Goal: Task Accomplishment & Management: Manage account settings

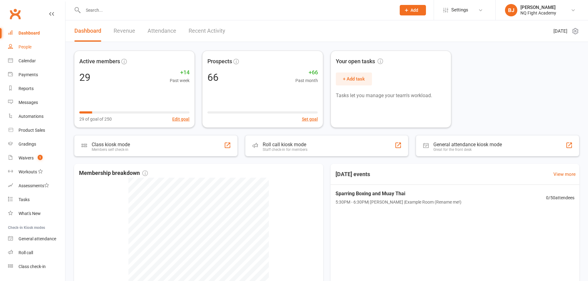
click at [40, 47] on link "People" at bounding box center [36, 47] width 57 height 14
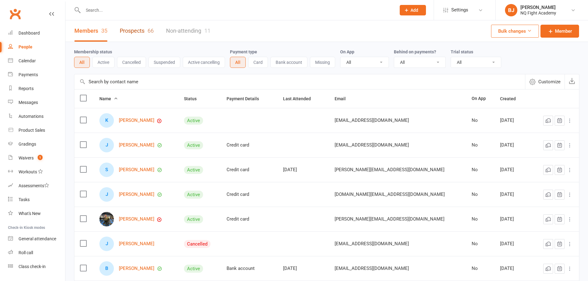
drag, startPoint x: 123, startPoint y: 32, endPoint x: 168, endPoint y: 38, distance: 44.8
click at [124, 33] on link "Prospects 66" at bounding box center [137, 30] width 34 height 21
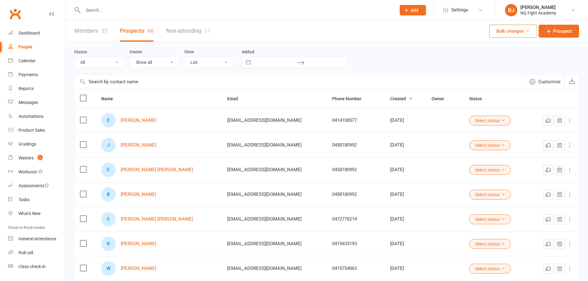
drag, startPoint x: 123, startPoint y: 1, endPoint x: 123, endPoint y: 9, distance: 7.7
click at [123, 1] on div at bounding box center [233, 10] width 318 height 20
click at [123, 9] on input "text" at bounding box center [236, 10] width 310 height 9
paste input "Vincenzo Cirillo"
type input "Vincenzo Cirillo"
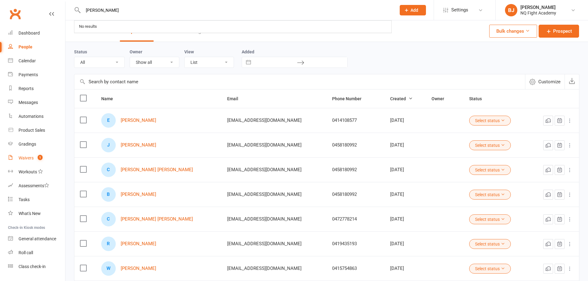
click at [28, 164] on link "Waivers 1" at bounding box center [36, 158] width 57 height 14
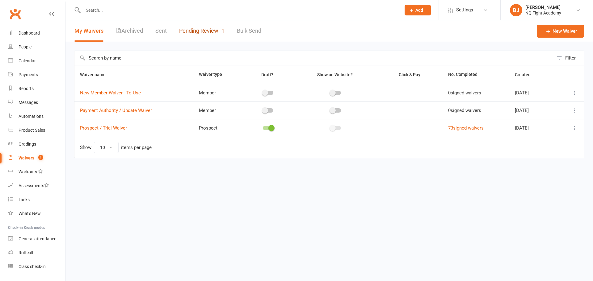
click at [201, 26] on link "Pending Review 1" at bounding box center [201, 30] width 45 height 21
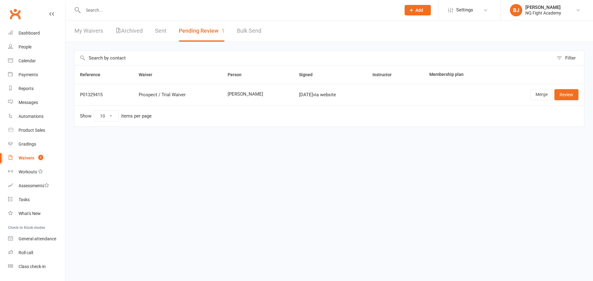
click at [178, 114] on td "Show 10 25 50 100 items per page" at bounding box center [328, 115] width 509 height 21
copy tr "Vincenz"
copy tr "Vincenzo"
drag, startPoint x: 227, startPoint y: 98, endPoint x: 240, endPoint y: 98, distance: 13.9
click at [240, 98] on tr "P01329415 Prospect / Trial Waiver Vincenzo cirillo Aug 14, 2025 via website Mer…" at bounding box center [328, 94] width 509 height 21
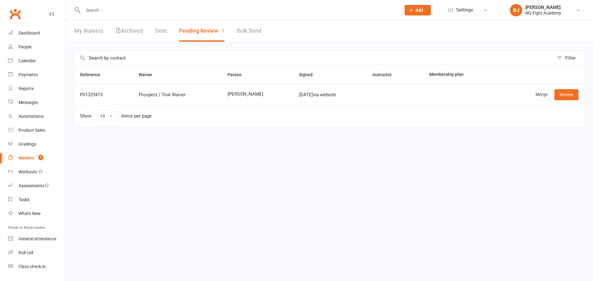
click at [236, 133] on div "Reference Waiver Person Signed Instructor Membership plan P01329415 Prospect / …" at bounding box center [329, 100] width 510 height 70
click at [165, 28] on link "Sent" at bounding box center [160, 30] width 11 height 21
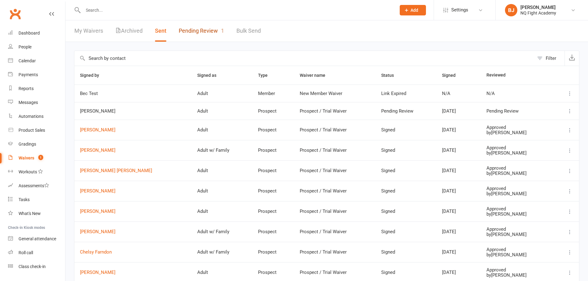
click at [217, 34] on link "Pending Review 1" at bounding box center [201, 30] width 45 height 21
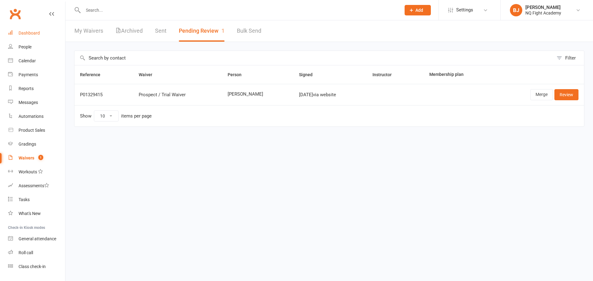
click at [31, 32] on div "Dashboard" at bounding box center [29, 33] width 21 height 5
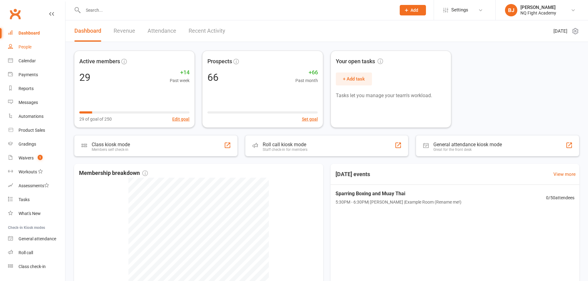
click at [27, 46] on div "People" at bounding box center [25, 46] width 13 height 5
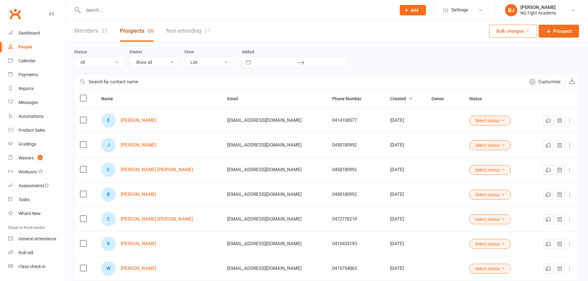
click at [142, 30] on link "Prospects 66" at bounding box center [137, 30] width 34 height 21
click at [141, 121] on link "Ethan Franzi" at bounding box center [138, 120] width 35 height 5
click at [531, 13] on div "NQ Fight Academy" at bounding box center [538, 13] width 36 height 6
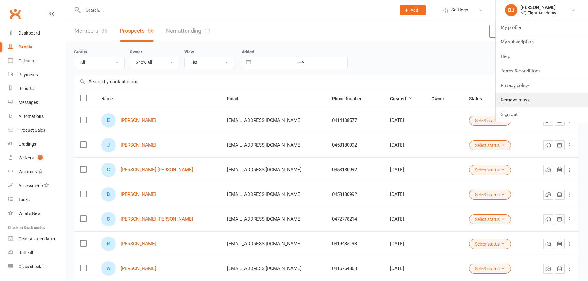
click at [527, 102] on link "Remove mask" at bounding box center [542, 100] width 92 height 14
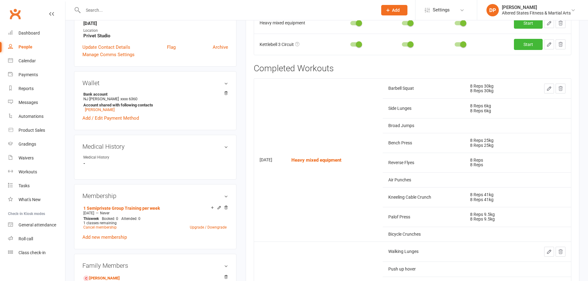
scroll to position [154, 0]
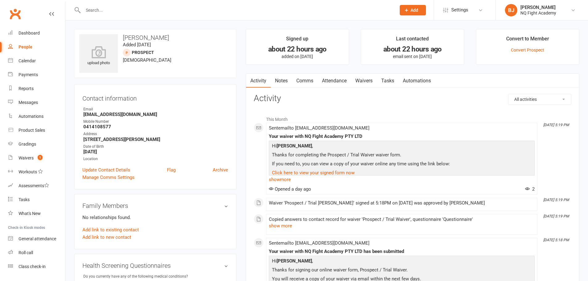
drag, startPoint x: 530, startPoint y: 20, endPoint x: 531, endPoint y: 13, distance: 7.4
click at [531, 19] on div "Prospect Member Non-attending contact Class / event Appointment Grading event T…" at bounding box center [294, 10] width 588 height 20
click at [531, 13] on div "NQ Fight Academy" at bounding box center [538, 13] width 36 height 6
click at [525, 101] on link "Remove mask" at bounding box center [542, 100] width 92 height 14
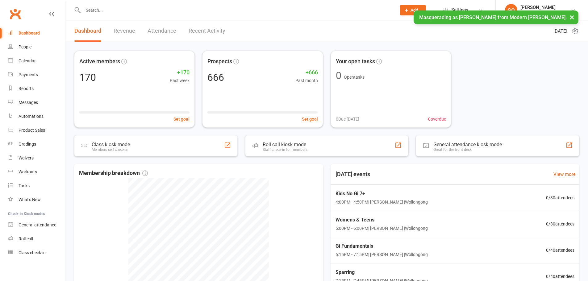
click at [451, 5] on span "Settings" at bounding box center [459, 10] width 17 height 14
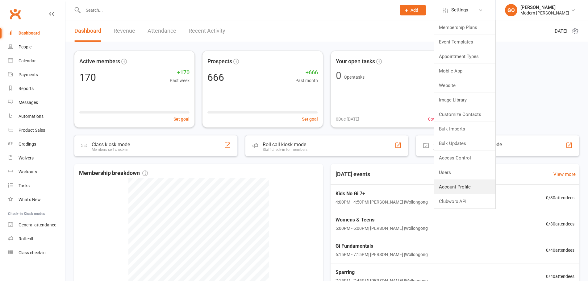
click at [449, 182] on link "Account Profile" at bounding box center [464, 187] width 61 height 14
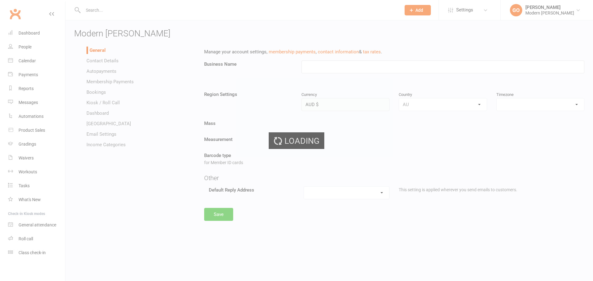
type input "Modern Musashi Wollongong"
select select "Australia/Sydney"
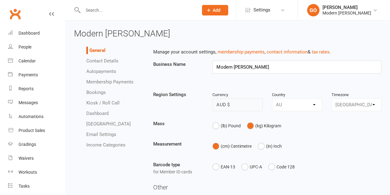
click at [108, 71] on link "Autopayments" at bounding box center [101, 72] width 30 height 6
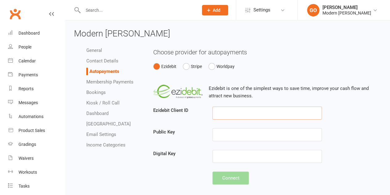
click at [271, 115] on input "text" at bounding box center [268, 112] width 110 height 13
paste input "101-106-433"
click at [229, 113] on input "text" at bounding box center [268, 112] width 110 height 13
type input "101-106-433"
click at [229, 160] on input "text" at bounding box center [268, 156] width 110 height 13
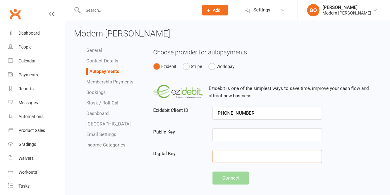
paste input "D16A565B-0A07-49A6-4882-F75271159DFC"
type input "D16A565B-0A07-49A6-4882-F75271159DFC"
click at [254, 131] on input "text" at bounding box center [268, 134] width 110 height 13
paste input "D27FC128-0620-46F2-CBF9-50D573920C92"
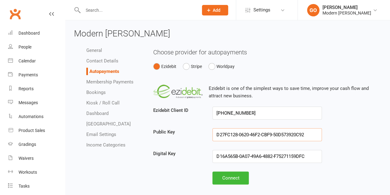
type input "D27FC128-0620-46F2-CBF9-50D573920C92"
click at [234, 179] on button "Connect" at bounding box center [231, 177] width 36 height 13
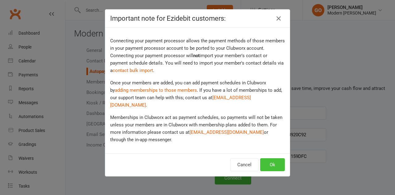
click at [270, 159] on button "Ok" at bounding box center [272, 164] width 25 height 13
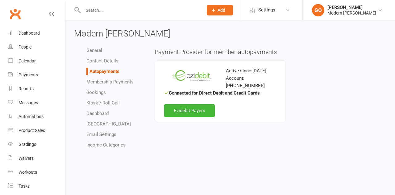
drag, startPoint x: 331, startPoint y: 13, endPoint x: 332, endPoint y: 19, distance: 6.0
click at [331, 14] on div "Modern [PERSON_NAME]" at bounding box center [351, 13] width 49 height 6
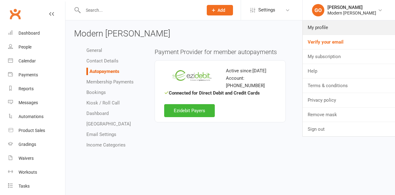
drag, startPoint x: 329, startPoint y: 33, endPoint x: 319, endPoint y: 41, distance: 13.6
click at [329, 33] on link "My profile" at bounding box center [349, 27] width 92 height 14
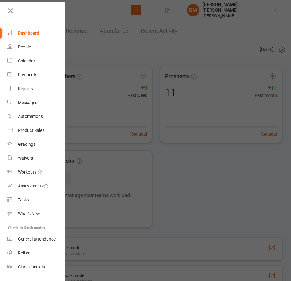
drag, startPoint x: 11, startPoint y: 12, endPoint x: 22, endPoint y: 15, distance: 10.7
click at [11, 12] on icon at bounding box center [10, 10] width 9 height 9
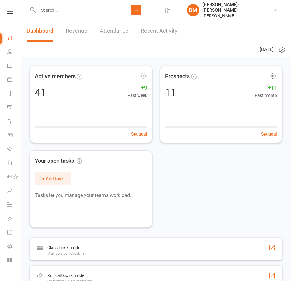
click at [178, 10] on li "Settings Membership Plans Event Templates Appointment Types Mobile App Website …" at bounding box center [167, 10] width 21 height 20
click at [170, 11] on icon at bounding box center [167, 10] width 5 height 5
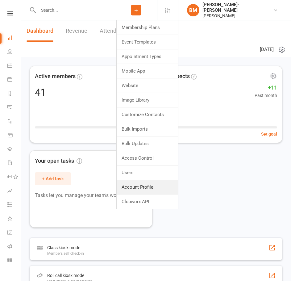
click at [170, 182] on link "Account Profile" at bounding box center [147, 187] width 61 height 14
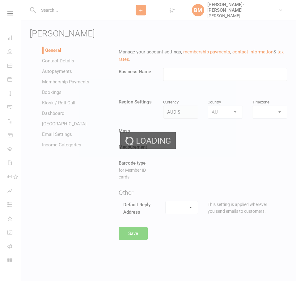
type input "Braddah Jiu Jitsu Maroubra"
select select "Australia/Sydney"
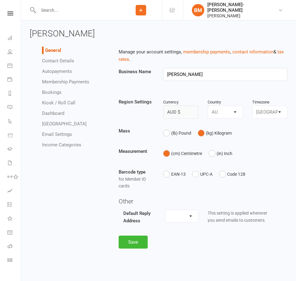
click at [63, 82] on link "Membership Payments" at bounding box center [65, 82] width 47 height 6
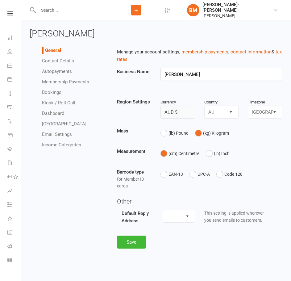
select select "1806"
select select "expire_class_packs_on_booking_creation"
select select "allow_make_up_classes_for_expired_memberships_up_to_90d"
select select "reactivate_if_cancelled_yesterday_or_earlier"
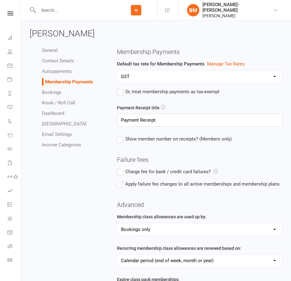
click at [70, 72] on link "Autopayments" at bounding box center [57, 72] width 30 height 6
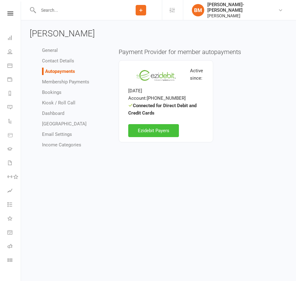
click at [136, 130] on link "Ezidebit Payers" at bounding box center [153, 130] width 51 height 13
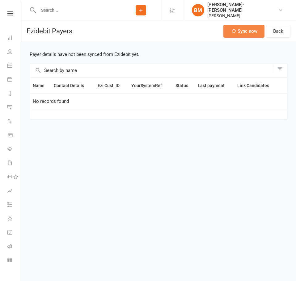
click at [234, 29] on icon "button" at bounding box center [233, 31] width 5 height 5
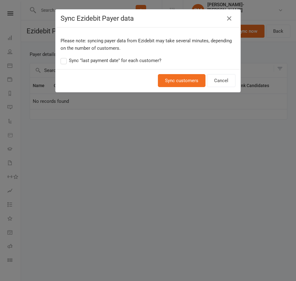
click at [96, 62] on span "Sync "last payment date" for each customer?" at bounding box center [115, 60] width 92 height 6
click at [96, 57] on input "Sync "last payment date" for each customer?" at bounding box center [110, 57] width 101 height 0
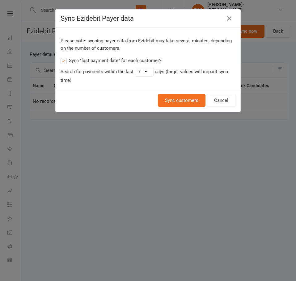
click at [145, 67] on select "1 2 3 4 5 6 7 8 9 10 11 12 13 14 15 16 17 18 19 20 21 22 23 24 25 26 27 28 29 30" at bounding box center [144, 71] width 18 height 9
select select "30"
click at [135, 67] on select "1 2 3 4 5 6 7 8 9 10 11 12 13 14 15 16 17 18 19 20 21 22 23 24 25 26 27 28 29 30" at bounding box center [144, 71] width 18 height 9
click at [172, 97] on button "Sync customers" at bounding box center [182, 100] width 48 height 13
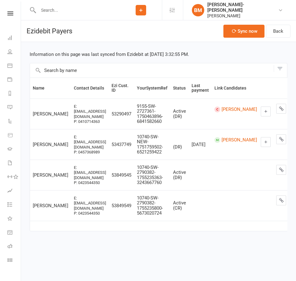
click at [68, 72] on input "text" at bounding box center [152, 70] width 244 height 14
paste input "[PERSON_NAME]"
type input "[PERSON_NAME]"
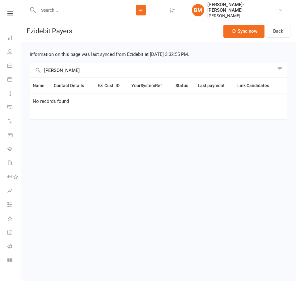
drag, startPoint x: 73, startPoint y: 72, endPoint x: 32, endPoint y: 72, distance: 41.4
click at [32, 72] on input "[PERSON_NAME]" at bounding box center [152, 70] width 244 height 14
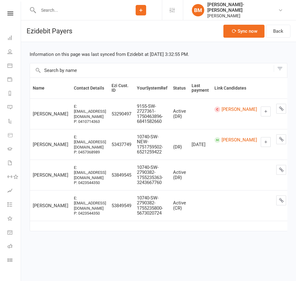
click at [279, 67] on button "Filter" at bounding box center [279, 68] width 13 height 7
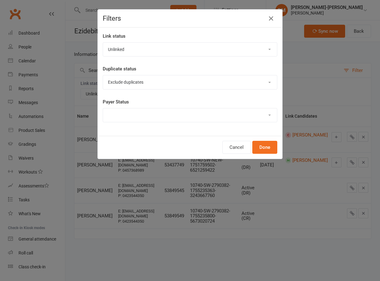
click at [77, 55] on div "Filters Link status Linked Unlinked Duplicate status Exclude duplicates Only sh…" at bounding box center [190, 140] width 380 height 281
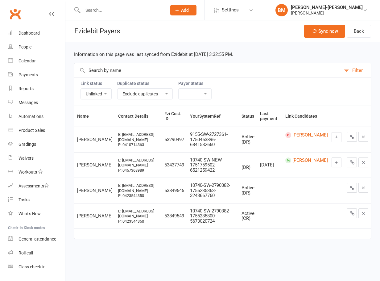
click at [98, 89] on select "Linked Unlinked" at bounding box center [96, 94] width 31 height 10
select select "0"
click at [81, 89] on select "Linked Unlinked" at bounding box center [96, 94] width 31 height 10
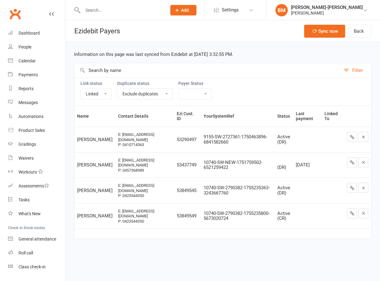
drag, startPoint x: 98, startPoint y: 107, endPoint x: 98, endPoint y: 103, distance: 4.0
click at [98, 103] on div "Information on this page was last synced from Ezidebit at Aug 15, 2025 3:32:55 …" at bounding box center [222, 145] width 315 height 206
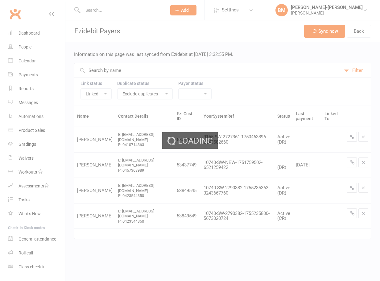
click at [97, 98] on div "Loading" at bounding box center [190, 140] width 380 height 281
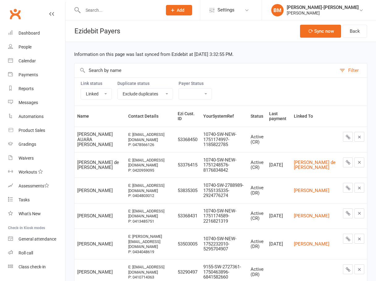
click at [98, 93] on select "Linked Unlinked" at bounding box center [96, 94] width 31 height 10
select select
click at [81, 89] on select "Linked Unlinked" at bounding box center [96, 94] width 31 height 10
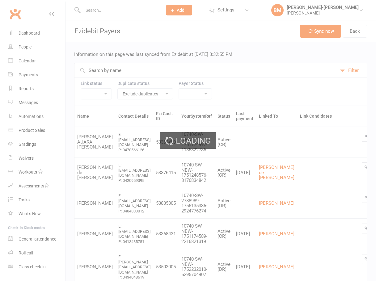
click at [98, 70] on ui-view "Prospect Member Non-attending contact Class / event Appointment Grading event T…" at bounding box center [188, 234] width 376 height 464
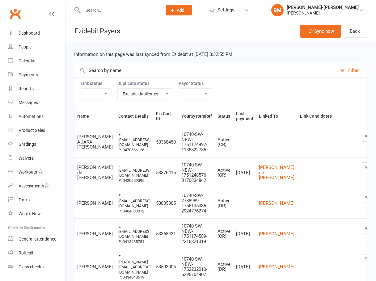
click at [98, 69] on input "text" at bounding box center [205, 70] width 262 height 14
paste input "[PERSON_NAME]"
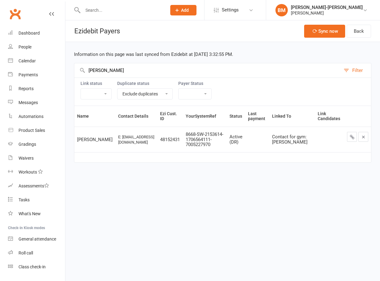
type input "[PERSON_NAME]"
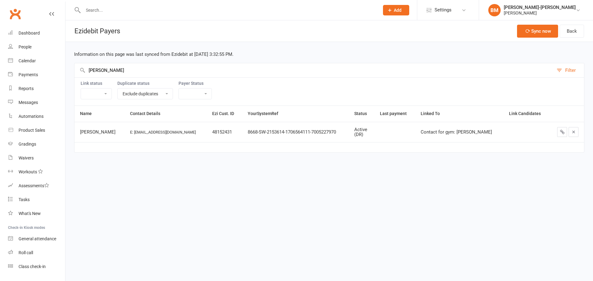
click at [522, 9] on div "[PERSON_NAME]-[PERSON_NAME]" at bounding box center [539, 8] width 72 height 6
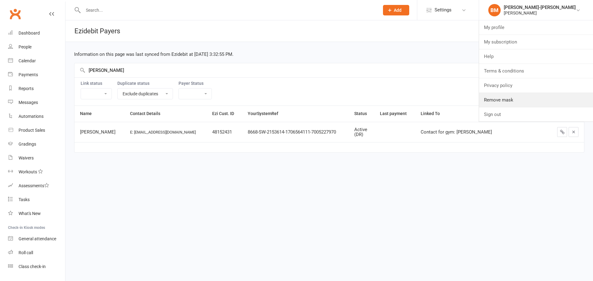
click at [523, 103] on link "Remove mask" at bounding box center [536, 100] width 114 height 14
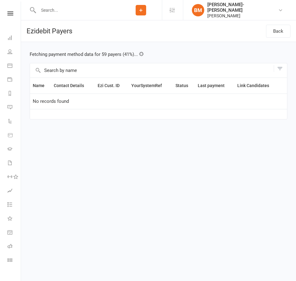
click at [75, 7] on input "text" at bounding box center [77, 10] width 83 height 9
paste input "[PERSON_NAME]"
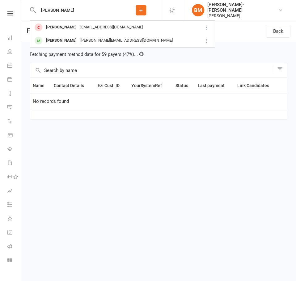
type input "[PERSON_NAME]"
click at [78, 25] on div "luan.salazar18@gmail.com" at bounding box center [111, 27] width 66 height 9
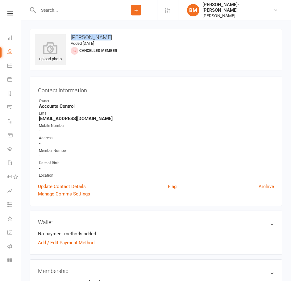
drag, startPoint x: 70, startPoint y: 36, endPoint x: 107, endPoint y: 35, distance: 37.4
click at [107, 35] on h3 "[PERSON_NAME]" at bounding box center [156, 37] width 242 height 6
copy h3 "[PERSON_NAME]"
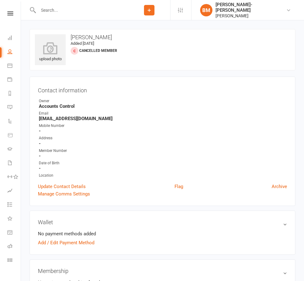
click at [246, 10] on div "Braddah Jiu-Jitsu Maroubra" at bounding box center [251, 7] width 71 height 11
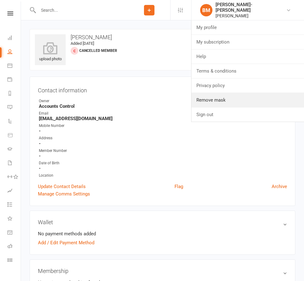
click at [225, 100] on link "Remove mask" at bounding box center [248, 100] width 113 height 14
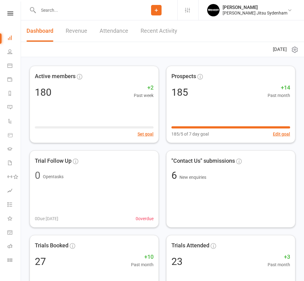
click at [0, 0] on span "Settings" at bounding box center [0, 0] width 0 height 0
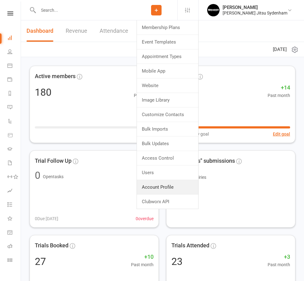
click at [172, 185] on link "Account Profile" at bounding box center [167, 187] width 61 height 14
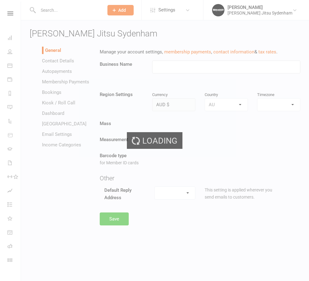
type input "[PERSON_NAME] Jitsu Sydenham"
select select "[GEOGRAPHIC_DATA]/[GEOGRAPHIC_DATA]"
select select "[EMAIL_ADDRESS][DOMAIN_NAME]"
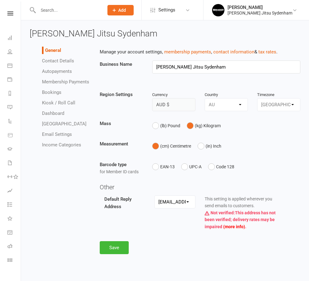
click at [54, 73] on link "Autopayments" at bounding box center [57, 72] width 30 height 6
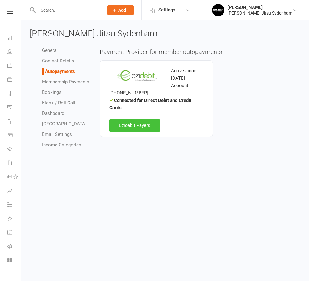
click at [145, 123] on link "Ezidebit Payers" at bounding box center [134, 125] width 51 height 13
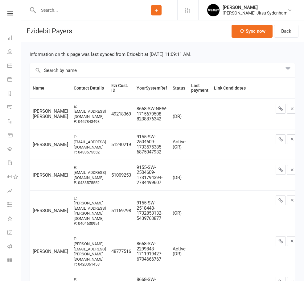
click at [0, 0] on select "Linked Unlinked" at bounding box center [0, 0] width 0 height 0
select select
click at [0, 0] on select "Linked Unlinked" at bounding box center [0, 0] width 0 height 0
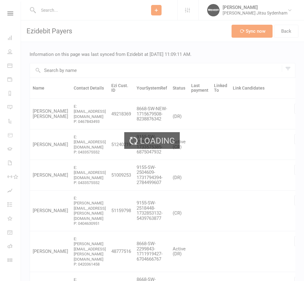
click at [69, 71] on div "Loading" at bounding box center [152, 140] width 304 height 281
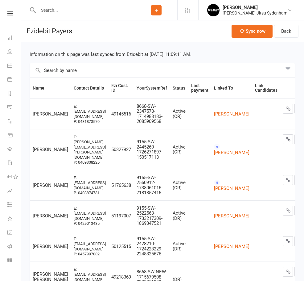
click at [69, 71] on input "text" at bounding box center [156, 70] width 252 height 14
paste input "Luan salazar"
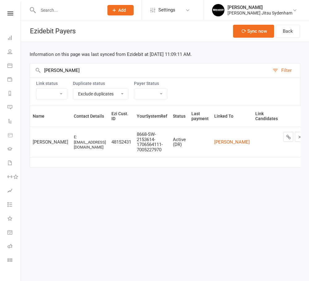
type input "Luan salazar"
click at [227, 139] on link "Luan Salazar" at bounding box center [231, 142] width 35 height 6
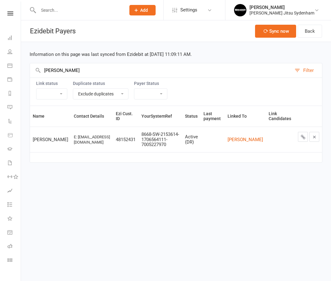
click at [293, 9] on div "Martin Melecchi" at bounding box center [281, 8] width 65 height 6
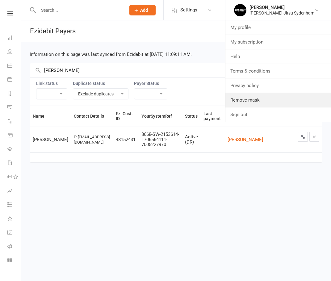
click at [275, 99] on link "Remove mask" at bounding box center [278, 100] width 106 height 14
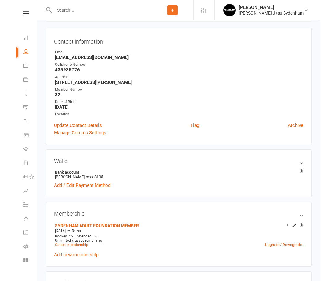
scroll to position [93, 0]
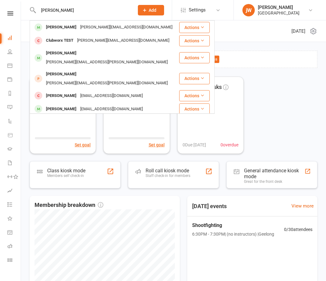
type input "[PERSON_NAME]"
click at [78, 27] on div "[PERSON_NAME][EMAIL_ADDRESS][DOMAIN_NAME]" at bounding box center [126, 27] width 96 height 9
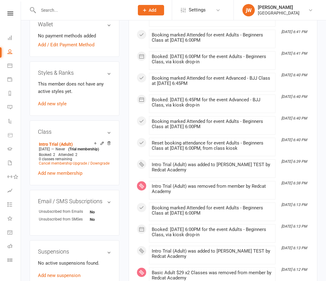
scroll to position [340, 0]
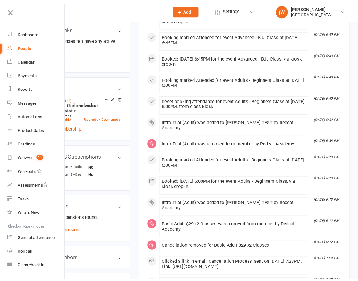
scroll to position [315, 0]
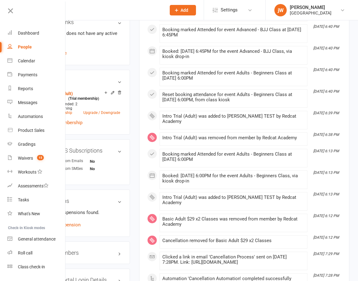
click at [10, 15] on link at bounding box center [36, 13] width 60 height 14
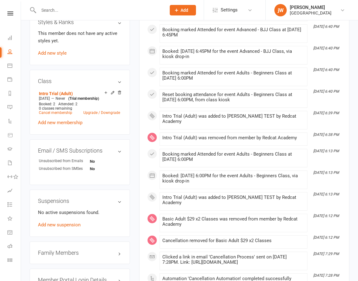
click at [130, 143] on aside "upload photo [PERSON_NAME] TEST Activated [DATE] Added [DATE] Active member (tr…" at bounding box center [80, 40] width 100 height 652
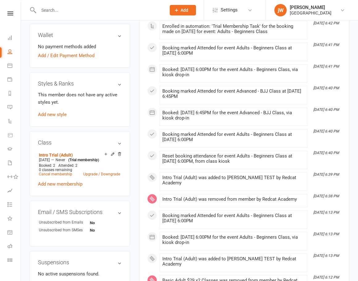
scroll to position [253, 0]
click at [134, 167] on div "upload photo [PERSON_NAME] TEST Activated [DATE] Added [DATE] Active member (tr…" at bounding box center [80, 102] width 110 height 652
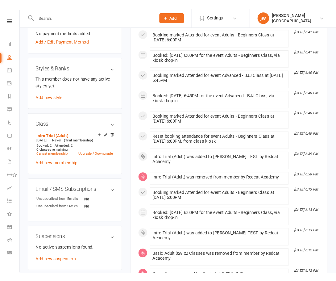
scroll to position [284, 0]
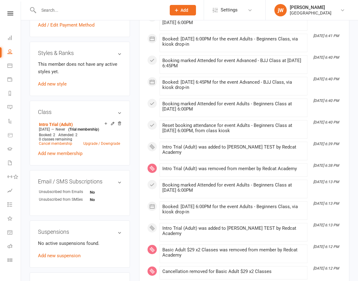
drag, startPoint x: 39, startPoint y: 131, endPoint x: 59, endPoint y: 130, distance: 20.1
click at [50, 130] on span "[DATE]" at bounding box center [44, 129] width 11 height 4
click at [65, 130] on span "Never" at bounding box center [61, 129] width 10 height 4
drag, startPoint x: 67, startPoint y: 130, endPoint x: 74, endPoint y: 130, distance: 6.5
click at [65, 130] on span "Never" at bounding box center [61, 129] width 10 height 4
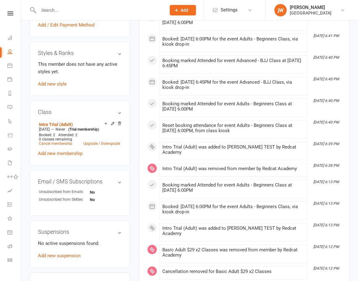
click at [133, 142] on div "upload photo [PERSON_NAME] TEST Activated [DATE] Added [DATE] Active member (tr…" at bounding box center [80, 71] width 110 height 652
drag, startPoint x: 66, startPoint y: 130, endPoint x: 76, endPoint y: 130, distance: 9.9
click at [76, 130] on div "[DATE] — Never (Trial membership)" at bounding box center [79, 129] width 84 height 5
click at [65, 129] on span "Never" at bounding box center [61, 129] width 10 height 4
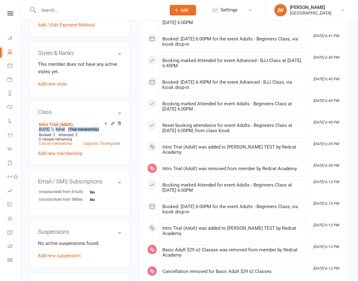
click at [65, 129] on span "Never" at bounding box center [61, 129] width 10 height 4
click at [131, 131] on div "upload photo [PERSON_NAME] TEST Activated [DATE] Added [DATE] Active member (tr…" at bounding box center [80, 71] width 110 height 652
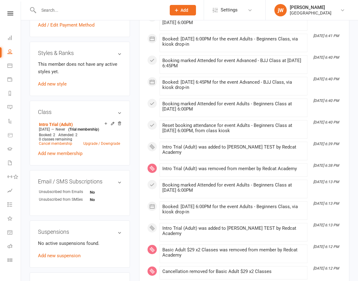
click at [239, 12] on link "Settings" at bounding box center [234, 10] width 43 height 14
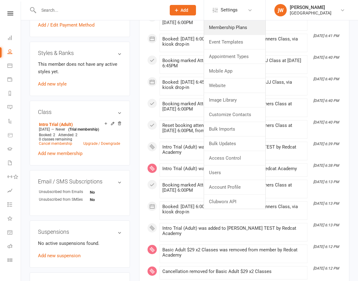
click at [244, 24] on link "Membership Plans" at bounding box center [234, 27] width 61 height 14
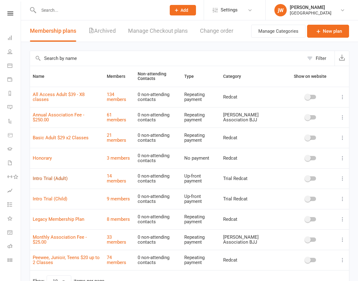
click at [46, 180] on link "Intro Trial (Adult)" at bounding box center [50, 179] width 35 height 6
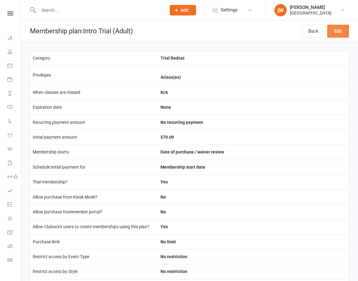
click at [338, 37] on link "Edit" at bounding box center [338, 31] width 22 height 13
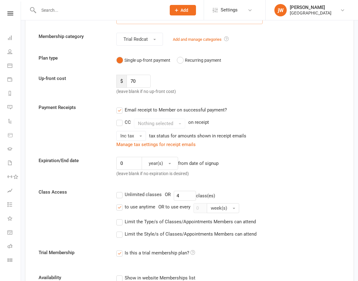
scroll to position [31, 0]
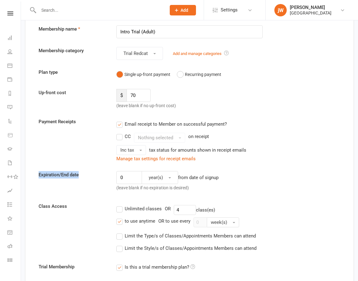
drag, startPoint x: 39, startPoint y: 175, endPoint x: 82, endPoint y: 174, distance: 43.2
click at [82, 174] on label "Expiration/End date" at bounding box center [73, 174] width 78 height 7
click at [97, 175] on label "Expiration/End date" at bounding box center [73, 174] width 78 height 7
click at [130, 175] on input "0" at bounding box center [129, 177] width 26 height 13
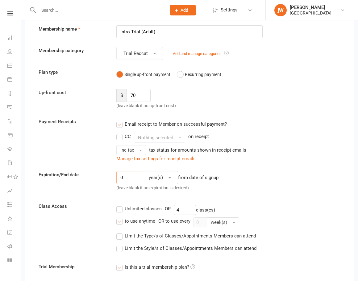
drag, startPoint x: 130, startPoint y: 175, endPoint x: 267, endPoint y: 177, distance: 136.7
click at [106, 175] on div "Expiration/End date 0 year(s) from date of signup (leave blank if no expiration…" at bounding box center [189, 182] width 311 height 23
type input "2"
click at [164, 179] on button "year(s)" at bounding box center [160, 177] width 36 height 13
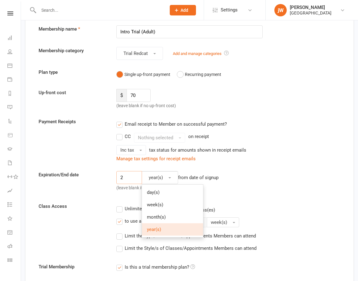
click at [127, 181] on input "2" at bounding box center [129, 177] width 26 height 13
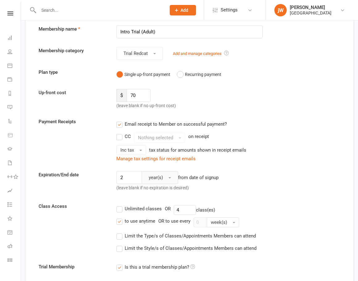
click at [165, 177] on button "year(s)" at bounding box center [160, 177] width 36 height 13
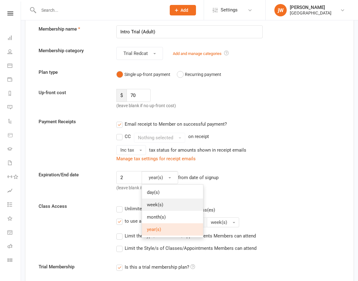
click at [169, 206] on link "week(s)" at bounding box center [172, 204] width 61 height 12
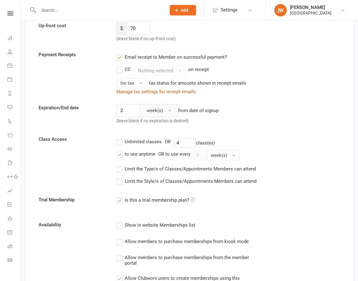
scroll to position [123, 0]
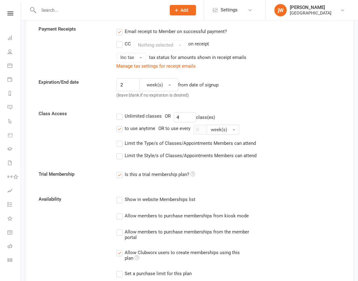
click at [251, 16] on link "Settings" at bounding box center [234, 10] width 43 height 14
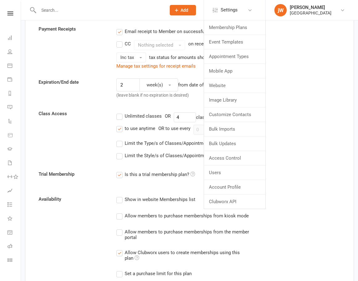
click at [12, 14] on link at bounding box center [10, 13] width 22 height 4
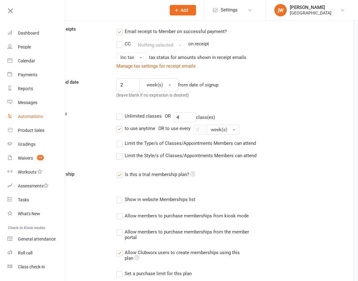
click at [30, 112] on link "Automations" at bounding box center [36, 117] width 58 height 14
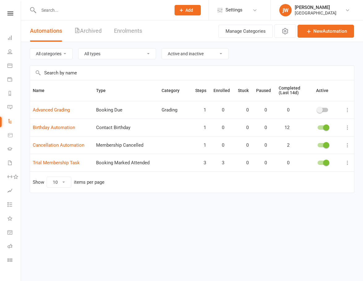
click at [327, 38] on div "Actions Manage Categories New Automation" at bounding box center [285, 30] width 137 height 21
click at [327, 32] on link "New Automation" at bounding box center [325, 31] width 56 height 13
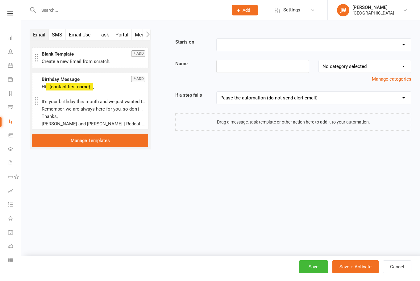
click at [309, 51] on div "Booking Cancelled Booking Due Booking Late-Cancelled Booking Marked Absent Book…" at bounding box center [313, 44] width 195 height 13
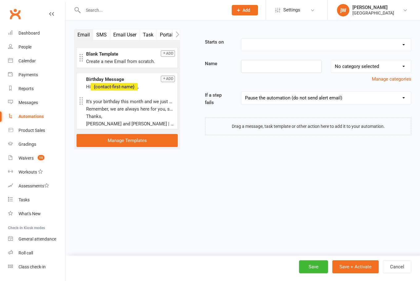
click at [309, 46] on select "Booking Cancelled Booking Due Booking Late-Cancelled Booking Marked Absent Book…" at bounding box center [326, 45] width 170 height 12
click at [193, 170] on div "Email SMS Email User Task Portal Membership Style Prospect Status Change Waiver…" at bounding box center [242, 102] width 355 height 164
click at [27, 115] on div "Automations" at bounding box center [31, 116] width 25 height 5
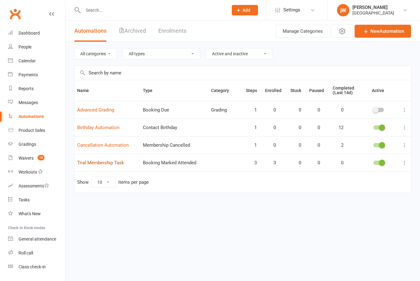
click at [103, 165] on link "Trial Membership Task" at bounding box center [100, 163] width 47 height 6
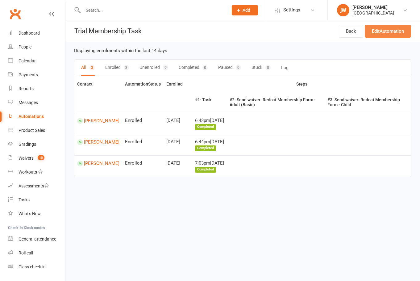
click at [362, 33] on link "Edit Automation" at bounding box center [388, 31] width 46 height 13
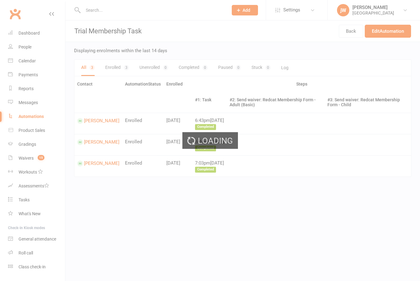
select select "do_not_send"
select select "send_to_parent"
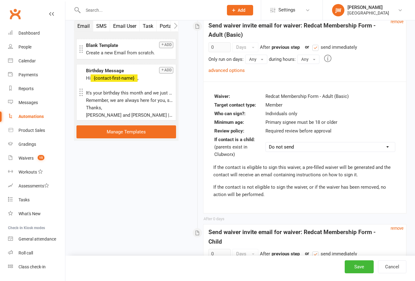
scroll to position [340, 0]
click at [211, 69] on link "advanced options" at bounding box center [227, 71] width 36 height 6
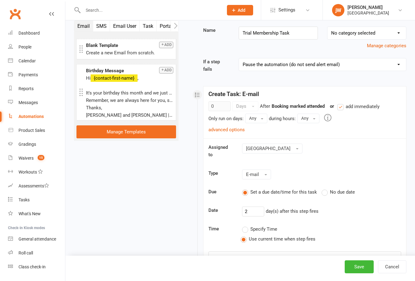
scroll to position [31, 0]
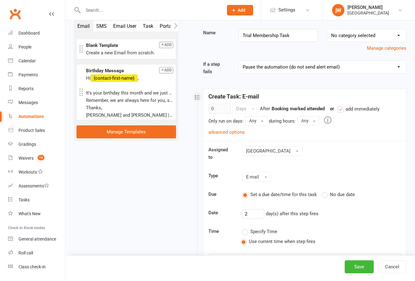
click at [230, 134] on link "advanced options" at bounding box center [227, 132] width 36 height 6
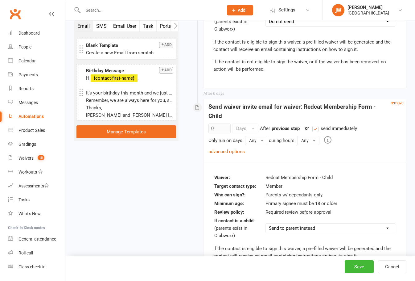
scroll to position [617, 0]
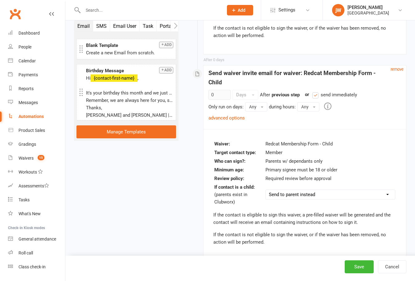
click at [226, 115] on link "advanced options" at bounding box center [227, 118] width 36 height 6
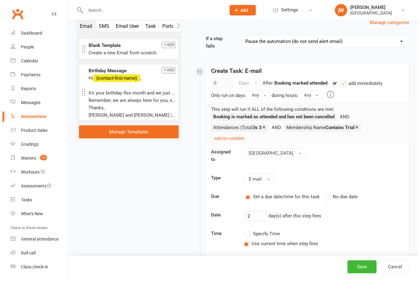
scroll to position [0, 0]
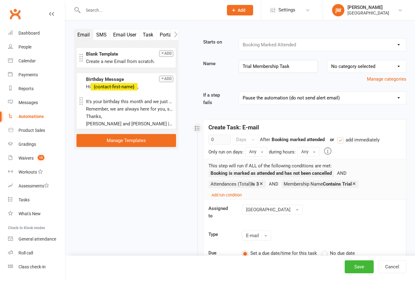
click at [37, 115] on div "Automations" at bounding box center [31, 116] width 25 height 5
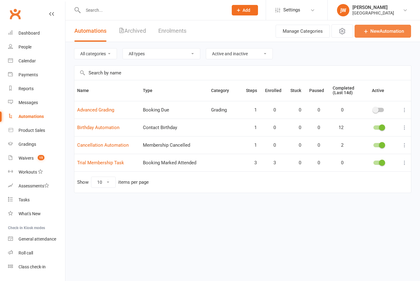
click at [362, 29] on link "New Automation" at bounding box center [383, 31] width 56 height 13
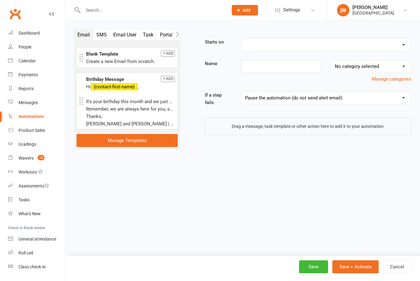
click at [295, 43] on select "Booking Cancelled Booking Due Booking Late-Cancelled Booking Marked Absent Book…" at bounding box center [326, 45] width 170 height 12
select select "19"
click at [241, 39] on select "Booking Cancelled Booking Due Booking Late-Cancelled Booking Marked Absent Book…" at bounding box center [326, 45] width 170 height 12
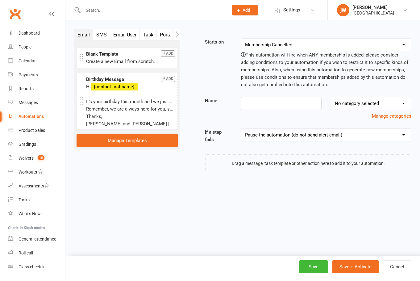
drag, startPoint x: 327, startPoint y: 83, endPoint x: 246, endPoint y: 56, distance: 85.4
click at [246, 56] on div "This automation will fire when ANY membership is added; please consider adding …" at bounding box center [326, 69] width 170 height 37
click at [317, 75] on div "This automation will fire when ANY membership is added; please consider adding …" at bounding box center [326, 69] width 170 height 37
drag, startPoint x: 330, startPoint y: 83, endPoint x: 248, endPoint y: 56, distance: 86.6
click at [248, 56] on div "This automation will fire when ANY membership is added; please consider adding …" at bounding box center [326, 69] width 170 height 37
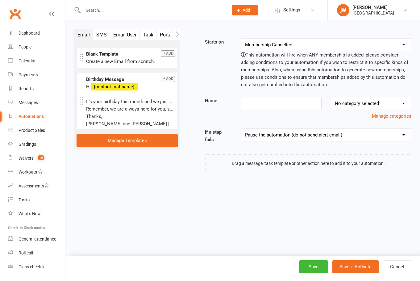
click at [257, 65] on div "This automation will fire when ANY membership is added; please consider adding …" at bounding box center [326, 69] width 170 height 37
click at [281, 109] on input at bounding box center [281, 103] width 81 height 13
click at [178, 38] on button "button" at bounding box center [176, 34] width 8 height 10
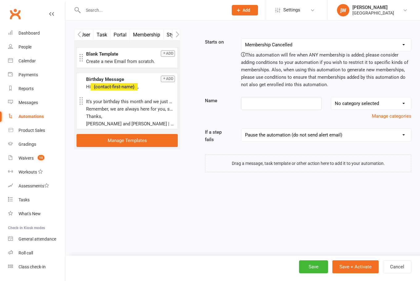
scroll to position [0, 93]
click at [79, 35] on icon "button" at bounding box center [79, 34] width 4 height 6
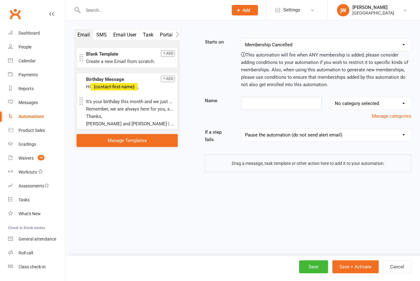
click at [179, 34] on icon "button" at bounding box center [178, 34] width 4 height 6
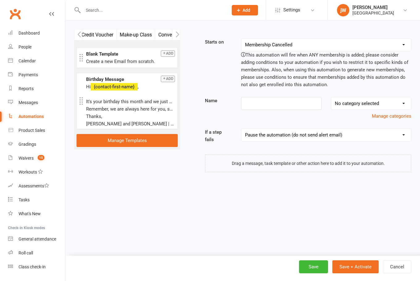
click at [79, 35] on icon "button" at bounding box center [79, 34] width 4 height 6
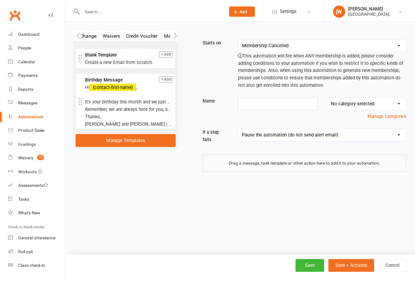
scroll to position [0, 185]
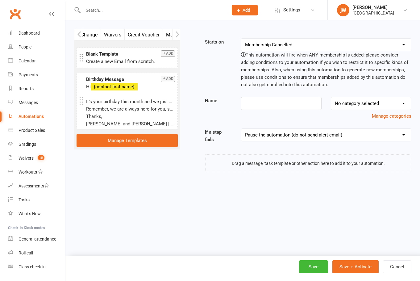
click at [115, 35] on button "Waivers" at bounding box center [113, 34] width 24 height 11
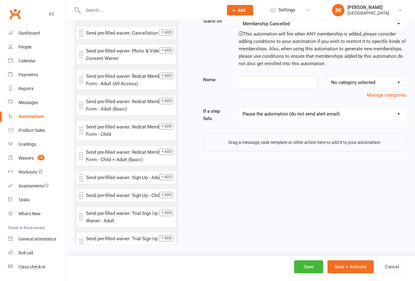
scroll to position [0, 0]
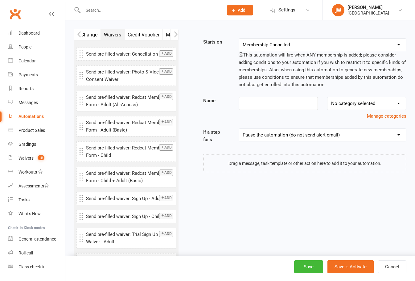
click at [160, 125] on button "Add" at bounding box center [166, 122] width 14 height 6
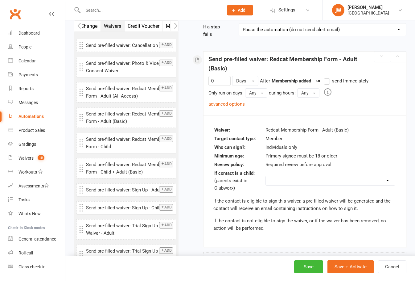
scroll to position [126, 0]
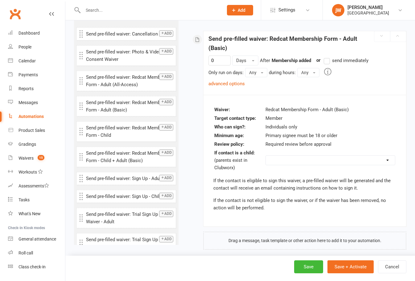
click at [218, 83] on link "advanced options" at bounding box center [227, 84] width 36 height 6
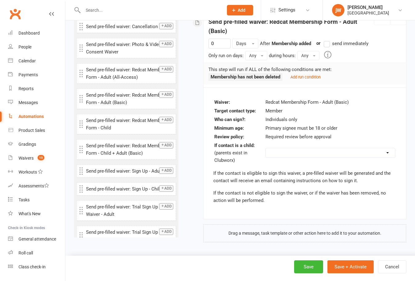
scroll to position [112, 0]
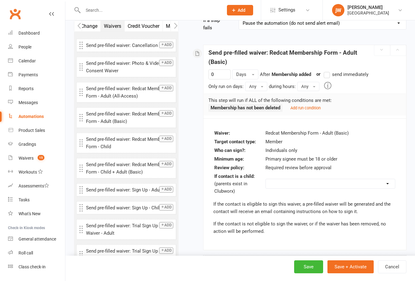
click at [303, 107] on small "Add run condition" at bounding box center [306, 108] width 30 height 5
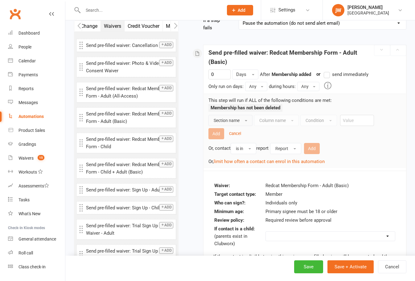
click at [240, 119] on span "Section name" at bounding box center [227, 120] width 26 height 5
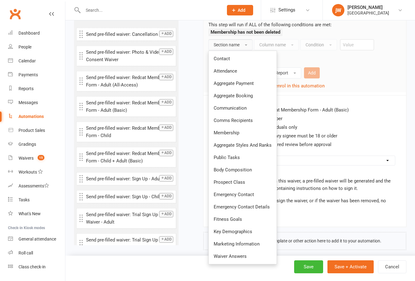
scroll to position [195, 0]
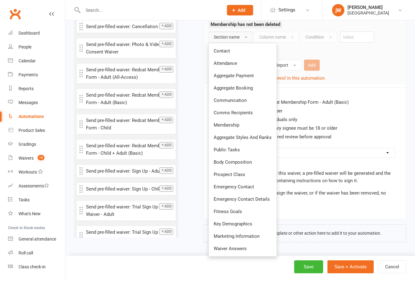
click at [240, 51] on link "Contact" at bounding box center [243, 51] width 68 height 12
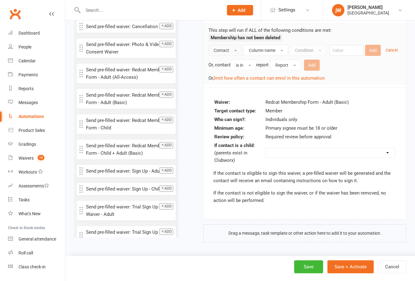
scroll to position [182, 0]
drag, startPoint x: 271, startPoint y: 47, endPoint x: 270, endPoint y: 52, distance: 4.9
click at [271, 48] on span "Column name" at bounding box center [262, 50] width 27 height 5
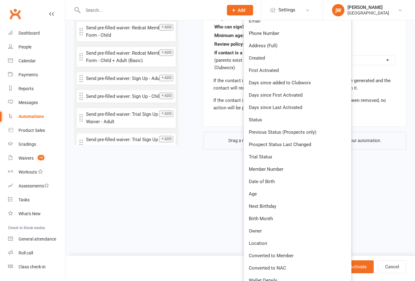
click at [265, 119] on link "Status" at bounding box center [297, 120] width 107 height 12
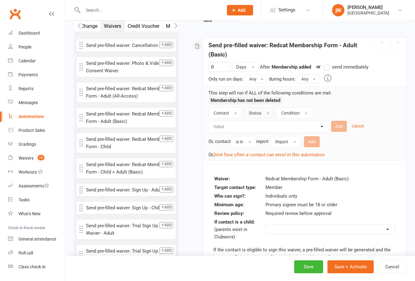
scroll to position [134, 0]
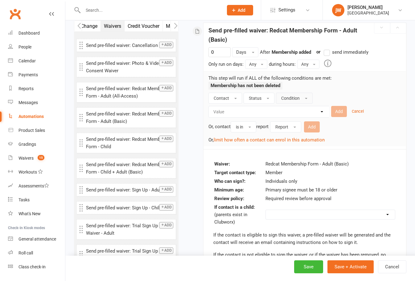
click at [299, 98] on span "Condition" at bounding box center [290, 98] width 19 height 5
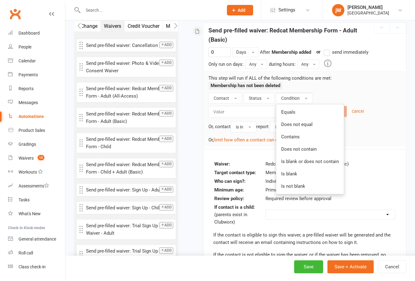
click at [190, 103] on div "Starts on Booking Cancelled Booking Due Booking Late-Cancelled Booking Marked A…" at bounding box center [297, 104] width 219 height 400
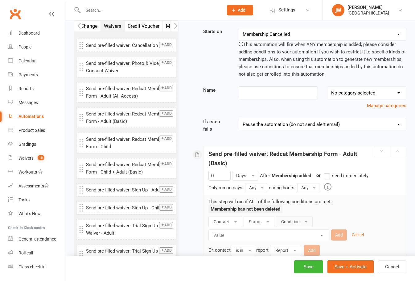
scroll to position [0, 0]
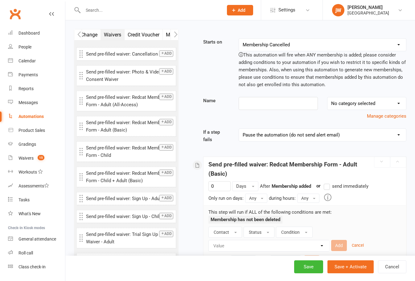
click at [202, 101] on label "Name" at bounding box center [216, 100] width 35 height 7
click at [206, 101] on label "Name" at bounding box center [216, 100] width 35 height 7
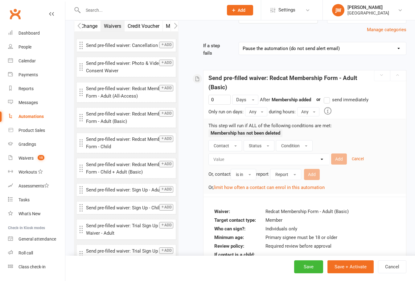
scroll to position [93, 0]
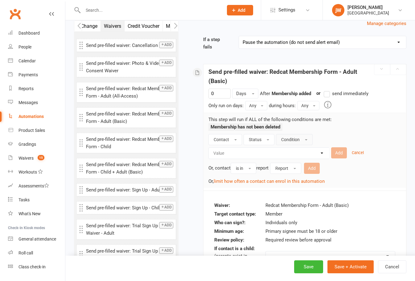
click at [296, 138] on span "Condition" at bounding box center [290, 139] width 19 height 5
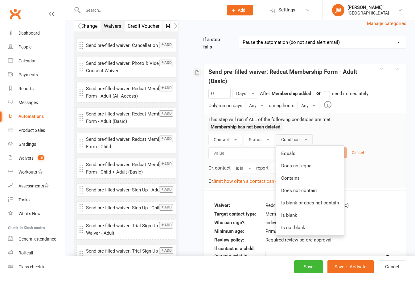
click at [303, 152] on link "Equals" at bounding box center [311, 153] width 68 height 12
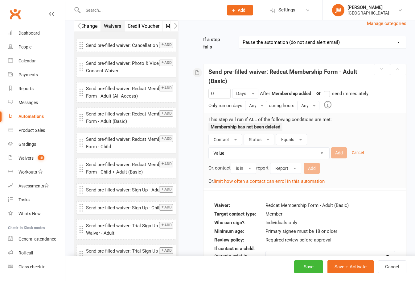
click at [261, 156] on select "Value Prospect: 1st Trial Prospect: 2nd Trial Prospect: 3rd Trial Prospect: Giv…" at bounding box center [270, 153] width 121 height 11
select select "7"
click at [210, 148] on select "Value Prospect: 1st Trial Prospect: 2nd Trial Prospect: 3rd Trial Prospect: Giv…" at bounding box center [270, 153] width 121 height 11
click at [338, 154] on button "Add" at bounding box center [339, 152] width 16 height 11
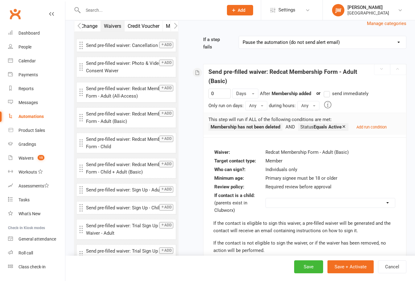
click at [362, 128] on small "Add run condition" at bounding box center [372, 127] width 30 height 5
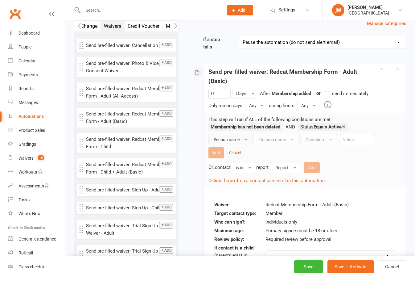
click at [231, 141] on span "Section name" at bounding box center [227, 139] width 26 height 5
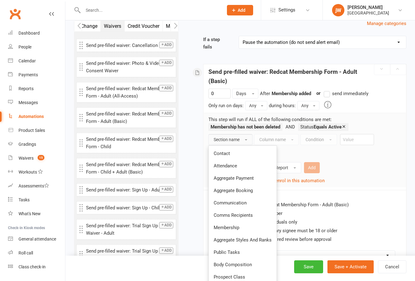
click at [236, 227] on span "Membership" at bounding box center [227, 228] width 26 height 6
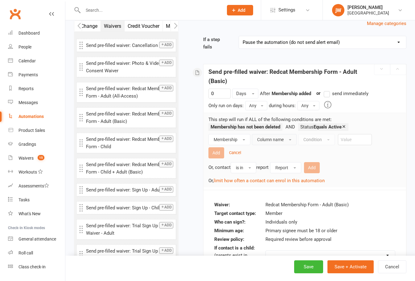
click at [270, 135] on button "Column name" at bounding box center [274, 139] width 45 height 11
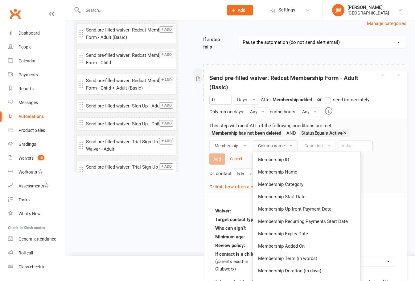
drag, startPoint x: 271, startPoint y: 157, endPoint x: 272, endPoint y: 164, distance: 6.2
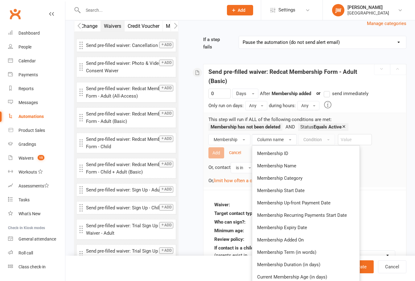
click at [272, 168] on span "Membership Name" at bounding box center [276, 166] width 39 height 6
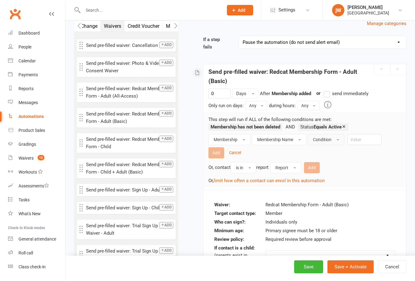
drag, startPoint x: 315, startPoint y: 138, endPoint x: 320, endPoint y: 143, distance: 7.9
click at [315, 138] on span "Condition" at bounding box center [322, 139] width 19 height 5
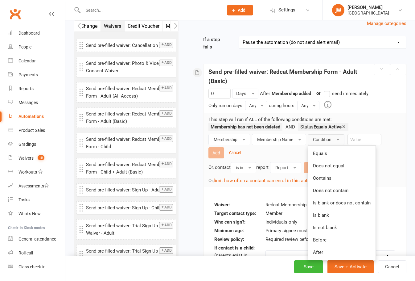
click at [327, 157] on link "Equals" at bounding box center [342, 153] width 68 height 12
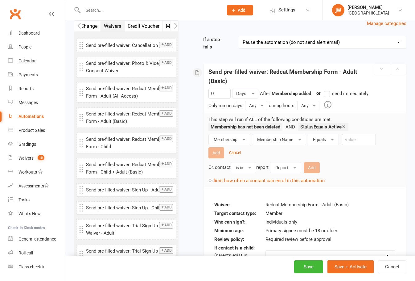
click at [282, 10] on span "Settings" at bounding box center [287, 10] width 17 height 14
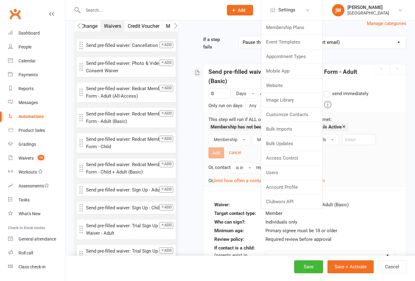
click at [237, 29] on div "Starts on Booking Cancelled Booking Due Booking Late-Cancelled Booking Marked A…" at bounding box center [297, 145] width 219 height 399
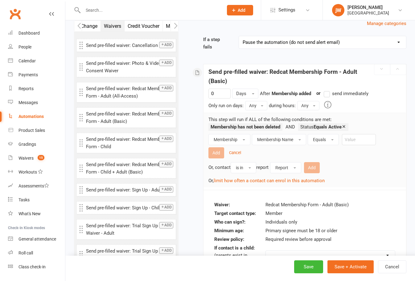
click at [303, 10] on link "Settings" at bounding box center [292, 10] width 43 height 14
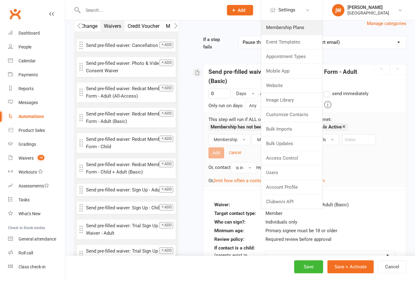
click at [303, 25] on link "Membership Plans" at bounding box center [291, 27] width 61 height 14
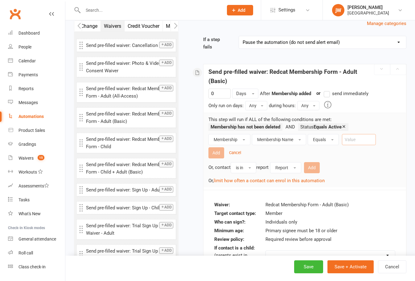
click at [348, 140] on input "text" at bounding box center [359, 139] width 34 height 11
paste input "Intro Trial (Adult)"
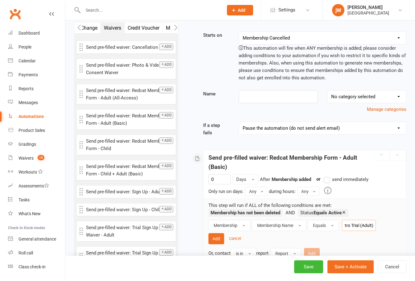
scroll to position [0, 0]
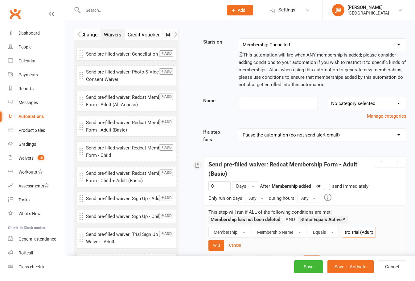
type input "Intro Trial (Adult)"
click at [290, 102] on input at bounding box center [278, 103] width 79 height 13
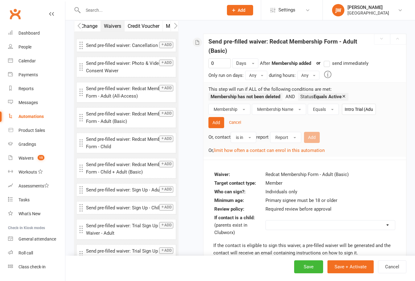
scroll to position [123, 0]
type input "Trial Follow Up - Adult"
click at [215, 124] on button "Add" at bounding box center [217, 121] width 16 height 11
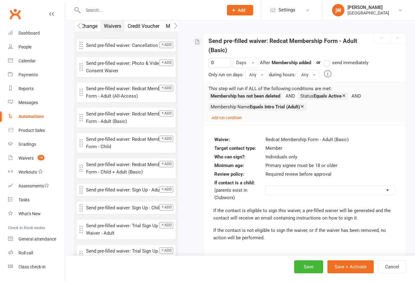
click at [232, 117] on small "Add run condition" at bounding box center [227, 117] width 30 height 5
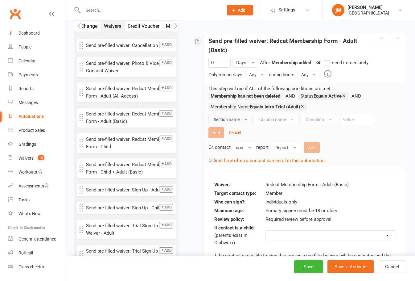
click at [225, 119] on span "Section name" at bounding box center [227, 119] width 26 height 5
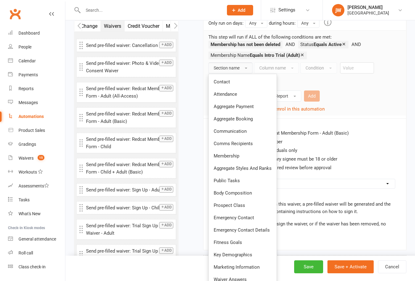
scroll to position [185, 0]
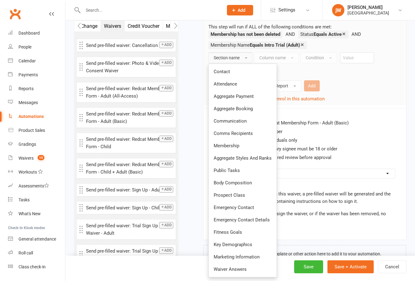
click at [235, 84] on span "Attendance" at bounding box center [225, 84] width 23 height 6
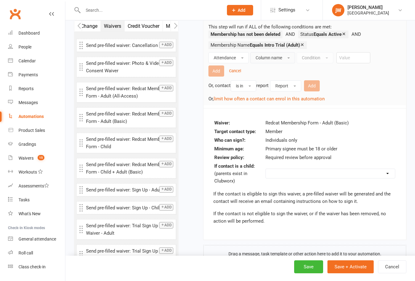
click at [263, 59] on span "Column name" at bounding box center [269, 57] width 27 height 5
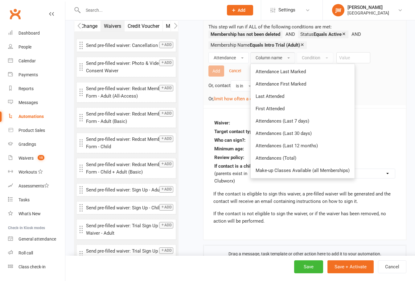
click at [275, 158] on span "Attendances (Total)" at bounding box center [276, 158] width 41 height 6
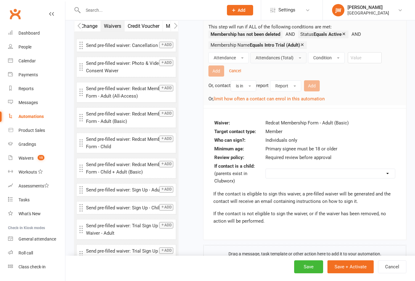
click at [324, 52] on ul "Membership has not been deleted Status Equals Active Membership Name Equals Int…" at bounding box center [303, 42] width 188 height 22
click at [324, 60] on span "Condition" at bounding box center [323, 57] width 19 height 5
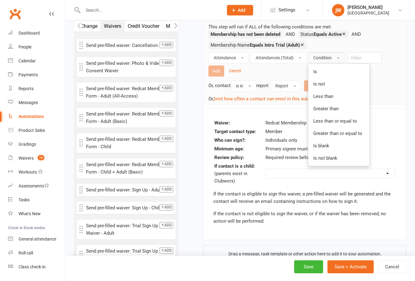
click at [326, 73] on link "Is" at bounding box center [339, 71] width 61 height 12
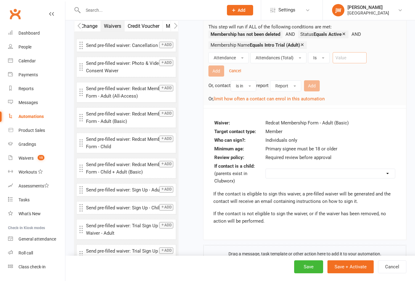
click at [356, 61] on input "number" at bounding box center [350, 57] width 34 height 11
type input "4"
click at [194, 122] on div "Starts on Booking Cancelled Booking Due Booking Late-Cancelled Booking Marked A…" at bounding box center [297, 58] width 219 height 410
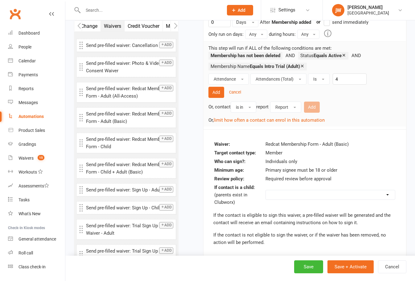
scroll to position [154, 0]
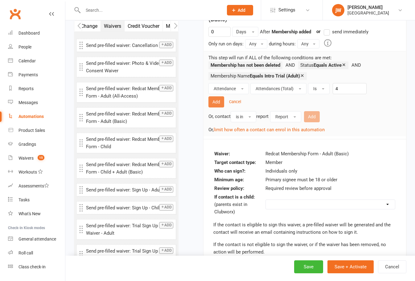
click at [218, 99] on button "Add" at bounding box center [217, 101] width 16 height 11
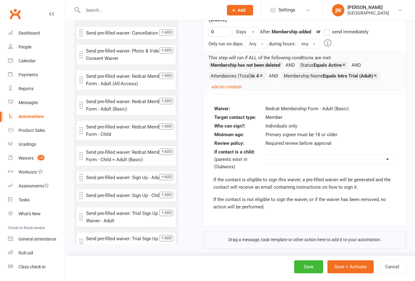
click at [228, 85] on small "Add run condition" at bounding box center [227, 87] width 30 height 5
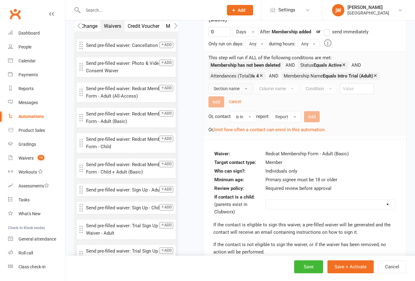
click at [239, 86] on span "Section name" at bounding box center [227, 88] width 26 height 5
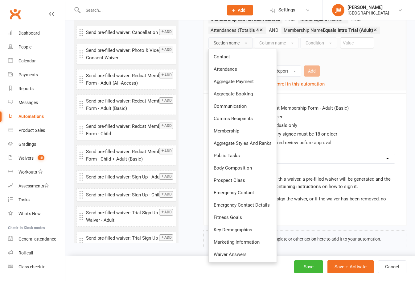
scroll to position [206, 0]
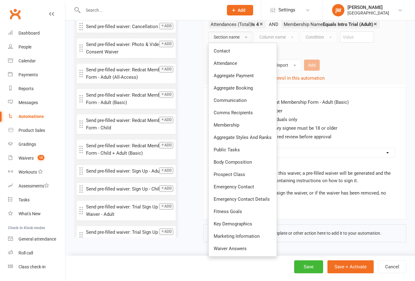
click at [228, 49] on span "Contact" at bounding box center [222, 51] width 16 height 6
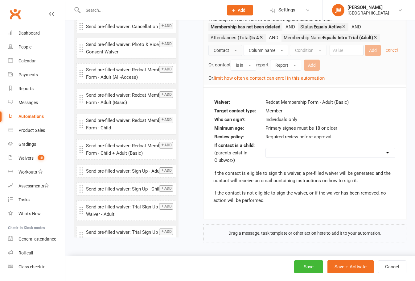
scroll to position [193, 0]
click at [265, 52] on span "Column name" at bounding box center [262, 50] width 27 height 5
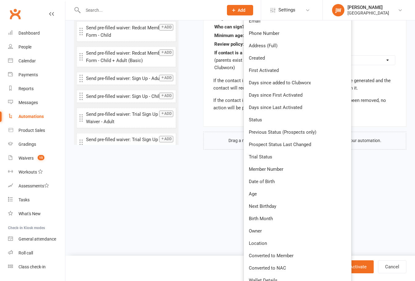
click at [271, 190] on link "Age" at bounding box center [297, 194] width 107 height 12
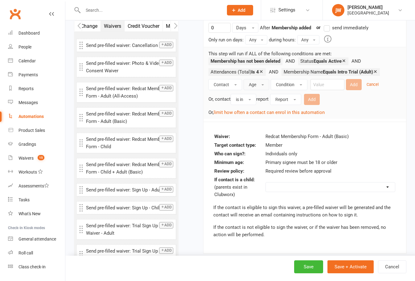
scroll to position [131, 0]
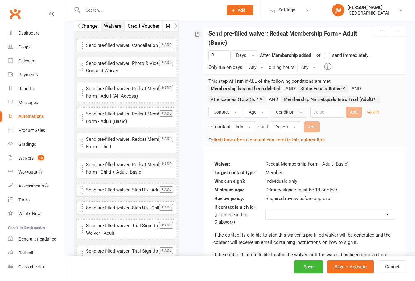
click at [298, 116] on button "Condition" at bounding box center [289, 111] width 37 height 11
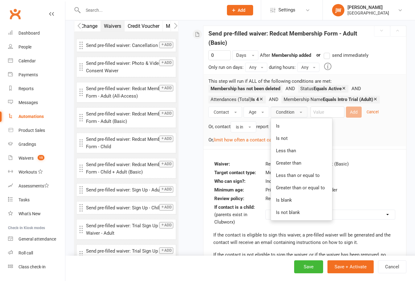
click at [290, 186] on span "Greater than or equal to" at bounding box center [300, 188] width 49 height 6
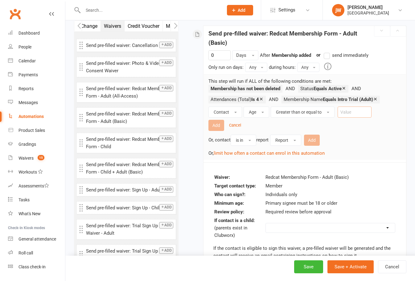
drag, startPoint x: 365, startPoint y: 113, endPoint x: 372, endPoint y: 112, distance: 6.5
click at [362, 113] on input "number" at bounding box center [355, 111] width 34 height 11
type input "18"
click at [342, 111] on input "18" at bounding box center [355, 111] width 34 height 11
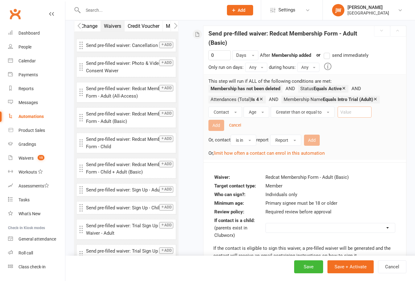
click at [235, 126] on small "Cancel" at bounding box center [235, 125] width 12 height 5
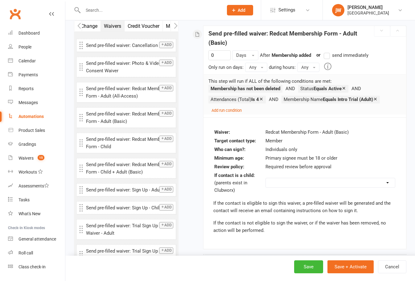
click at [219, 111] on small "Add run condition" at bounding box center [227, 110] width 30 height 5
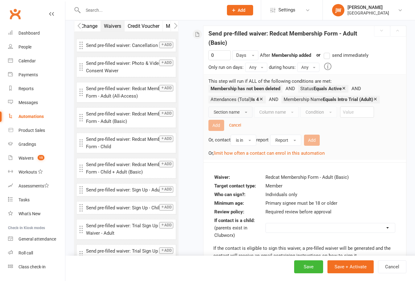
click at [219, 111] on span "Section name" at bounding box center [227, 112] width 26 height 5
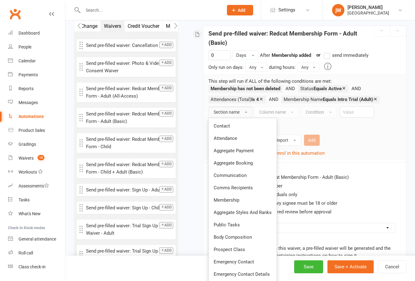
scroll to position [193, 0]
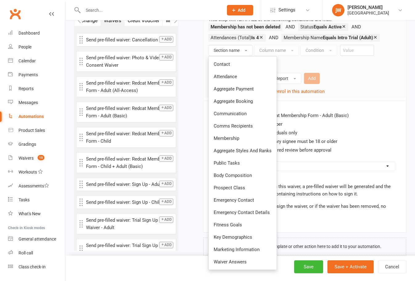
click at [199, 179] on div "Starts on Booking Cancelled Booking Due Booking Late-Cancelled Booking Marked A…" at bounding box center [297, 51] width 219 height 410
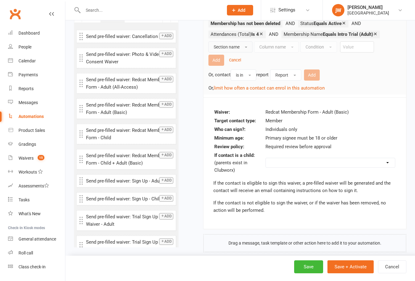
scroll to position [206, 0]
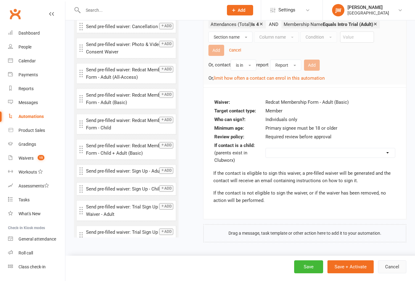
click at [362, 269] on button "Cancel" at bounding box center [392, 266] width 28 height 13
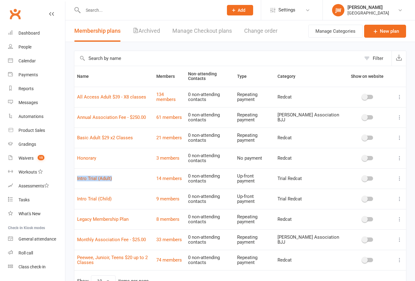
drag, startPoint x: 95, startPoint y: 185, endPoint x: 75, endPoint y: 184, distance: 19.5
click at [75, 184] on td "Intro Trial (Adult)" at bounding box center [113, 178] width 79 height 20
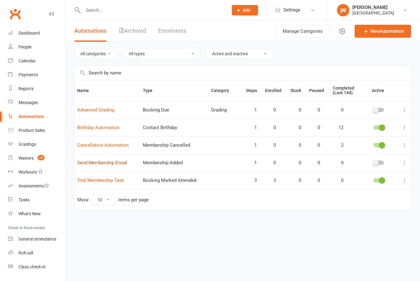
click at [115, 165] on link "Send Membership Email" at bounding box center [102, 163] width 50 height 6
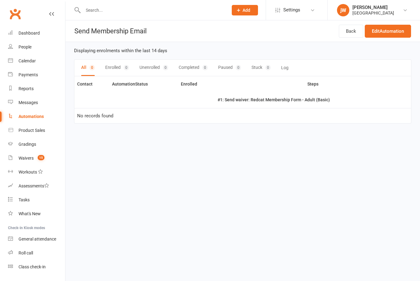
click at [392, 23] on div "Back Edit Automation" at bounding box center [375, 30] width 72 height 21
click at [392, 30] on link "Edit Automation" at bounding box center [388, 31] width 46 height 13
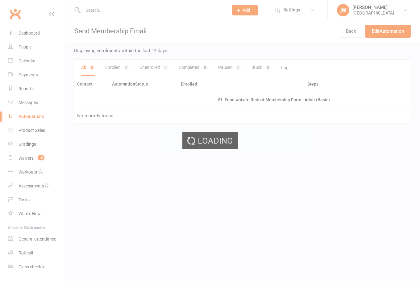
select select "send_to_child"
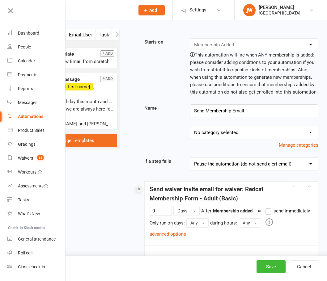
click at [276, 6] on div "john WIll" at bounding box center [279, 8] width 42 height 6
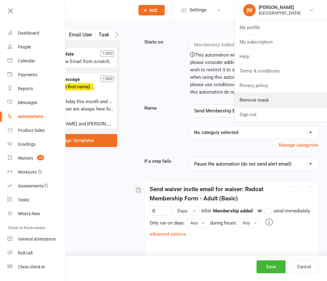
click at [273, 101] on link "Remove mask" at bounding box center [280, 100] width 92 height 14
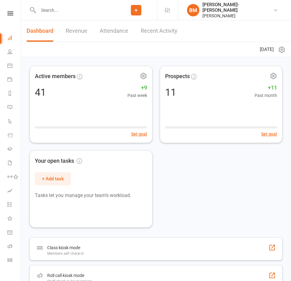
click at [170, 8] on icon at bounding box center [167, 10] width 5 height 5
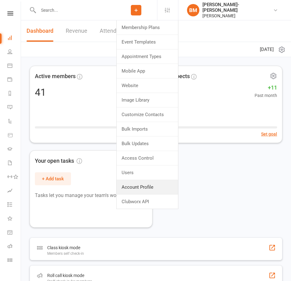
click at [154, 188] on link "Account Profile" at bounding box center [147, 187] width 61 height 14
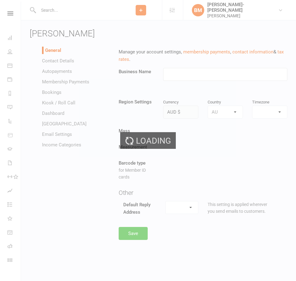
type input "Braddah Jiu Jitsu Maroubra"
select select "Australia/Sydney"
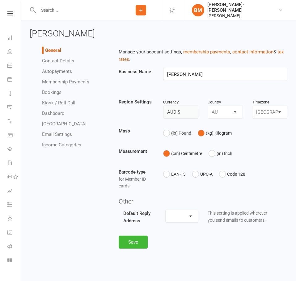
click at [64, 70] on link "Autopayments" at bounding box center [57, 72] width 30 height 6
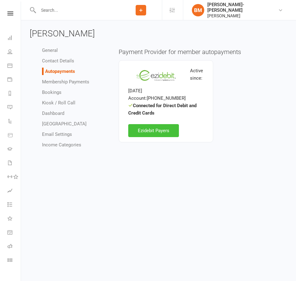
click at [153, 133] on link "Ezidebit Payers" at bounding box center [153, 130] width 51 height 13
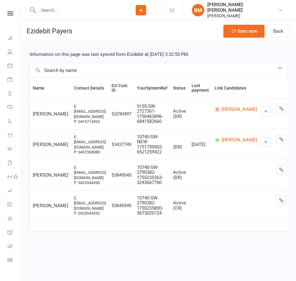
click at [82, 70] on input "text" at bounding box center [152, 70] width 244 height 14
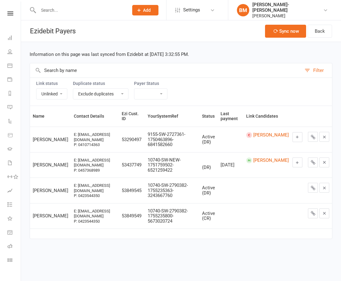
click at [64, 92] on select "Linked Unlinked" at bounding box center [51, 94] width 31 height 10
select select
click at [36, 89] on select "Linked Unlinked" at bounding box center [51, 94] width 31 height 10
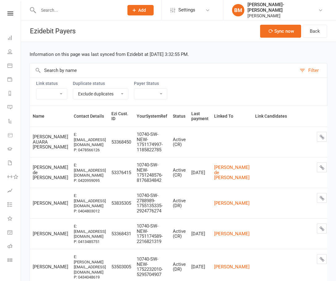
click at [100, 72] on input "text" at bounding box center [163, 70] width 267 height 14
paste input "Luan salazar"
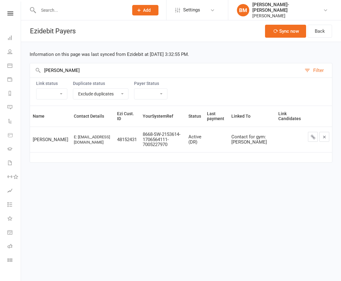
type input "Luan salazar"
click at [295, 136] on icon at bounding box center [312, 137] width 5 height 5
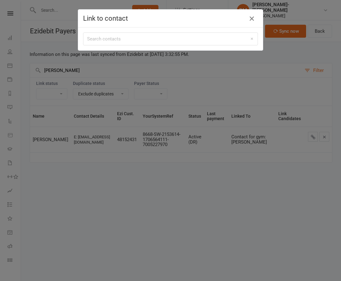
click at [252, 21] on icon "button" at bounding box center [251, 18] width 7 height 7
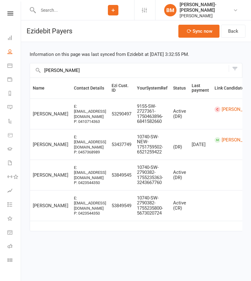
click at [10, 52] on icon at bounding box center [9, 51] width 5 height 5
click at [82, 69] on input "[PERSON_NAME]" at bounding box center [129, 70] width 198 height 14
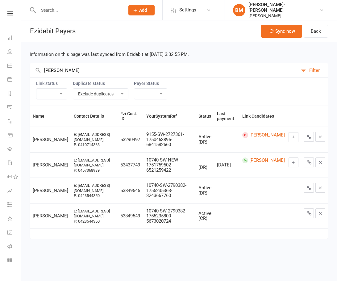
click at [80, 72] on input "[PERSON_NAME]" at bounding box center [164, 70] width 268 height 14
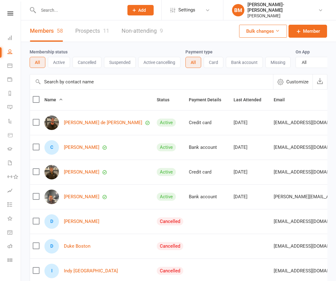
click at [74, 13] on input "text" at bounding box center [77, 10] width 83 height 9
paste input "[PERSON_NAME]"
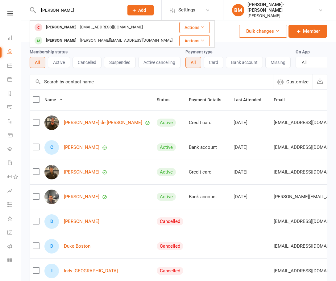
type input "[PERSON_NAME]"
click at [70, 31] on div "[PERSON_NAME]" at bounding box center [61, 27] width 34 height 9
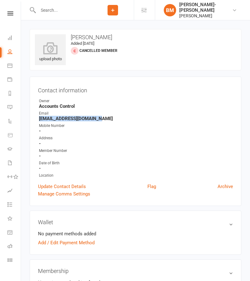
copy strong "[EMAIL_ADDRESS][DOMAIN_NAME]"
drag, startPoint x: 96, startPoint y: 119, endPoint x: 155, endPoint y: 112, distance: 59.7
click at [31, 120] on div "Contact information Owner Accounts Control Email [EMAIL_ADDRESS][DOMAIN_NAME] M…" at bounding box center [135, 141] width 211 height 129
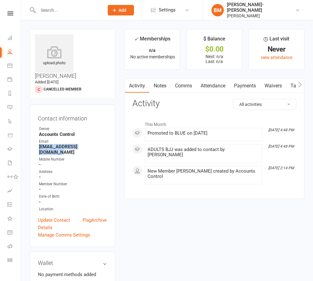
copy div "Maroubra"
drag, startPoint x: 291, startPoint y: 19, endPoint x: 244, endPoint y: 28, distance: 48.5
click at [250, 18] on li "BM Braddah Jiu-Jitsu Maroubra Braddah Jiu Jitsu Maroubra My profile My subscrip…" at bounding box center [257, 10] width 110 height 20
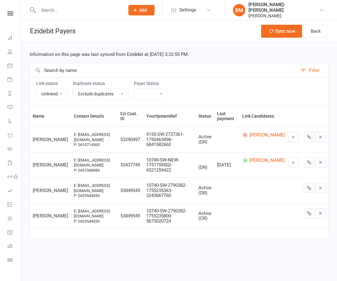
click at [36, 96] on select "Linked Unlinked" at bounding box center [51, 94] width 31 height 10
select select
click at [36, 89] on select "Linked Unlinked" at bounding box center [51, 94] width 31 height 10
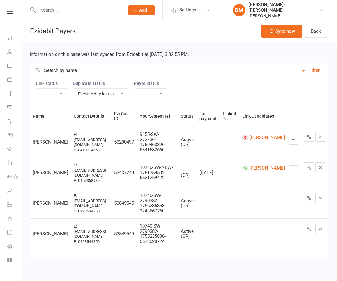
click at [52, 69] on ui-view "Prospect Member Non-attending contact Class / event Appointment Grading event T…" at bounding box center [168, 135] width 337 height 266
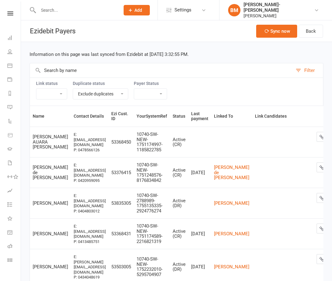
paste input "[PERSON_NAME]"
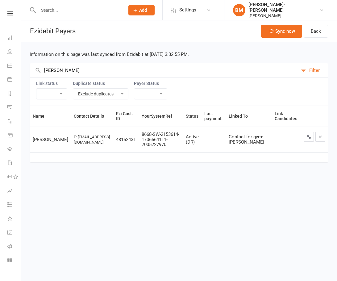
type input "[PERSON_NAME]"
click at [306, 139] on button at bounding box center [309, 137] width 10 height 10
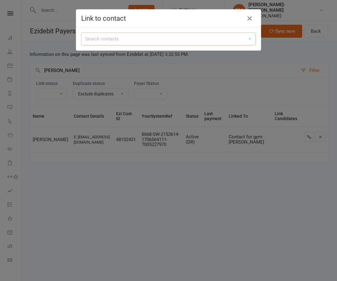
click at [106, 44] on input "search" at bounding box center [168, 38] width 175 height 13
paste input "[EMAIL_ADDRESS][DOMAIN_NAME]"
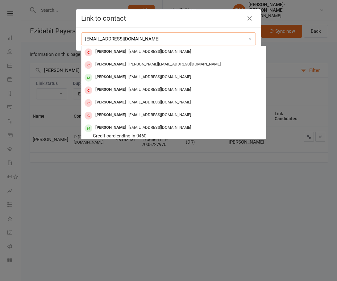
type input "[EMAIL_ADDRESS][DOMAIN_NAME]"
click at [106, 48] on div "[PERSON_NAME]" at bounding box center [110, 51] width 35 height 9
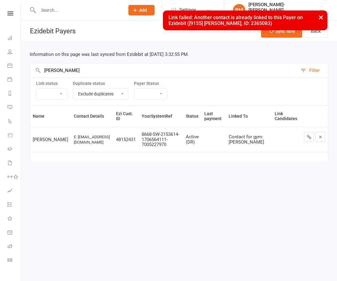
click at [165, 180] on html "Prospect Member Non-attending contact Class / event Appointment Grading event T…" at bounding box center [168, 90] width 337 height 180
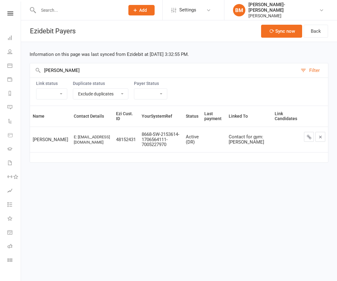
click at [165, 180] on html "Prospect Member Non-attending contact Class / event Appointment Grading event T…" at bounding box center [168, 90] width 337 height 180
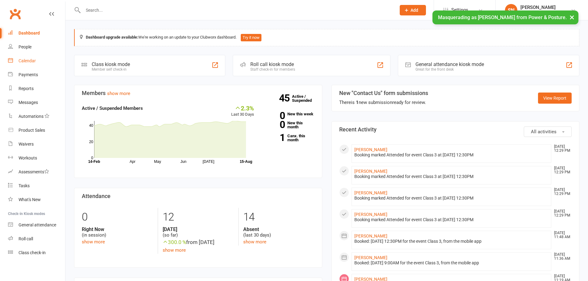
click at [24, 60] on div "Calendar" at bounding box center [27, 60] width 17 height 5
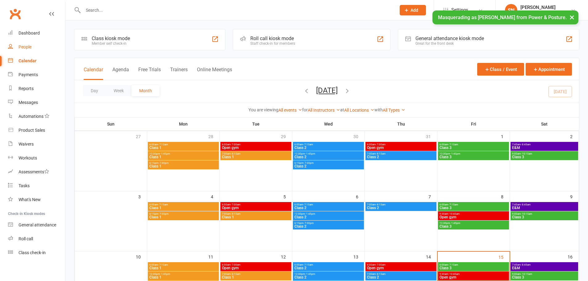
click at [24, 48] on div "People" at bounding box center [25, 46] width 13 height 5
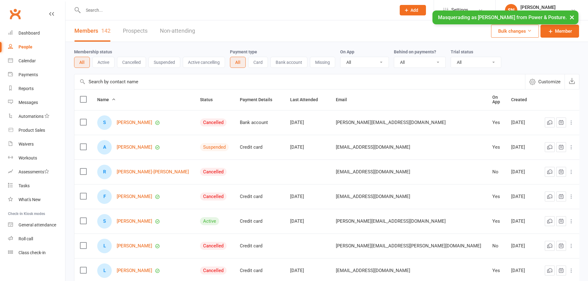
click at [455, 8] on span "Settings" at bounding box center [459, 10] width 17 height 14
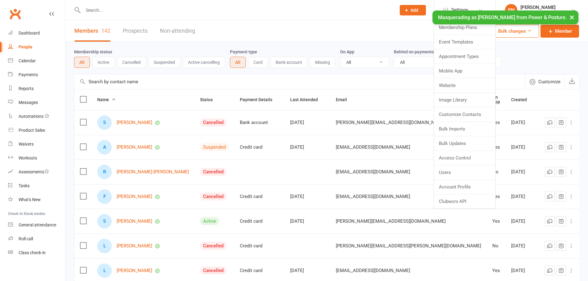
click at [530, 50] on div "Membership status All Active Cancelled Suspended Active cancelling Payment type…" at bounding box center [326, 58] width 505 height 20
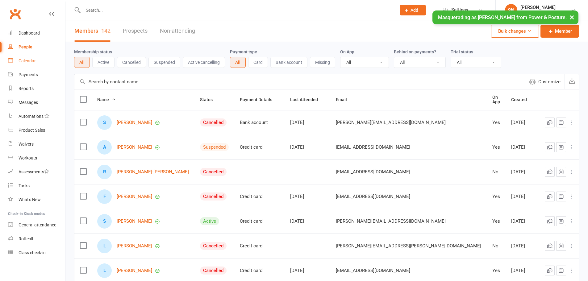
click at [29, 60] on div "Calendar" at bounding box center [27, 60] width 17 height 5
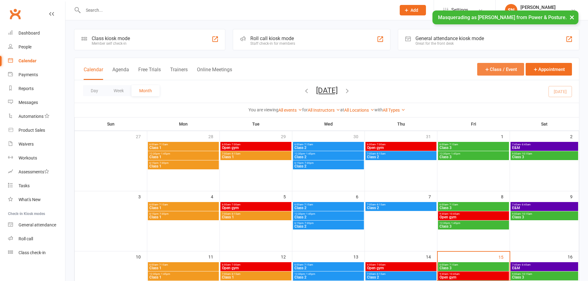
click at [501, 66] on button "Class / Event" at bounding box center [500, 69] width 47 height 13
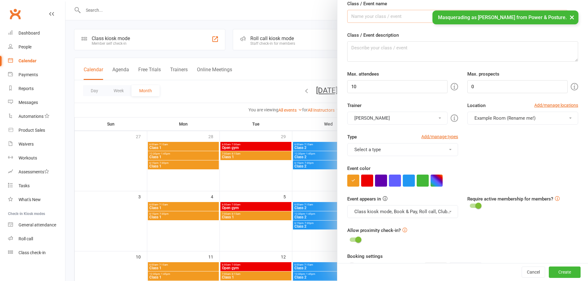
scroll to position [62, 0]
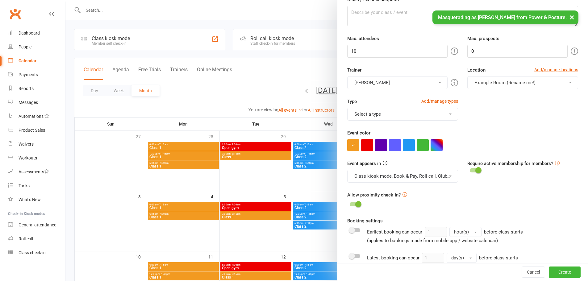
click at [438, 176] on button "Class kiosk mode, Book & Pay, Roll call, Clubworx website calendar and Mobile a…" at bounding box center [402, 176] width 111 height 13
click at [573, 18] on button "×" at bounding box center [571, 16] width 11 height 13
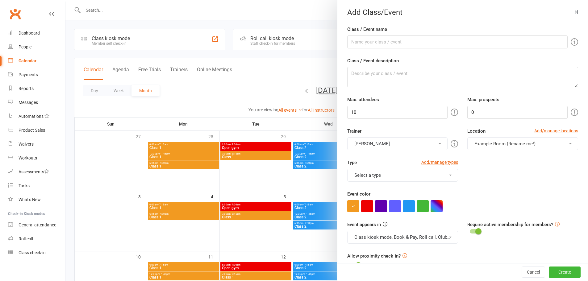
scroll to position [0, 0]
click at [416, 239] on button "Class kiosk mode, Book & Pay, Roll call, Clubworx website calendar and Mobile a…" at bounding box center [402, 237] width 111 height 13
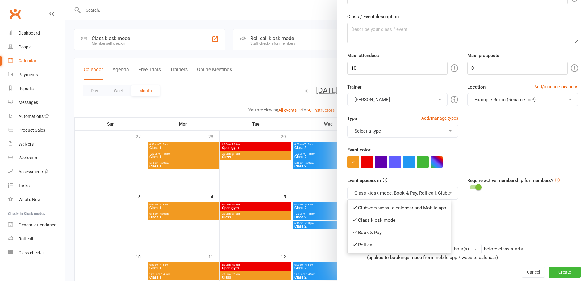
scroll to position [62, 0]
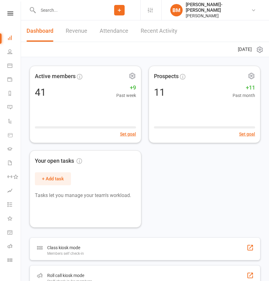
click at [157, 6] on li "Settings Membership Plans Event Templates Appointment Types Mobile App Website …" at bounding box center [150, 10] width 21 height 20
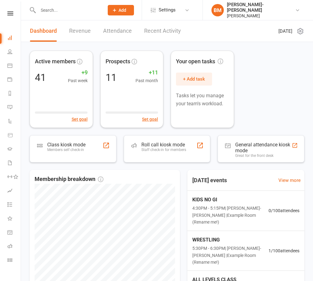
click at [176, 12] on span "Settings" at bounding box center [167, 10] width 17 height 14
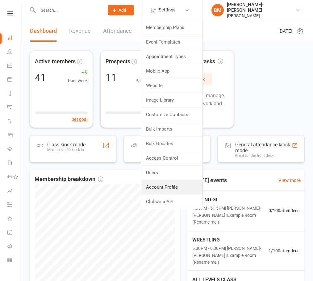
click at [177, 184] on link "Account Profile" at bounding box center [171, 187] width 61 height 14
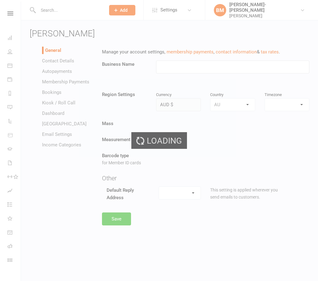
type input "[PERSON_NAME]"
select select "[GEOGRAPHIC_DATA]/[GEOGRAPHIC_DATA]"
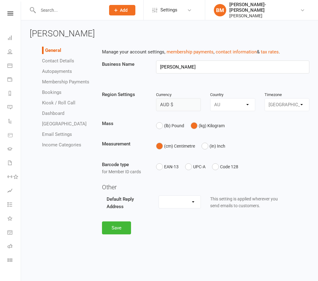
click at [50, 69] on link "Autopayments" at bounding box center [57, 72] width 30 height 6
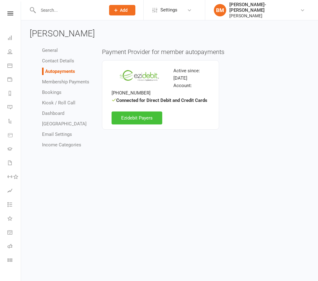
click at [125, 113] on link "Ezidebit Payers" at bounding box center [136, 117] width 51 height 13
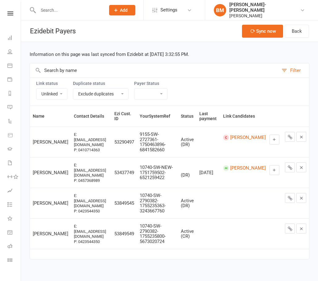
drag, startPoint x: 55, startPoint y: 92, endPoint x: 56, endPoint y: 96, distance: 3.7
click at [55, 92] on select "Linked Unlinked" at bounding box center [51, 94] width 31 height 10
select select
click at [36, 89] on select "Linked Unlinked" at bounding box center [51, 94] width 31 height 10
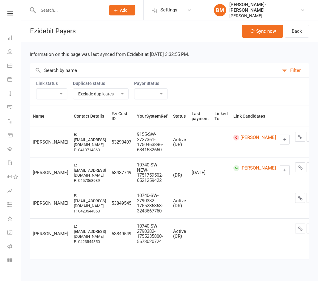
click at [59, 71] on input "text" at bounding box center [154, 70] width 248 height 14
paste input "[PERSON_NAME]"
type input "[PERSON_NAME]"
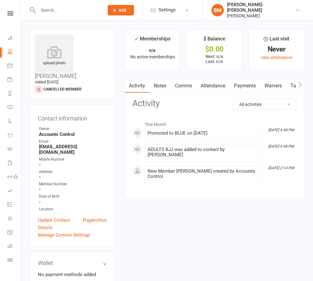
click at [176, 8] on span "Settings" at bounding box center [167, 10] width 17 height 14
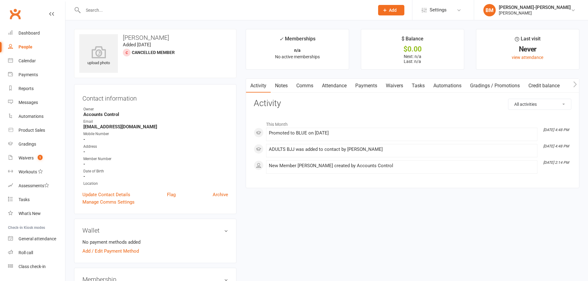
click at [317, 15] on div "[PERSON_NAME]" at bounding box center [535, 13] width 72 height 6
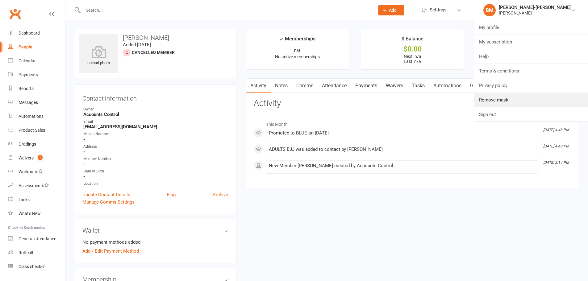
click at [317, 97] on link "Remove mask" at bounding box center [531, 100] width 114 height 14
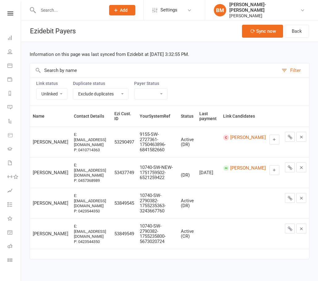
drag, startPoint x: 41, startPoint y: 96, endPoint x: 44, endPoint y: 99, distance: 4.4
click at [42, 97] on select "Linked Unlinked" at bounding box center [51, 94] width 31 height 10
select select
click at [36, 89] on select "Linked Unlinked" at bounding box center [51, 94] width 31 height 10
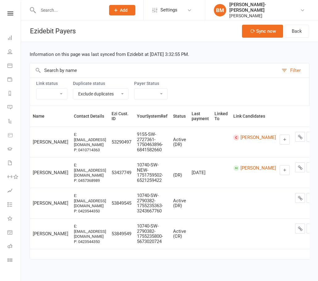
click at [55, 67] on ui-view "Prospect Member Non-attending contact Class / event Appointment Grading event T…" at bounding box center [159, 135] width 318 height 266
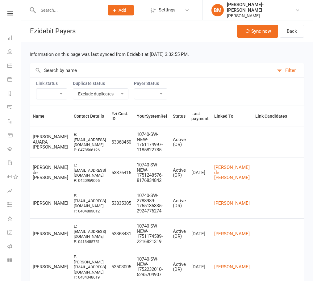
paste input "Luna salazar"
type input "Luna salazar"
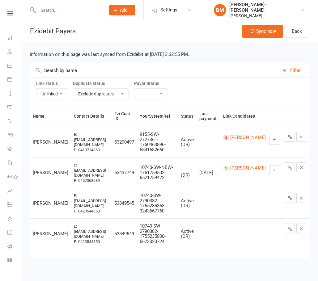
click at [58, 91] on select "Linked Unlinked" at bounding box center [51, 94] width 31 height 10
select select
click at [36, 89] on select "Linked Unlinked" at bounding box center [51, 94] width 31 height 10
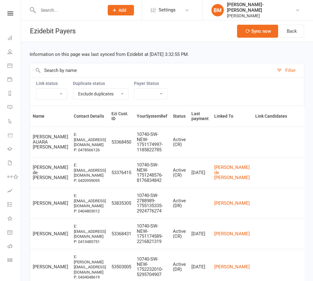
click at [54, 72] on input "text" at bounding box center [152, 70] width 244 height 14
click at [51, 67] on input "text" at bounding box center [152, 70] width 244 height 14
paste input "Luna"
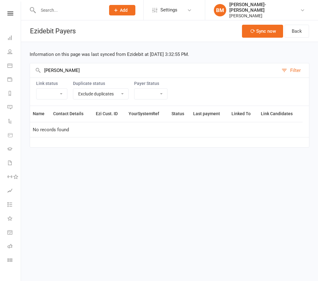
click at [92, 94] on select "Exclude duplicates Only show duplicates" at bounding box center [100, 94] width 55 height 10
click at [95, 60] on div "Information on this page was last synced from Ezidebit at Aug 15, 2025 3:32:55 …" at bounding box center [169, 99] width 297 height 114
click at [48, 71] on input "Luna" at bounding box center [154, 70] width 248 height 14
paste input "iz"
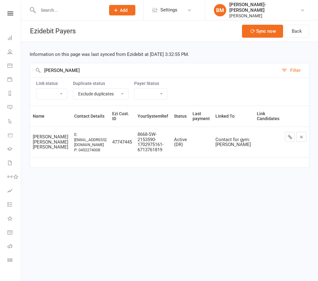
type input "[PERSON_NAME]"
copy div "Braddah Jiu"
drag, startPoint x: 242, startPoint y: 18, endPoint x: 266, endPoint y: 18, distance: 24.1
click at [266, 18] on link "BM Braddah Jiu-Jitsu Maroubra Braddah Jiu Jitsu Maroubra" at bounding box center [261, 10] width 94 height 17
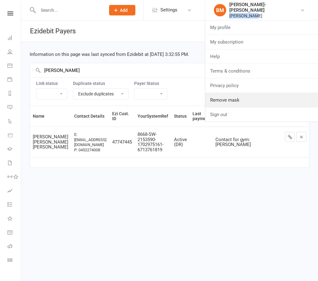
click at [249, 101] on link "Remove mask" at bounding box center [261, 100] width 113 height 14
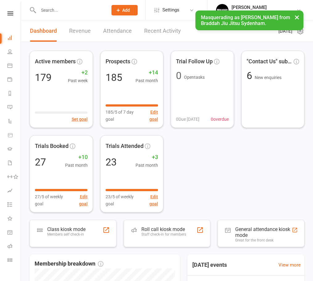
click at [179, 12] on span "Settings" at bounding box center [170, 10] width 17 height 14
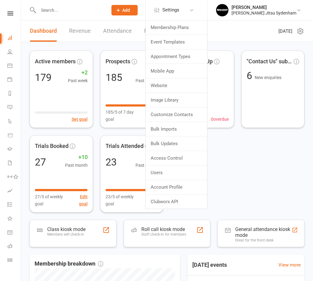
click at [48, 7] on input "text" at bounding box center [69, 10] width 67 height 9
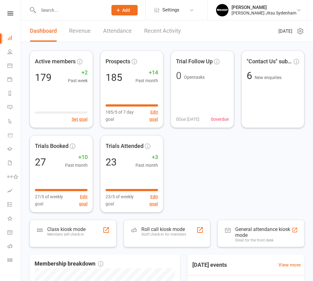
paste input "[PERSON_NAME]"
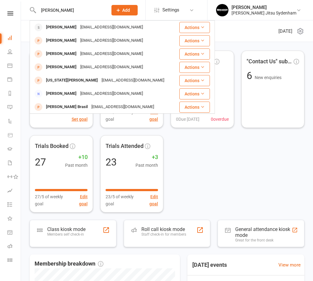
type input "[PERSON_NAME]"
drag, startPoint x: 51, startPoint y: 25, endPoint x: 55, endPoint y: 26, distance: 4.1
click at [52, 25] on div "[PERSON_NAME]" at bounding box center [61, 27] width 34 height 9
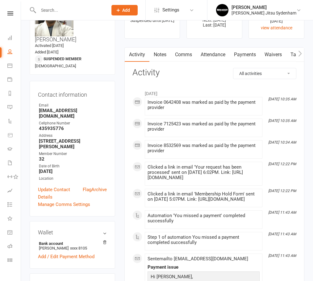
scroll to position [123, 0]
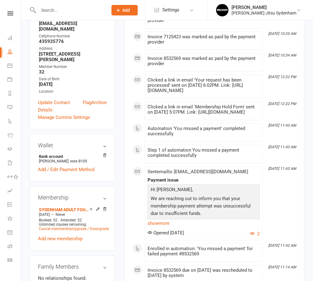
click at [106, 153] on icon at bounding box center [104, 155] width 4 height 4
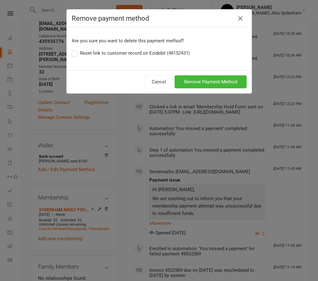
click at [79, 53] on label "Reset link to customer record on Ezidebit (48152431)" at bounding box center [131, 52] width 118 height 7
click at [76, 49] on input "Reset link to customer record on Ezidebit (48152431)" at bounding box center [74, 49] width 4 height 0
click at [193, 80] on button "Remove Payment Method" at bounding box center [210, 81] width 72 height 13
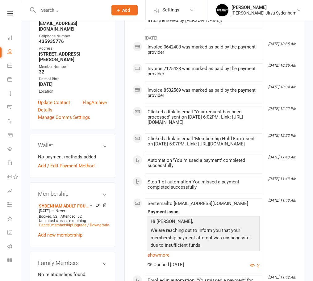
click at [85, 12] on input "text" at bounding box center [69, 10] width 67 height 9
paste input "[PERSON_NAME]"
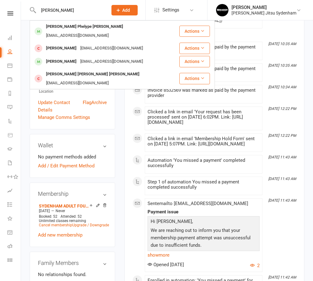
type input "[PERSON_NAME]"
click at [81, 70] on div "[PERSON_NAME] [PERSON_NAME] [PERSON_NAME]" at bounding box center [92, 74] width 97 height 9
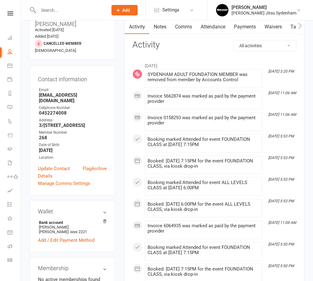
scroll to position [123, 0]
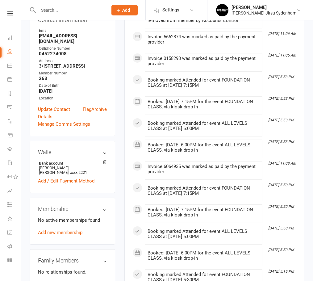
click at [104, 160] on icon at bounding box center [104, 162] width 4 height 4
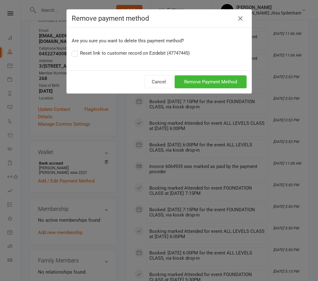
drag, startPoint x: 109, startPoint y: 54, endPoint x: 153, endPoint y: 64, distance: 45.4
click at [109, 54] on label "Reset link to customer record on Ezidebit (47747445)" at bounding box center [131, 52] width 118 height 7
click at [76, 49] on input "Reset link to customer record on Ezidebit (47747445)" at bounding box center [74, 49] width 4 height 0
click at [209, 82] on button "Remove Payment Method" at bounding box center [210, 81] width 72 height 13
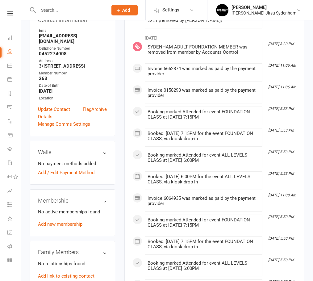
click at [70, 15] on div at bounding box center [67, 10] width 74 height 20
click at [66, 7] on input "text" at bounding box center [69, 10] width 67 height 9
paste input "Brunno"
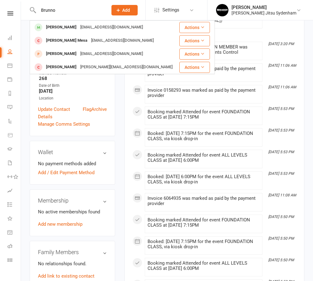
type input "Brunno"
click at [59, 27] on div "[PERSON_NAME]" at bounding box center [61, 27] width 34 height 9
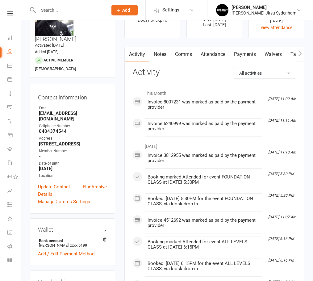
scroll to position [93, 0]
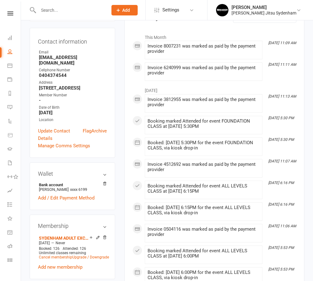
click at [104, 181] on icon at bounding box center [104, 183] width 4 height 4
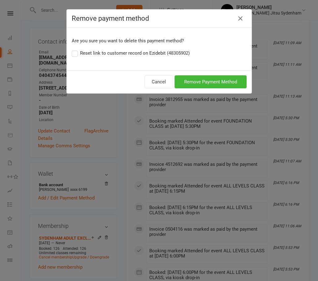
drag, startPoint x: 114, startPoint y: 52, endPoint x: 161, endPoint y: 65, distance: 49.3
click at [114, 52] on label "Reset link to customer record on Ezidebit (48305902)" at bounding box center [131, 52] width 118 height 7
click at [76, 49] on input "Reset link to customer record on Ezidebit (48305902)" at bounding box center [74, 49] width 4 height 0
click at [190, 78] on button "Remove Payment Method" at bounding box center [210, 81] width 72 height 13
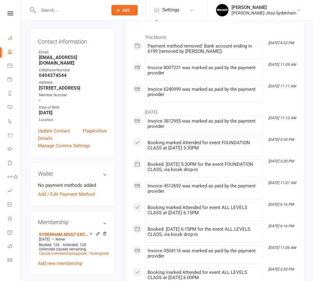
click at [72, 5] on div at bounding box center [67, 10] width 74 height 20
click at [65, 7] on input "text" at bounding box center [69, 10] width 67 height 9
paste input "[PERSON_NAME]"
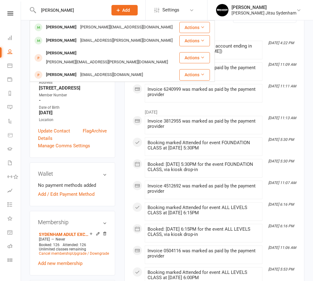
type input "[PERSON_NAME]"
click at [65, 22] on div "Elias Hurstel [EMAIL_ADDRESS][DOMAIN_NAME]" at bounding box center [104, 27] width 148 height 13
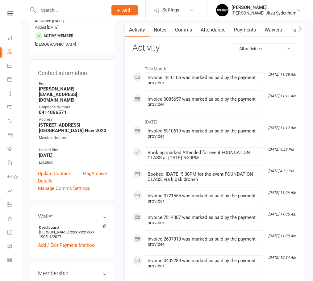
scroll to position [62, 0]
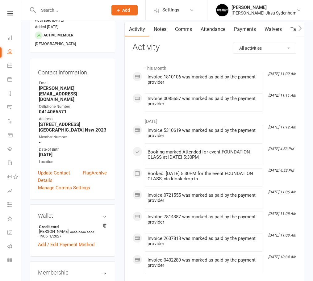
click at [102, 223] on icon at bounding box center [104, 225] width 4 height 4
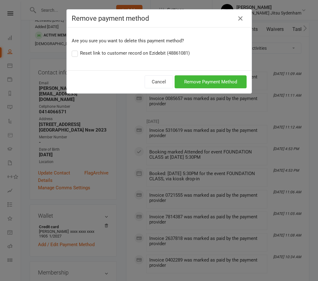
click at [68, 52] on div "Are you sure you want to delete this payment method? Reset link to customer rec…" at bounding box center [159, 48] width 185 height 43
click at [75, 53] on label "Reset link to customer record on Ezidebit (48861081)" at bounding box center [131, 52] width 118 height 7
click at [75, 49] on input "Reset link to customer record on Ezidebit (48861081)" at bounding box center [74, 49] width 4 height 0
click at [224, 83] on button "Remove Payment Method" at bounding box center [210, 81] width 72 height 13
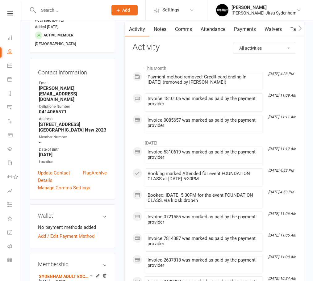
click at [52, 13] on input "text" at bounding box center [69, 10] width 67 height 9
paste input "[PERSON_NAME]"
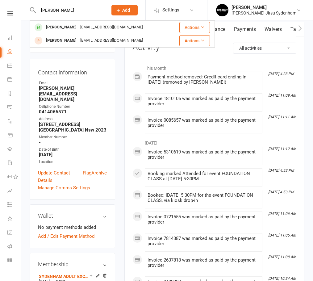
type input "[PERSON_NAME]"
click at [53, 23] on div "Dali Strbac [EMAIL_ADDRESS][DOMAIN_NAME]" at bounding box center [100, 27] width 141 height 13
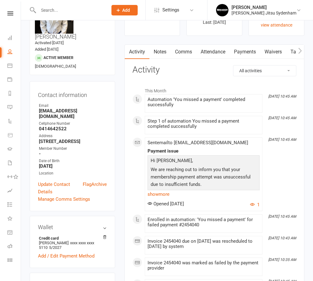
scroll to position [93, 0]
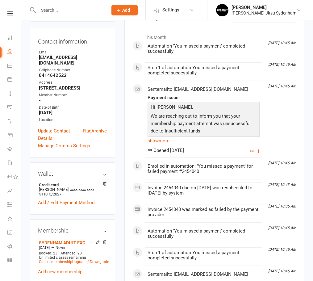
click at [103, 181] on icon at bounding box center [104, 183] width 4 height 4
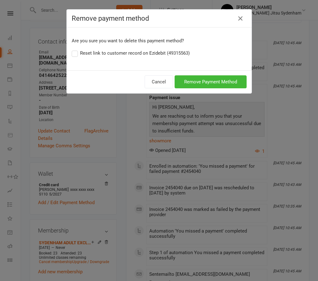
drag, startPoint x: 139, startPoint y: 53, endPoint x: 187, endPoint y: 66, distance: 49.3
click at [139, 53] on label "Reset link to customer record on Ezidebit (49315563)" at bounding box center [131, 52] width 118 height 7
click at [76, 49] on input "Reset link to customer record on Ezidebit (49315563)" at bounding box center [74, 49] width 4 height 0
click at [201, 79] on button "Remove Payment Method" at bounding box center [210, 81] width 72 height 13
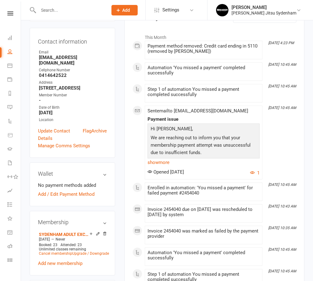
click at [44, 9] on input "text" at bounding box center [69, 10] width 67 height 9
paste input "[PERSON_NAME]"
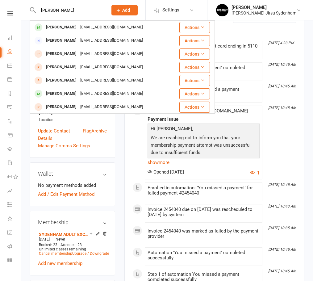
type input "[PERSON_NAME]"
click at [83, 30] on div "[EMAIL_ADDRESS][DOMAIN_NAME]" at bounding box center [111, 27] width 66 height 9
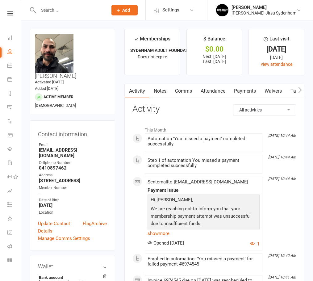
scroll to position [62, 0]
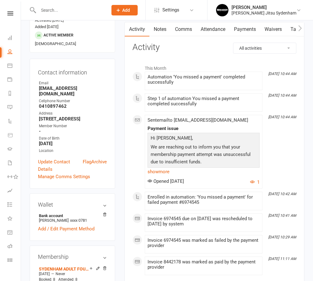
click at [106, 212] on icon at bounding box center [104, 214] width 4 height 4
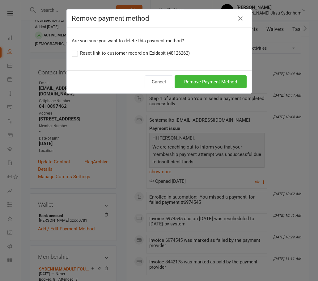
drag, startPoint x: 105, startPoint y: 51, endPoint x: 152, endPoint y: 63, distance: 49.0
click at [106, 52] on label "Reset link to customer record on Ezidebit (48126262)" at bounding box center [131, 52] width 118 height 7
click at [76, 49] on input "Reset link to customer record on Ezidebit (48126262)" at bounding box center [74, 49] width 4 height 0
click at [201, 87] on button "Remove Payment Method" at bounding box center [210, 81] width 72 height 13
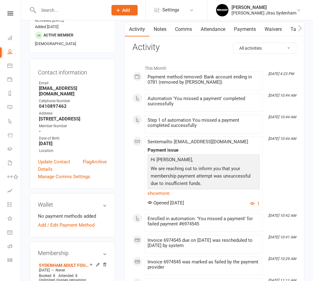
click at [56, 19] on div at bounding box center [67, 10] width 74 height 20
click at [59, 11] on input "text" at bounding box center [69, 10] width 67 height 9
paste input "[PERSON_NAME]"
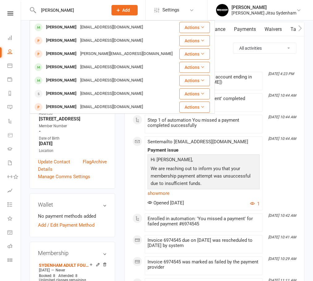
type input "[PERSON_NAME]"
click at [65, 27] on div "[PERSON_NAME]" at bounding box center [61, 27] width 34 height 9
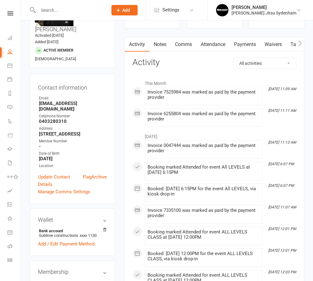
scroll to position [123, 0]
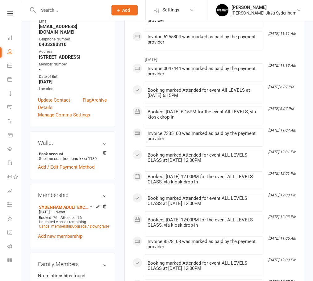
click at [104, 151] on icon at bounding box center [104, 153] width 4 height 4
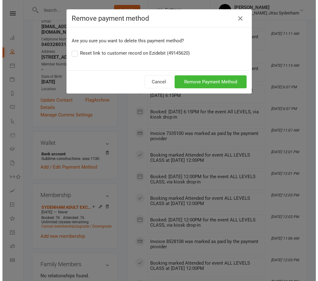
scroll to position [118, 0]
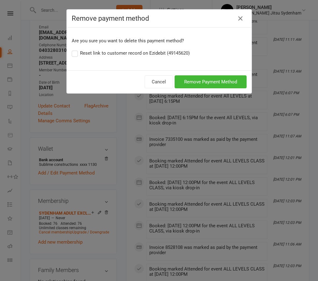
click at [115, 52] on label "Reset link to customer record on Ezidebit (49145620)" at bounding box center [131, 52] width 118 height 7
click at [76, 49] on input "Reset link to customer record on Ezidebit (49145620)" at bounding box center [74, 49] width 4 height 0
click at [206, 79] on button "Remove Payment Method" at bounding box center [210, 81] width 72 height 13
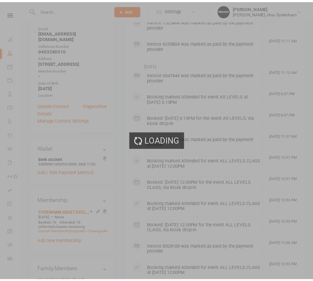
scroll to position [123, 0]
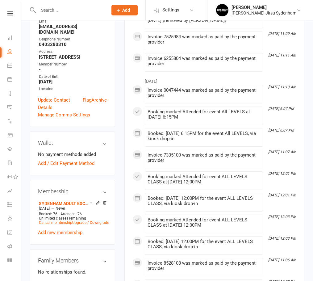
click at [53, 14] on input "text" at bounding box center [69, 10] width 67 height 9
paste input "[PERSON_NAME]"
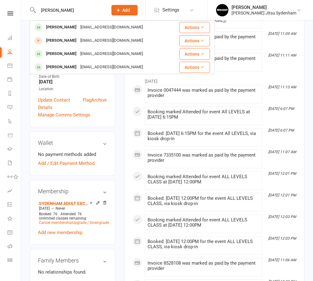
type input "[PERSON_NAME]"
click at [87, 29] on div "[EMAIL_ADDRESS][DOMAIN_NAME]" at bounding box center [111, 27] width 66 height 9
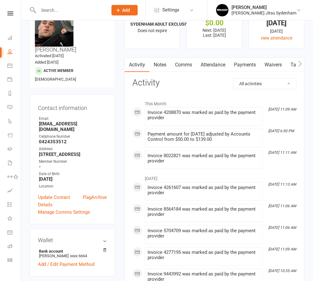
scroll to position [62, 0]
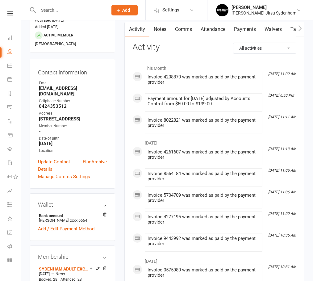
click at [106, 212] on icon at bounding box center [104, 214] width 4 height 4
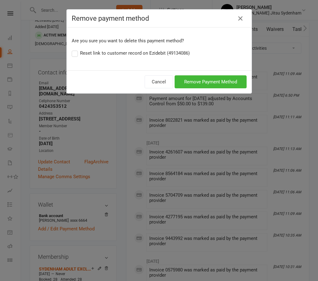
click at [112, 53] on label "Reset link to customer record on Ezidebit (49134086)" at bounding box center [131, 52] width 118 height 7
click at [76, 49] on input "Reset link to customer record on Ezidebit (49134086)" at bounding box center [74, 49] width 4 height 0
click at [190, 81] on button "Remove Payment Method" at bounding box center [210, 81] width 72 height 13
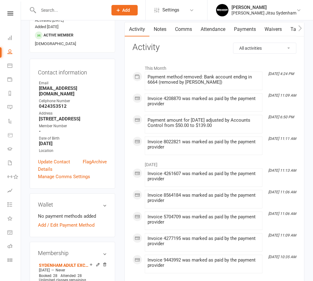
click at [50, 7] on input "text" at bounding box center [69, 10] width 67 height 9
paste input "[PERSON_NAME]"
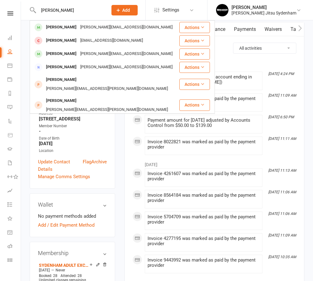
type input "[PERSON_NAME]"
click at [72, 25] on div "[PERSON_NAME]" at bounding box center [61, 27] width 34 height 9
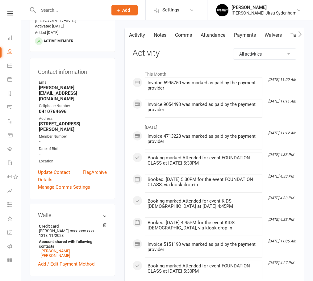
scroll to position [62, 0]
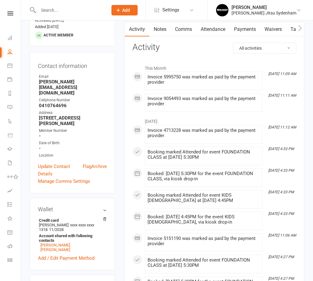
click at [106, 217] on icon at bounding box center [104, 219] width 4 height 4
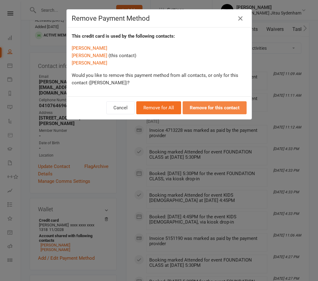
click at [190, 106] on strong "Remove for this contact" at bounding box center [215, 108] width 50 height 6
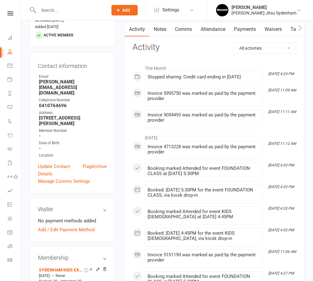
click at [61, 6] on input "text" at bounding box center [69, 10] width 67 height 9
paste input "Pacific [PERSON_NAME]"
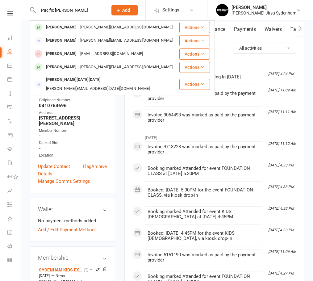
type input "Pacific [PERSON_NAME]"
click at [83, 26] on div "[PERSON_NAME][EMAIL_ADDRESS][DOMAIN_NAME]" at bounding box center [126, 27] width 96 height 9
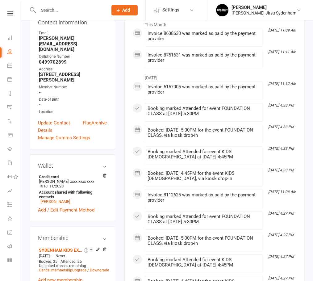
scroll to position [123, 0]
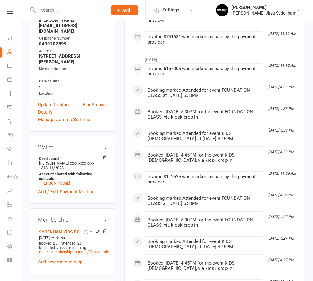
click at [105, 155] on icon at bounding box center [104, 157] width 4 height 4
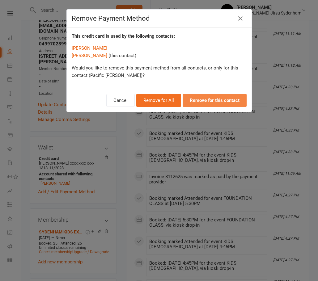
click at [210, 99] on strong "Remove for this contact" at bounding box center [215, 101] width 50 height 6
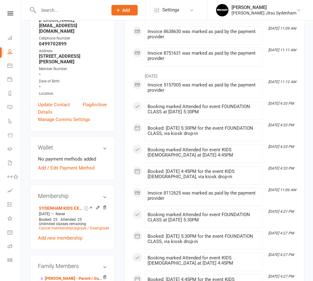
click at [52, 14] on input "text" at bounding box center [69, 10] width 67 height 9
paste input "[PERSON_NAME]"
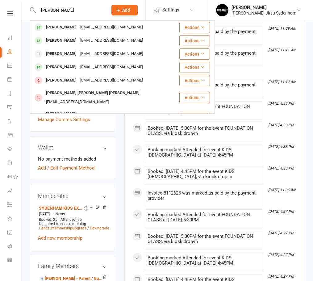
type input "[PERSON_NAME]"
click at [72, 27] on div "[PERSON_NAME]" at bounding box center [61, 27] width 34 height 9
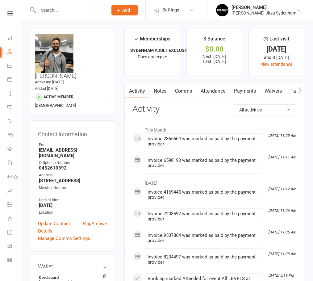
click at [74, 6] on input "text" at bounding box center [69, 10] width 67 height 9
paste input "[PERSON_NAME]"
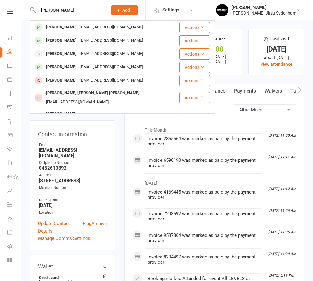
type input "[PERSON_NAME]"
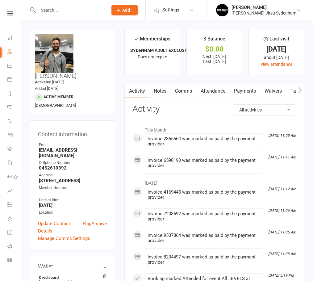
scroll to position [93, 0]
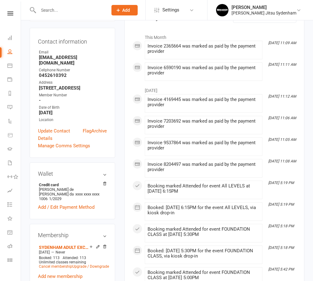
click at [104, 181] on icon at bounding box center [104, 183] width 4 height 4
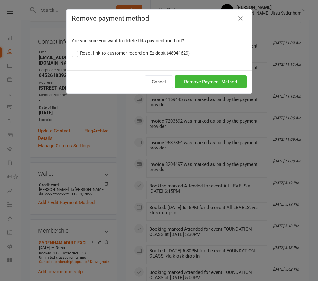
click at [125, 57] on div "Are you sure you want to delete this payment method? Reset link to customer rec…" at bounding box center [159, 48] width 185 height 43
click at [125, 53] on label "Reset link to customer record on Ezidebit (48941629)" at bounding box center [131, 52] width 118 height 7
click at [76, 49] on input "Reset link to customer record on Ezidebit (48941629)" at bounding box center [74, 49] width 4 height 0
click at [197, 77] on button "Remove Payment Method" at bounding box center [210, 81] width 72 height 13
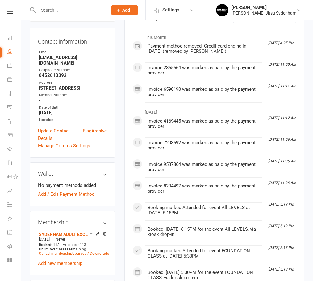
click at [52, 16] on div at bounding box center [67, 10] width 74 height 20
paste input "Indy [GEOGRAPHIC_DATA]"
click at [54, 12] on input "Indy [GEOGRAPHIC_DATA]" at bounding box center [69, 10] width 67 height 9
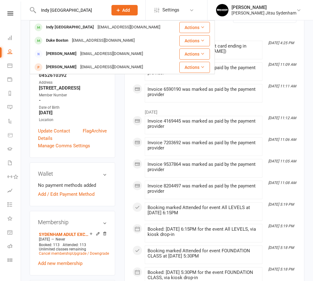
type input "Indy [GEOGRAPHIC_DATA]"
click at [68, 30] on div "Indy [GEOGRAPHIC_DATA]" at bounding box center [70, 27] width 52 height 9
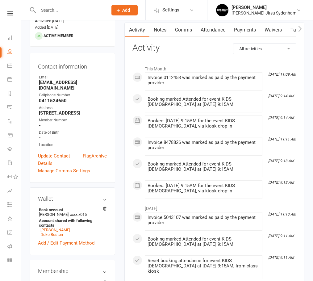
scroll to position [62, 0]
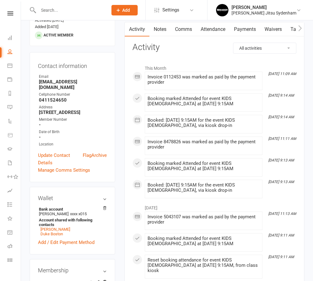
click at [106, 206] on icon at bounding box center [104, 208] width 4 height 4
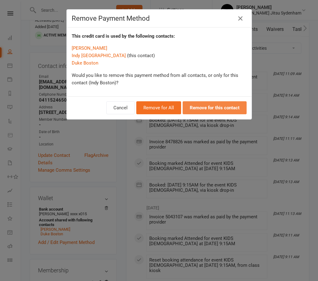
click at [200, 108] on strong "Remove for this contact" at bounding box center [215, 108] width 50 height 6
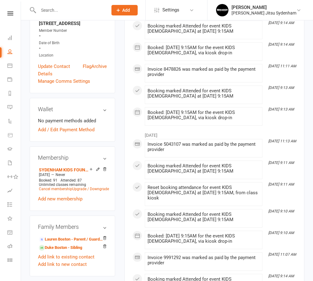
scroll to position [154, 0]
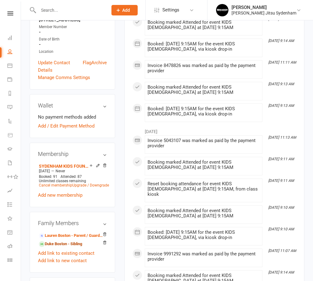
click at [68, 241] on link "Duke Boston - Sibling" at bounding box center [60, 244] width 43 height 6
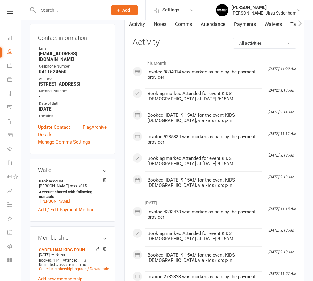
scroll to position [123, 0]
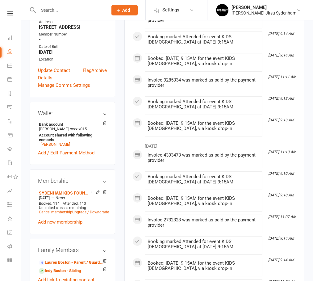
click at [104, 125] on icon at bounding box center [104, 123] width 4 height 4
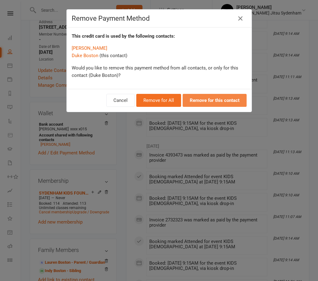
click at [215, 100] on strong "Remove for this contact" at bounding box center [215, 101] width 50 height 6
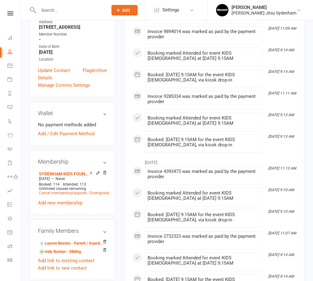
click at [274, 12] on div "[PERSON_NAME] Jitsu Sydenham" at bounding box center [263, 13] width 65 height 6
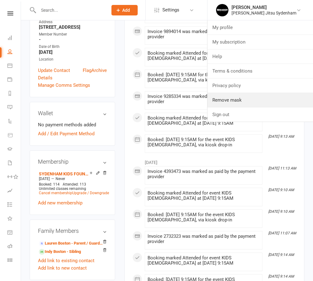
click at [246, 102] on link "Remove mask" at bounding box center [260, 100] width 106 height 14
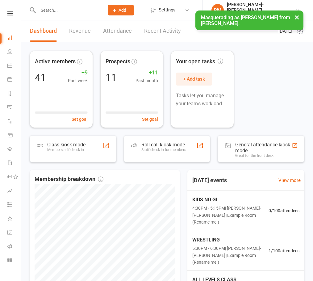
click at [169, 10] on link "Settings" at bounding box center [172, 10] width 42 height 14
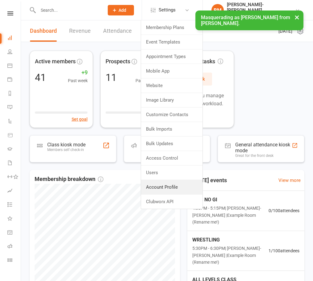
click at [165, 180] on link "Account Profile" at bounding box center [171, 187] width 61 height 14
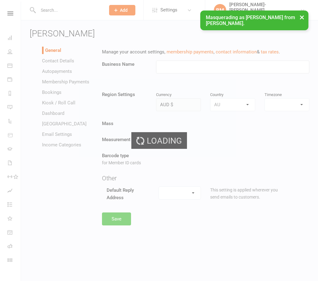
type input "[PERSON_NAME]"
select select "[GEOGRAPHIC_DATA]/[GEOGRAPHIC_DATA]"
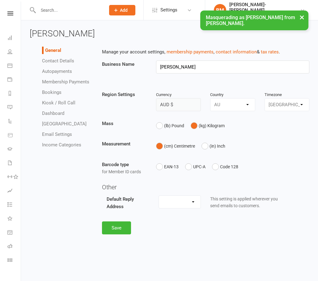
click at [51, 74] on link "Autopayments" at bounding box center [57, 72] width 30 height 6
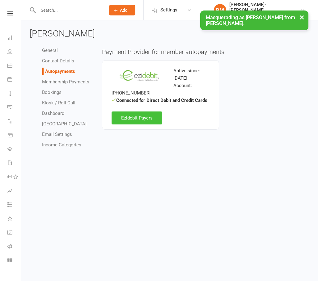
click at [135, 118] on link "Ezidebit Payers" at bounding box center [136, 117] width 51 height 13
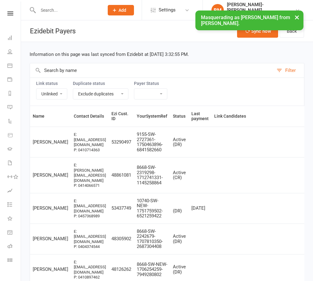
click at [80, 69] on input "text" at bounding box center [152, 70] width 244 height 14
paste input "Luna"
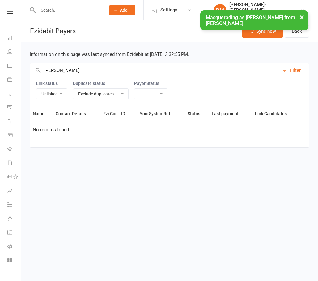
type input "Luna"
click at [50, 90] on select "Linked Unlinked" at bounding box center [51, 94] width 31 height 10
click at [51, 100] on div "Link status Linked Unlinked Duplicate status Exclude duplicates Only show dupli…" at bounding box center [169, 91] width 279 height 28
drag, startPoint x: 53, startPoint y: 88, endPoint x: 52, endPoint y: 98, distance: 9.7
click at [53, 88] on div "Link status Linked Unlinked" at bounding box center [51, 90] width 31 height 19
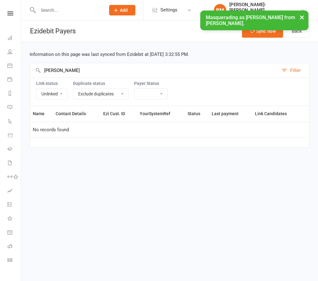
click at [52, 98] on select "Linked Unlinked" at bounding box center [51, 94] width 31 height 10
select select
click at [36, 89] on select "Linked Unlinked" at bounding box center [51, 94] width 31 height 10
click at [63, 72] on input "Luna" at bounding box center [154, 70] width 248 height 14
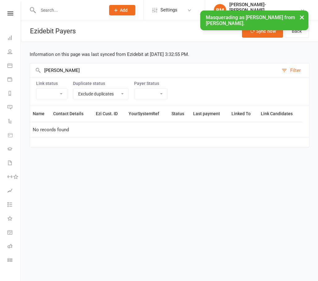
paste input "iz"
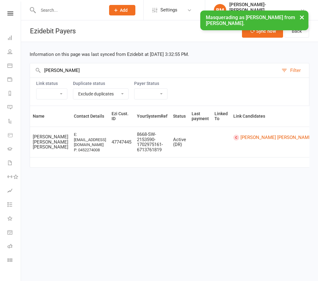
scroll to position [0, 95]
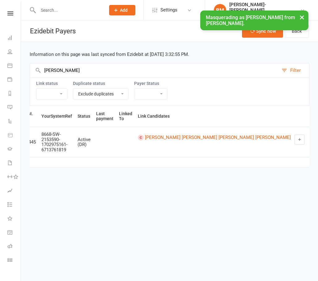
click at [297, 142] on icon at bounding box center [299, 139] width 5 height 5
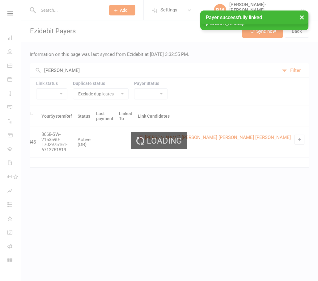
scroll to position [0, 0]
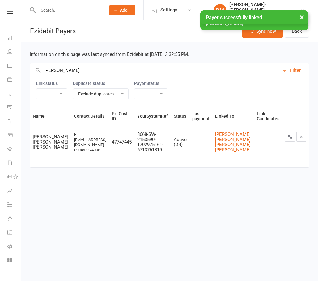
click at [46, 68] on input "Luiz" at bounding box center [154, 70] width 248 height 14
paste input "Brunno Marinoff"
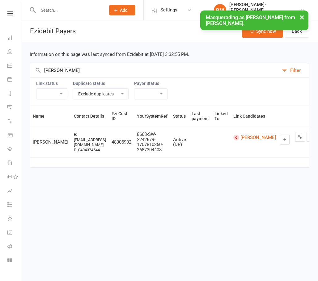
drag, startPoint x: 284, startPoint y: 140, endPoint x: 181, endPoint y: 34, distance: 147.1
click at [284, 140] on icon at bounding box center [284, 139] width 5 height 5
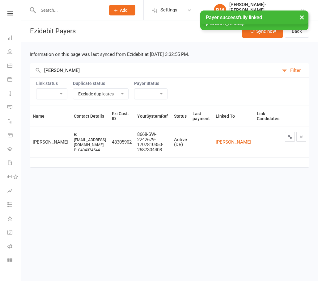
click at [85, 72] on input "Brunno Marinoff" at bounding box center [154, 70] width 248 height 14
paste input "Elias Hurstel"
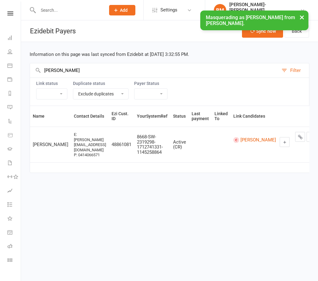
click at [282, 140] on icon at bounding box center [284, 142] width 5 height 5
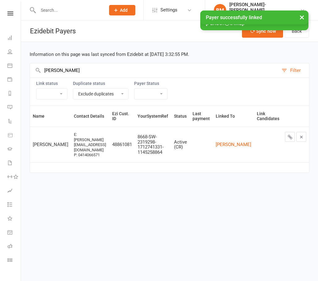
click at [58, 74] on input "Elias Hurstel" at bounding box center [154, 70] width 248 height 14
paste input "Dali Strbac"
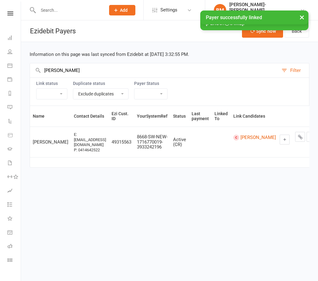
click at [279, 137] on button at bounding box center [284, 140] width 10 height 10
click at [64, 74] on input "Dali Strbac" at bounding box center [154, 70] width 248 height 14
paste input "Jorge mazola"
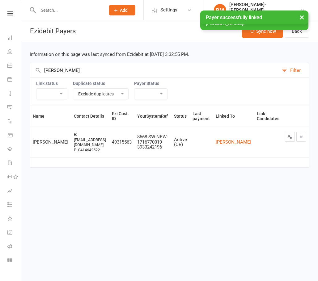
paste input "Jorge mazola"
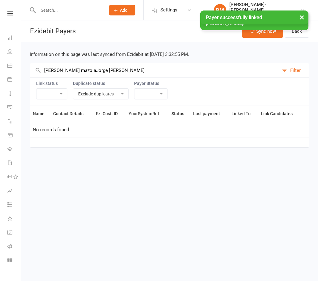
paste input "text"
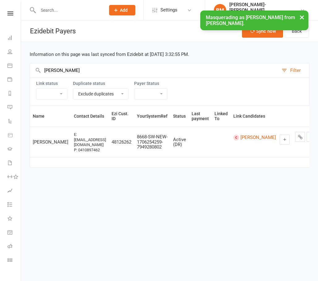
click at [282, 137] on icon at bounding box center [284, 139] width 5 height 5
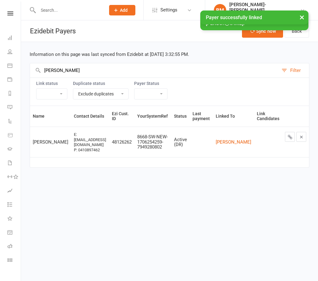
click at [65, 74] on input "Jorge mazola" at bounding box center [154, 70] width 248 height 14
paste input "Ben Nicholas"
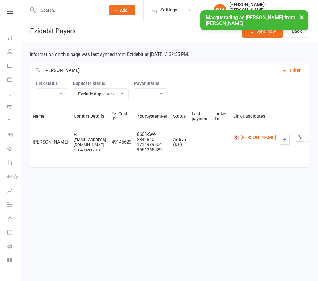
click at [287, 141] on icon at bounding box center [284, 139] width 5 height 5
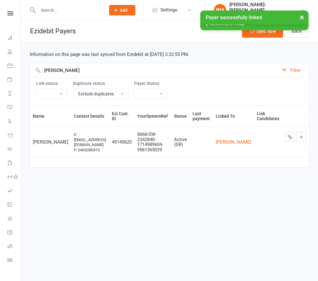
click at [56, 70] on input "Ben Nicholas" at bounding box center [154, 70] width 248 height 14
paste input "Mike pillon"
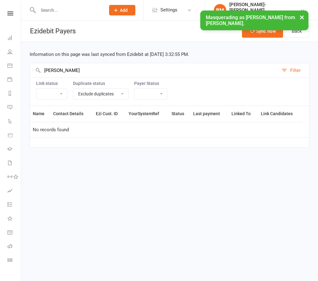
click at [53, 71] on input "Mike pillon" at bounding box center [154, 70] width 248 height 14
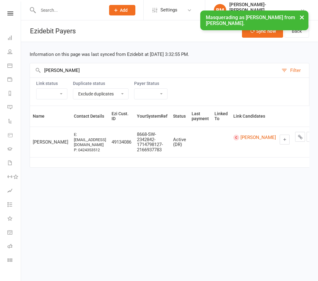
click at [282, 140] on icon at bounding box center [284, 139] width 5 height 5
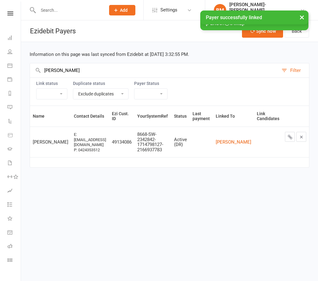
click at [41, 65] on input "pillon" at bounding box center [154, 70] width 248 height 14
click at [45, 69] on input "pillon" at bounding box center [154, 70] width 248 height 14
paste input "Zeph ramos"
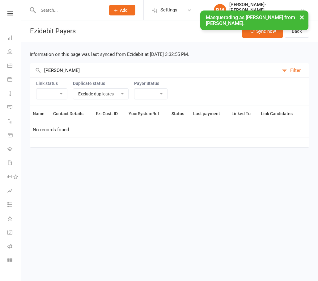
click at [54, 70] on input "Zeph ramos" at bounding box center [154, 70] width 248 height 14
click at [51, 72] on input "Zephyr ramos" at bounding box center [154, 70] width 248 height 14
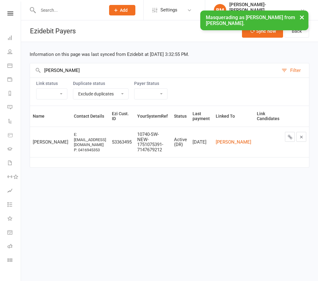
click at [49, 68] on input "ramos" at bounding box center [154, 70] width 248 height 14
paste input "Pacific"
click at [49, 68] on input "ramos" at bounding box center [154, 70] width 248 height 14
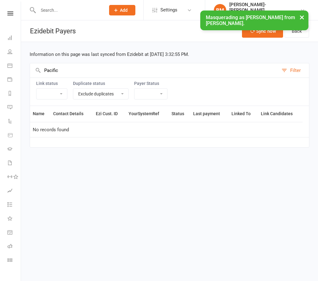
click at [57, 73] on input "Pacific" at bounding box center [154, 70] width 248 height 14
paste input "Murilo de Souza"
click at [57, 73] on input "Pacific" at bounding box center [154, 70] width 248 height 14
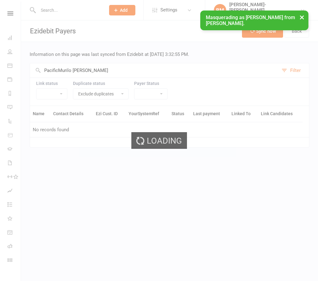
paste input "text"
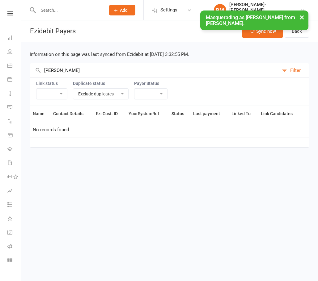
drag, startPoint x: 64, startPoint y: 70, endPoint x: 10, endPoint y: 69, distance: 54.6
click at [10, 69] on ui-view "Prospect Member Non-attending contact Class / event Appointment Grading event T…" at bounding box center [159, 79] width 318 height 155
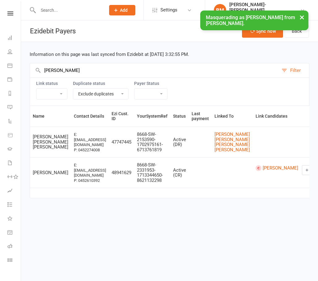
click at [304, 172] on icon at bounding box center [306, 170] width 5 height 5
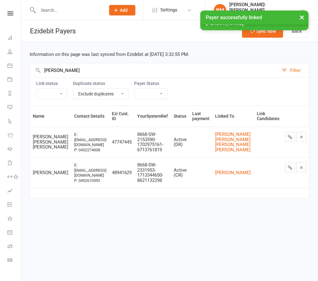
click at [65, 71] on input "Souza" at bounding box center [154, 70] width 248 height 14
paste input "Boston"
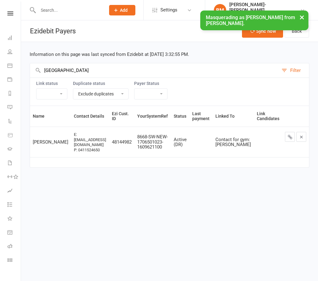
type input "Boston"
click at [290, 137] on icon at bounding box center [289, 137] width 5 height 5
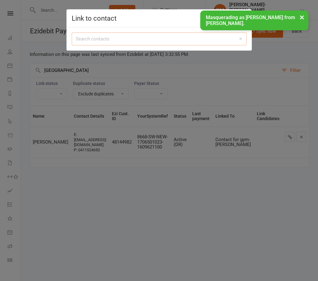
click at [116, 43] on input "search" at bounding box center [159, 38] width 175 height 13
paste input "Boston"
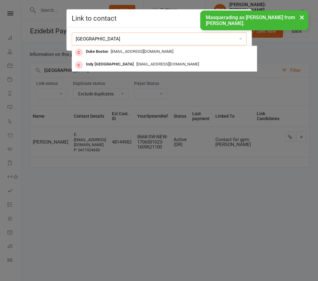
type input "Boston"
click at [136, 62] on span "lbonomini@hotmail.com" at bounding box center [167, 64] width 63 height 5
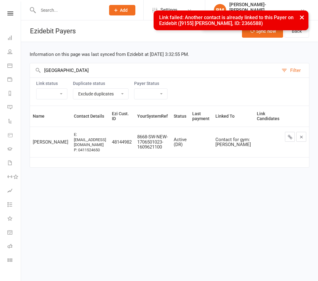
click at [219, 174] on div "Name Contact Details Ezi Cust. ID YourSystemRef Status Last payment Linked To L…" at bounding box center [169, 141] width 279 height 71
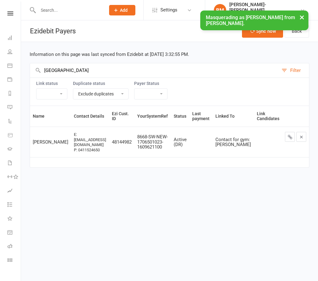
click at [59, 67] on input "Boston" at bounding box center [154, 70] width 248 height 14
click at [64, 73] on input "Boston" at bounding box center [154, 70] width 248 height 14
drag, startPoint x: 68, startPoint y: 71, endPoint x: 33, endPoint y: 70, distance: 34.6
click at [33, 70] on input "Boston" at bounding box center [154, 70] width 248 height 14
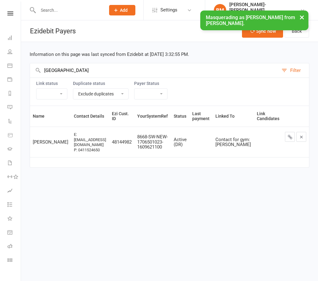
paste input "ramos"
type input "ramos"
click at [291, 137] on icon at bounding box center [289, 137] width 5 height 5
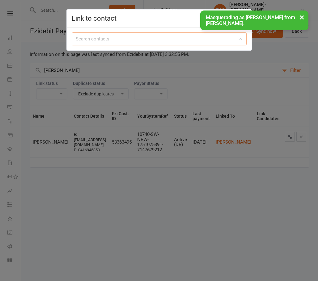
click at [153, 40] on input "search" at bounding box center [159, 38] width 175 height 13
paste input "ramos"
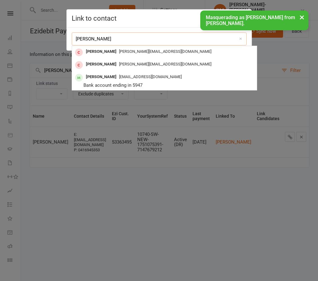
type input "ramos"
click at [147, 49] on span "megan@ramosbricklaying.com.au" at bounding box center [165, 51] width 92 height 5
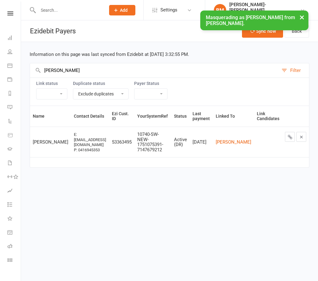
click at [105, 181] on html "Prospect Member Non-attending contact Class / event Appointment Grading event T…" at bounding box center [159, 92] width 318 height 185
click at [97, 167] on div "Name Contact Details Ezi Cust. ID YourSystemRef Status Last payment Linked To L…" at bounding box center [169, 141] width 279 height 71
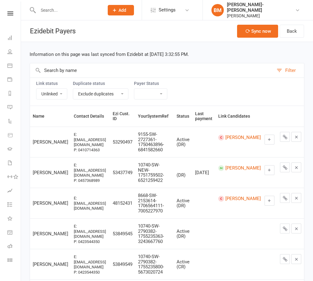
click at [58, 93] on select "Linked Unlinked" at bounding box center [51, 94] width 31 height 10
select select
click at [36, 89] on select "Linked Unlinked" at bounding box center [51, 94] width 31 height 10
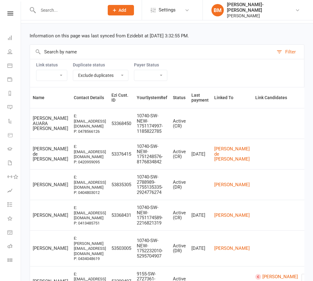
scroll to position [18, 0]
click at [56, 48] on input "text" at bounding box center [152, 52] width 244 height 14
paste input "Luna"
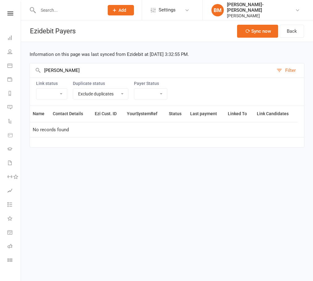
scroll to position [0, 0]
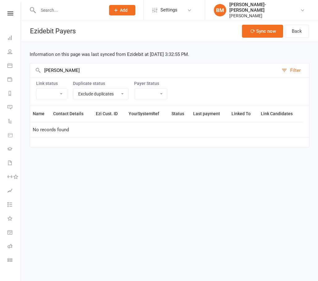
type input "Luna"
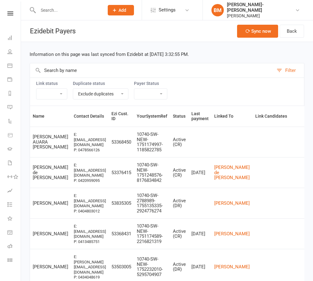
click at [69, 92] on div "Link status Linked Unlinked Duplicate status Exclude duplicates Only show dupli…" at bounding box center [167, 91] width 275 height 28
click at [62, 91] on select "Linked Unlinked" at bounding box center [51, 94] width 31 height 10
click at [36, 89] on select "Linked Unlinked" at bounding box center [51, 94] width 31 height 10
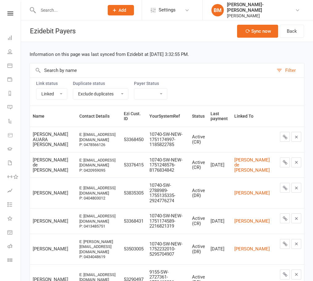
click at [0, 0] on div "Loading" at bounding box center [0, 0] width 0 height 0
drag, startPoint x: 53, startPoint y: 94, endPoint x: 53, endPoint y: 98, distance: 4.1
click at [53, 94] on select "Linked Unlinked" at bounding box center [51, 94] width 31 height 10
select select "1"
click at [36, 89] on select "Linked Unlinked" at bounding box center [51, 94] width 31 height 10
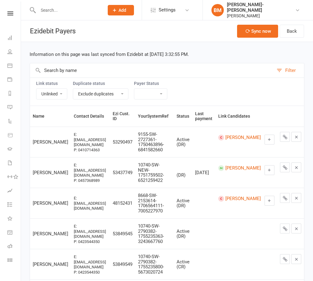
drag, startPoint x: 262, startPoint y: 190, endPoint x: 266, endPoint y: 189, distance: 4.1
click at [262, 196] on span "Luan Salazar" at bounding box center [246, 201] width 56 height 10
click at [266, 196] on button at bounding box center [270, 201] width 10 height 10
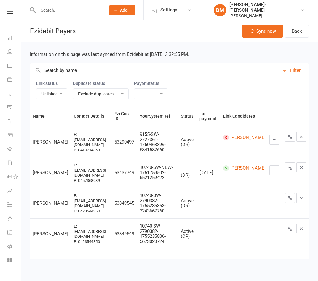
click at [275, 11] on div "Braddah Jiu-Jitsu Maroubra" at bounding box center [264, 7] width 71 height 11
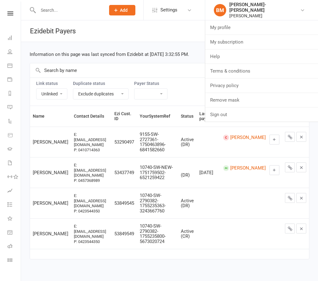
click at [122, 249] on td at bounding box center [169, 254] width 279 height 10
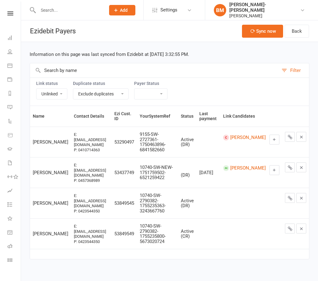
click at [57, 71] on input "text" at bounding box center [154, 70] width 248 height 14
paste input "Boston"
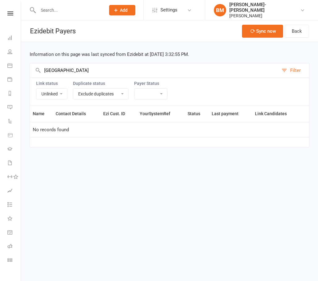
type input "Boston"
click at [63, 96] on select "Linked Unlinked" at bounding box center [51, 94] width 31 height 10
select select
click at [36, 89] on select "Linked Unlinked" at bounding box center [51, 94] width 31 height 10
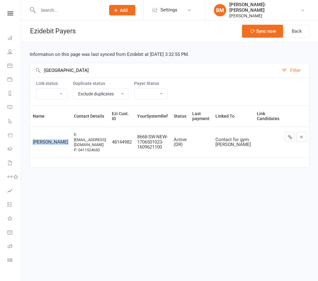
copy td "Lauren Boston"
drag, startPoint x: 32, startPoint y: 138, endPoint x: 48, endPoint y: 147, distance: 18.0
click at [48, 147] on td "Lauren Boston" at bounding box center [50, 142] width 41 height 31
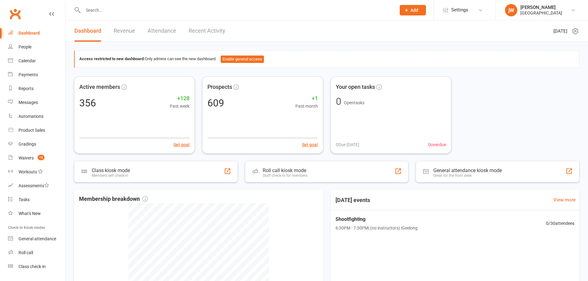
click at [453, 4] on span "Settings" at bounding box center [459, 10] width 17 height 14
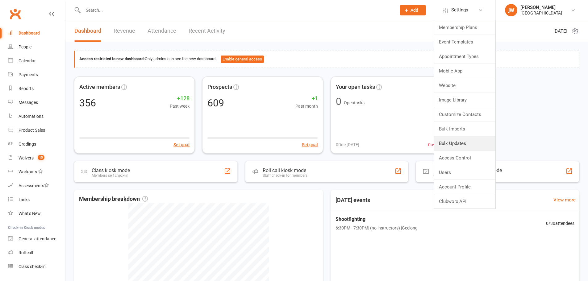
click at [459, 143] on link "Bulk Updates" at bounding box center [464, 143] width 61 height 14
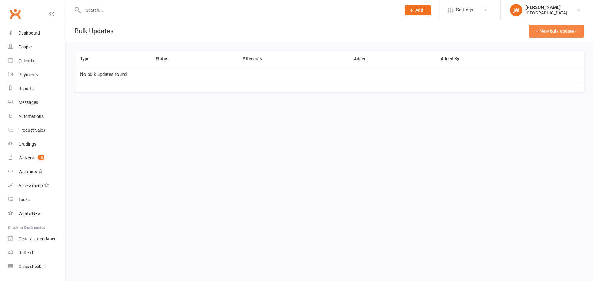
click at [556, 29] on button "+ New bulk update" at bounding box center [555, 31] width 55 height 13
click at [410, 34] on header "Bulk Updates + New bulk update Memberships Comms settings" at bounding box center [328, 31] width 527 height 22
click at [574, 27] on button "+ New bulk update" at bounding box center [555, 31] width 55 height 13
click at [557, 42] on link "Memberships" at bounding box center [552, 46] width 61 height 12
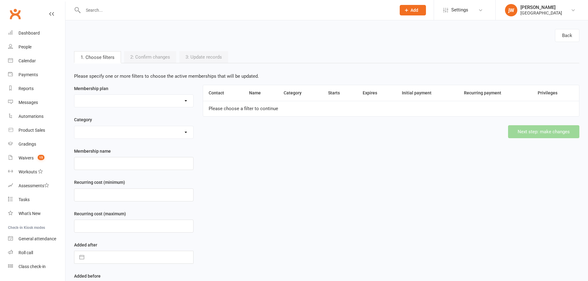
click at [113, 100] on select "All Access Adult $39 - X8 classes Annual Association Fee - $250.00 Basic Adult …" at bounding box center [133, 101] width 119 height 12
select select "35363"
click at [74, 95] on select "All Access Adult $39 - X8 classes Annual Association Fee - $250.00 Basic Adult …" at bounding box center [133, 101] width 119 height 12
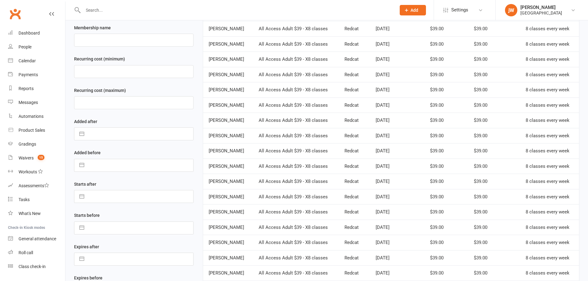
scroll to position [271, 0]
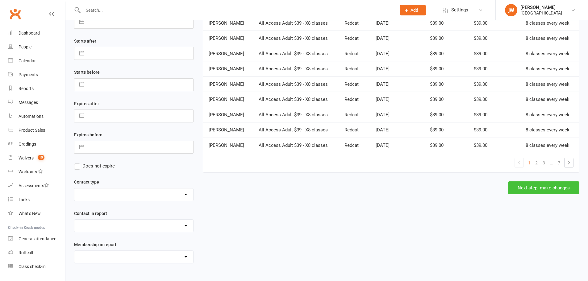
click at [530, 181] on button "Next step: make changes" at bounding box center [543, 187] width 71 height 13
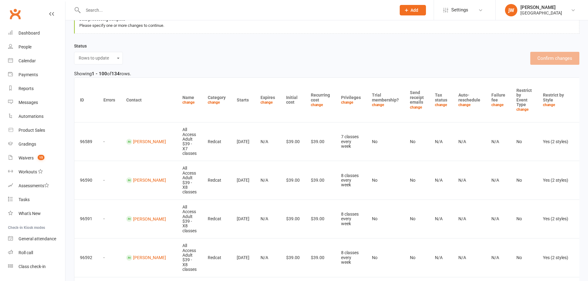
scroll to position [62, 0]
click at [458, 105] on link "change" at bounding box center [464, 104] width 12 height 4
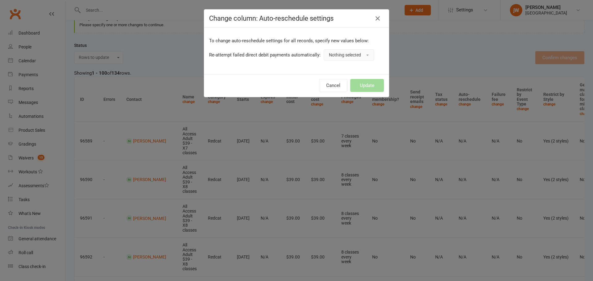
click at [352, 50] on button "Nothing selected" at bounding box center [348, 54] width 50 height 11
click at [346, 67] on link "Yes" at bounding box center [354, 69] width 61 height 12
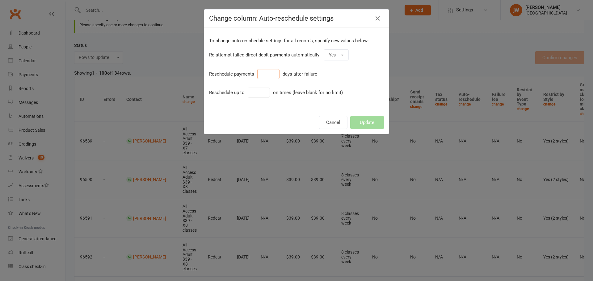
click at [263, 72] on input "number" at bounding box center [268, 74] width 22 height 10
type input "7"
click at [256, 90] on input "number" at bounding box center [259, 93] width 22 height 10
type input "3"
click at [362, 123] on button "Update" at bounding box center [367, 122] width 34 height 13
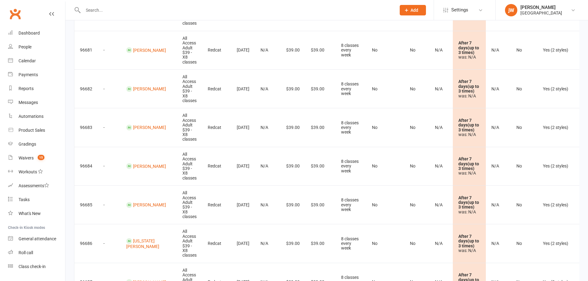
scroll to position [3868, 0]
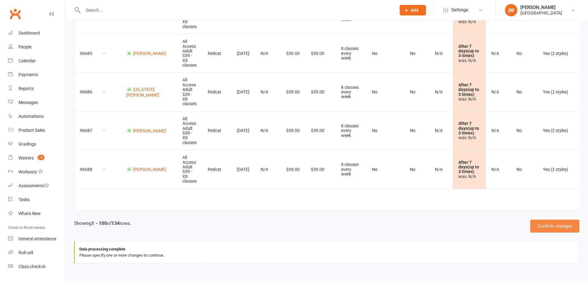
click at [562, 227] on button "Confirm changes" at bounding box center [554, 226] width 49 height 13
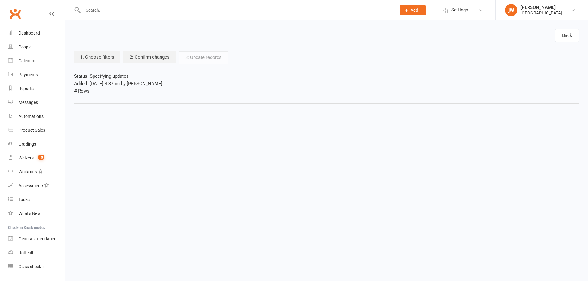
scroll to position [0, 0]
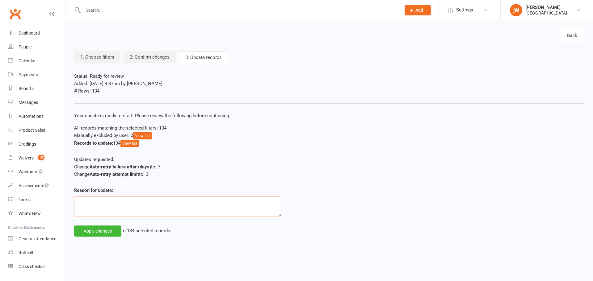
click at [207, 205] on textarea at bounding box center [177, 207] width 207 height 20
click at [195, 215] on textarea at bounding box center [177, 207] width 207 height 20
click at [200, 210] on textarea at bounding box center [177, 207] width 207 height 20
click at [117, 204] on textarea "Melissa requested change via email" at bounding box center [177, 207] width 207 height 20
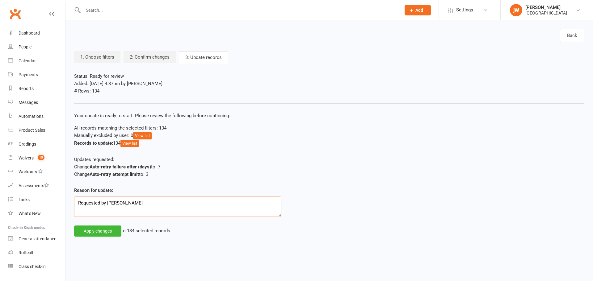
type textarea "Requested by Melissa"
click at [98, 235] on button "Apply changes" at bounding box center [97, 231] width 47 height 11
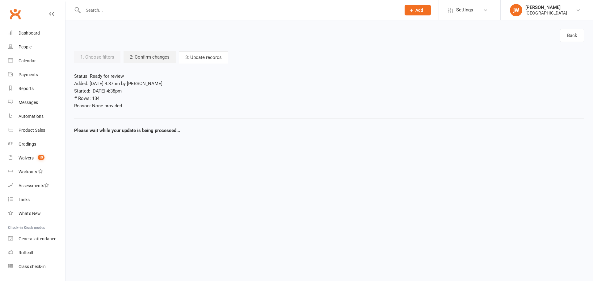
click at [463, 14] on span "Settings" at bounding box center [464, 10] width 17 height 14
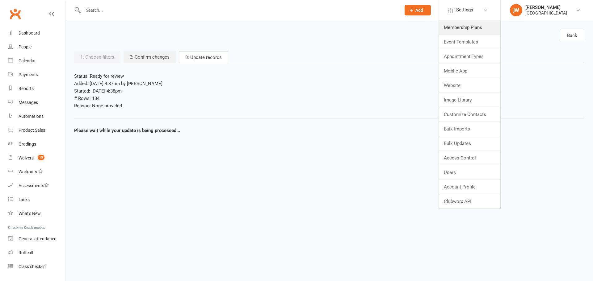
click at [465, 26] on link "Membership Plans" at bounding box center [469, 27] width 61 height 14
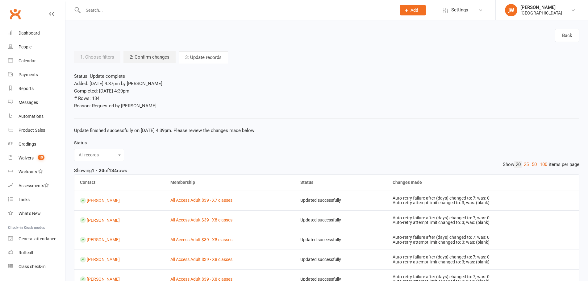
click at [450, 16] on link "Settings" at bounding box center [464, 10] width 43 height 14
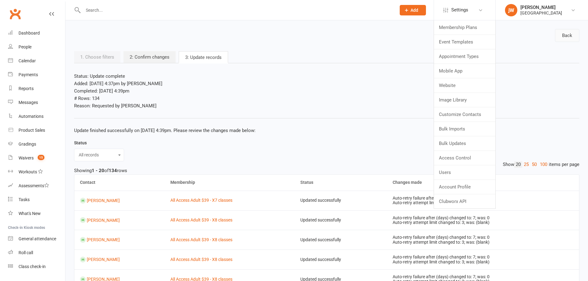
click at [576, 31] on link "Back" at bounding box center [567, 35] width 24 height 13
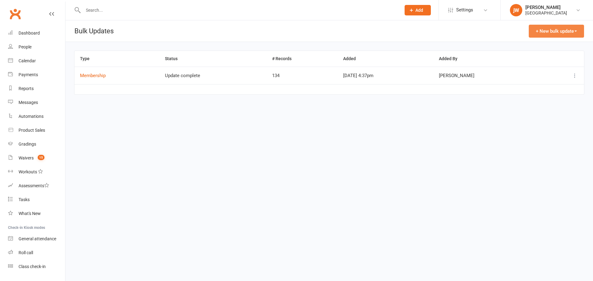
drag, startPoint x: 567, startPoint y: 30, endPoint x: 565, endPoint y: 40, distance: 9.4
click at [567, 31] on button "+ New bulk update" at bounding box center [555, 31] width 55 height 13
click at [561, 48] on link "Memberships" at bounding box center [552, 46] width 61 height 12
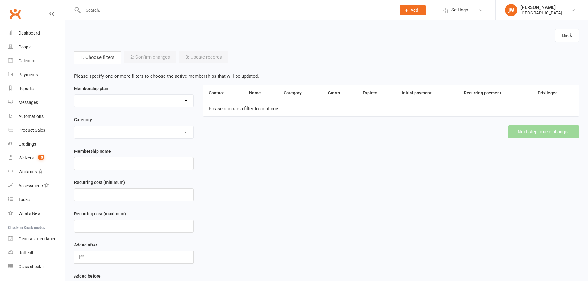
click at [109, 96] on select "All Access Adult $39 - X8 classes Annual Association Fee - $250.00 Basic Adult …" at bounding box center [133, 101] width 119 height 12
select select "35362"
click at [74, 95] on select "All Access Adult $39 - X8 classes Annual Association Fee - $250.00 Basic Adult …" at bounding box center [133, 101] width 119 height 12
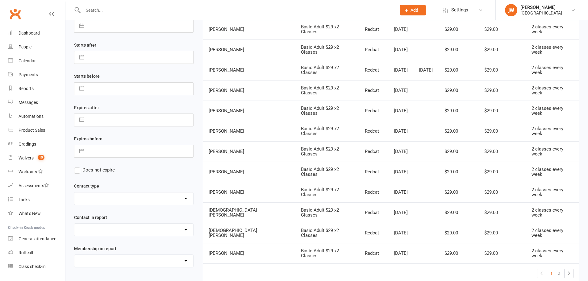
scroll to position [271, 0]
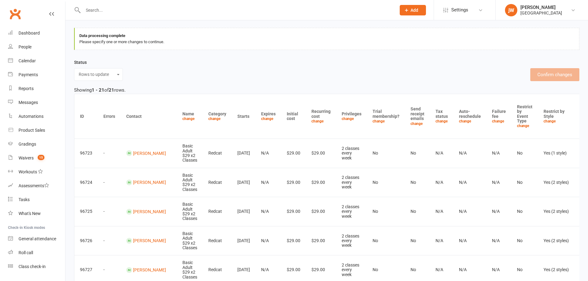
scroll to position [123, 0]
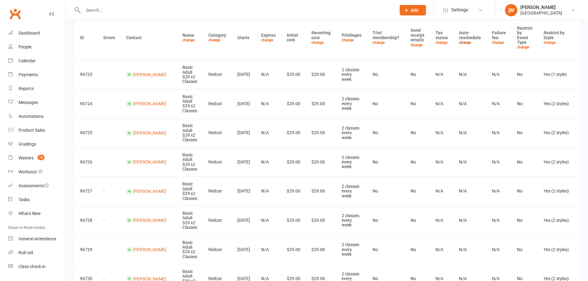
click at [459, 43] on link "change" at bounding box center [465, 42] width 12 height 4
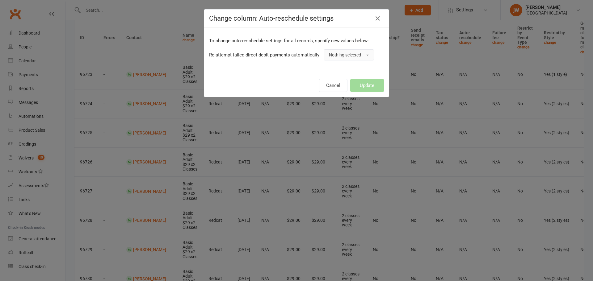
click at [351, 57] on button "Nothing selected" at bounding box center [348, 54] width 50 height 11
click at [350, 67] on link "Yes" at bounding box center [354, 69] width 61 height 12
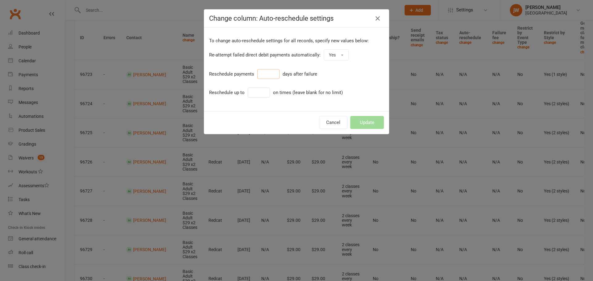
click at [266, 72] on input "number" at bounding box center [268, 74] width 22 height 10
type input "7"
click at [253, 96] on input "number" at bounding box center [259, 93] width 22 height 10
type input "3"
click at [360, 121] on button "Update" at bounding box center [367, 122] width 34 height 13
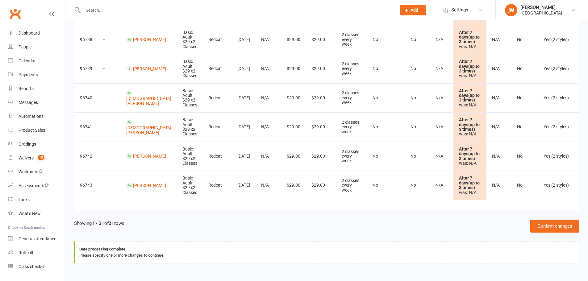
scroll to position [601, 0]
click at [546, 223] on button "Confirm changes" at bounding box center [554, 226] width 49 height 13
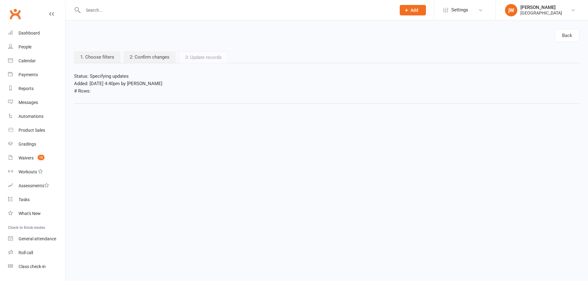
scroll to position [0, 0]
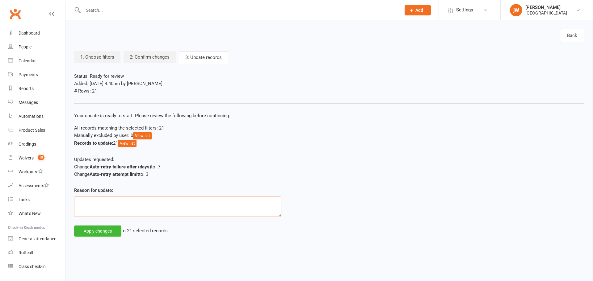
click at [215, 201] on textarea at bounding box center [177, 207] width 207 height 20
type textarea "Melissa requested update."
click at [82, 231] on button "Apply changes" at bounding box center [97, 231] width 47 height 11
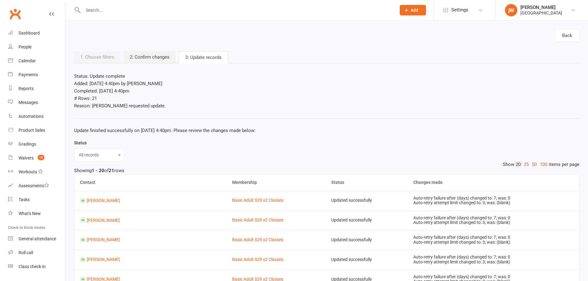
drag, startPoint x: 585, startPoint y: 34, endPoint x: 578, endPoint y: 33, distance: 6.5
click at [565, 32] on link "Back" at bounding box center [567, 35] width 24 height 13
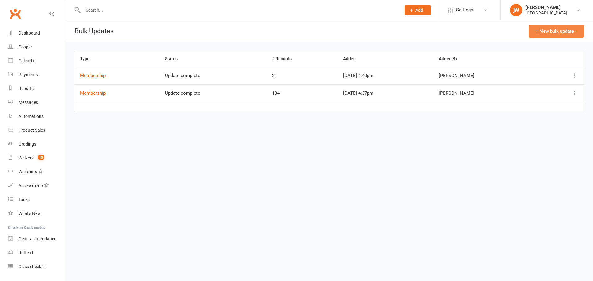
click at [567, 30] on button "+ New bulk update" at bounding box center [555, 31] width 55 height 13
click at [549, 42] on link "Memberships" at bounding box center [552, 46] width 61 height 12
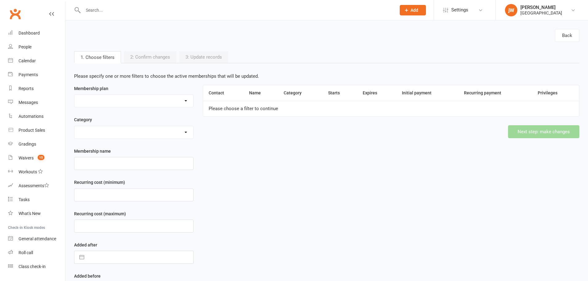
drag, startPoint x: 127, startPoint y: 102, endPoint x: 129, endPoint y: 106, distance: 5.0
click at [127, 102] on select "All Access Adult $39 - X8 classes Annual Association Fee - $250.00 Basic Adult …" at bounding box center [133, 101] width 119 height 12
select select "57632"
click at [74, 95] on select "All Access Adult $39 - X8 classes Annual Association Fee - $250.00 Basic Adult …" at bounding box center [133, 101] width 119 height 12
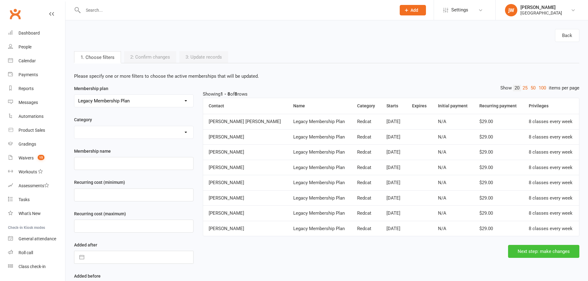
click at [544, 249] on button "Next step: make changes" at bounding box center [543, 251] width 71 height 13
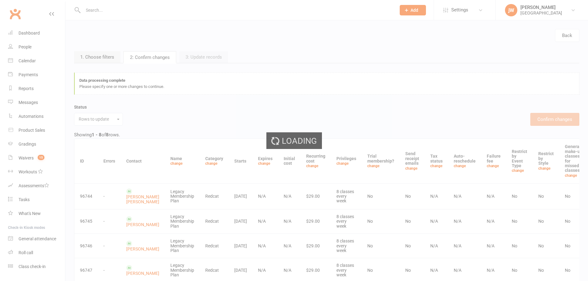
click at [449, 167] on div "Loading" at bounding box center [294, 140] width 588 height 281
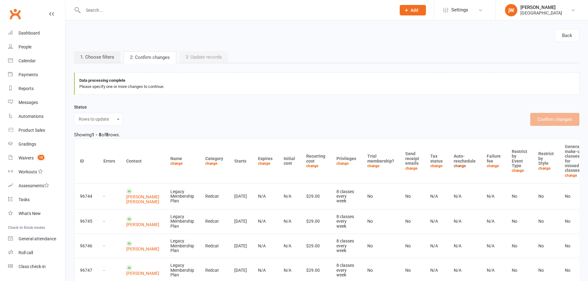
click at [454, 167] on link "change" at bounding box center [460, 166] width 12 height 4
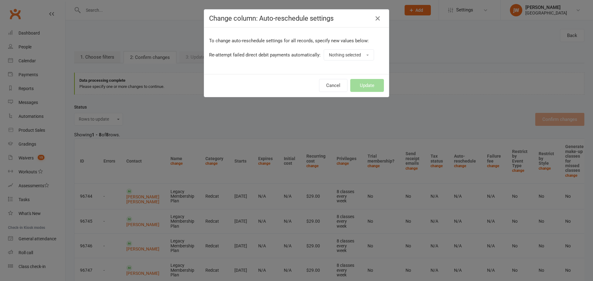
click at [329, 46] on div "To change auto-reschedule settings for all records, specify new values below: R…" at bounding box center [296, 48] width 175 height 23
click at [336, 56] on span "Nothing selected" at bounding box center [345, 54] width 32 height 5
click at [335, 68] on link "Yes" at bounding box center [354, 69] width 61 height 12
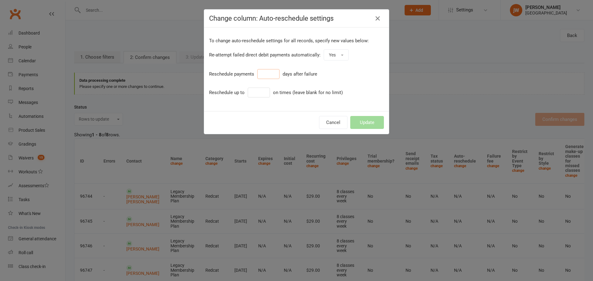
click at [270, 73] on input "number" at bounding box center [268, 74] width 22 height 10
type input "7"
click at [260, 91] on input "number" at bounding box center [259, 93] width 22 height 10
type input "3"
click at [378, 124] on button "Update" at bounding box center [367, 122] width 34 height 13
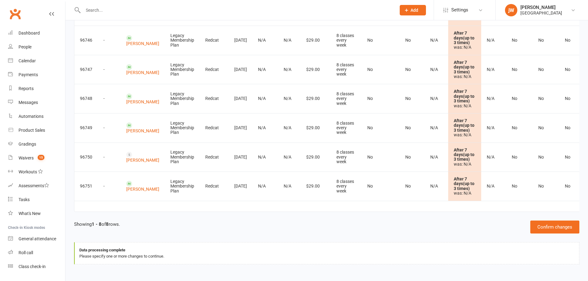
scroll to position [223, 0]
click at [544, 227] on button "Confirm changes" at bounding box center [554, 226] width 49 height 13
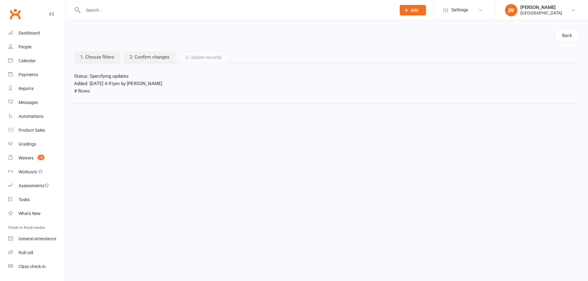
scroll to position [0, 0]
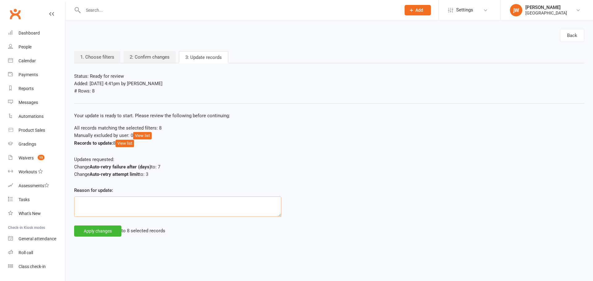
click at [166, 208] on textarea at bounding box center [177, 207] width 207 height 20
type textarea "Melissa requested update."
click at [105, 235] on button "Apply changes" at bounding box center [97, 231] width 47 height 11
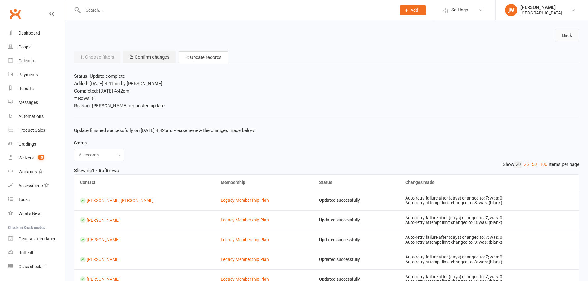
click at [570, 35] on link "Back" at bounding box center [567, 35] width 24 height 13
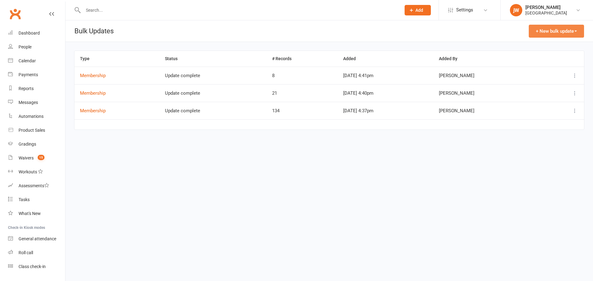
click at [567, 31] on button "+ New bulk update" at bounding box center [555, 31] width 55 height 13
click at [548, 49] on link "Memberships" at bounding box center [552, 46] width 61 height 12
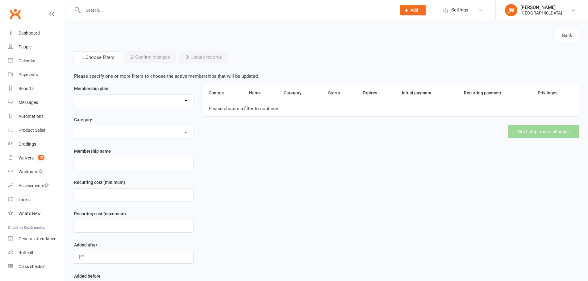
click at [133, 103] on select "All Access Adult $39 - X8 classes Annual Association Fee - $250.00 Basic Adult …" at bounding box center [133, 101] width 119 height 12
select select "35364"
click at [74, 95] on select "All Access Adult $39 - X8 classes Annual Association Fee - $250.00 Basic Adult …" at bounding box center [133, 101] width 119 height 12
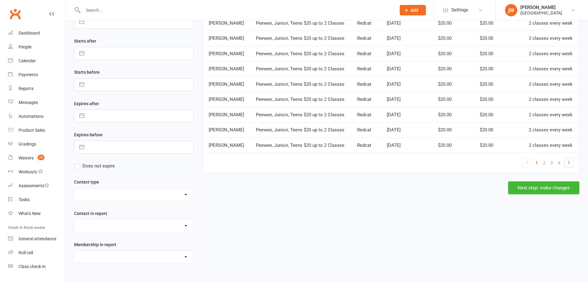
scroll to position [296, 0]
click at [551, 194] on button "Next step: make changes" at bounding box center [543, 187] width 71 height 13
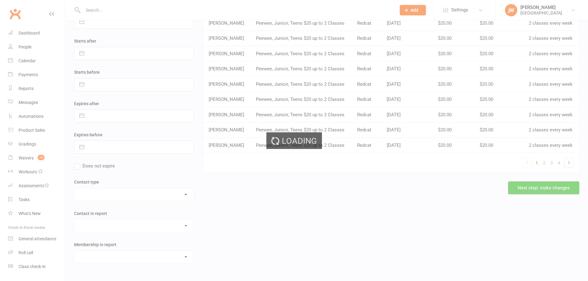
scroll to position [0, 0]
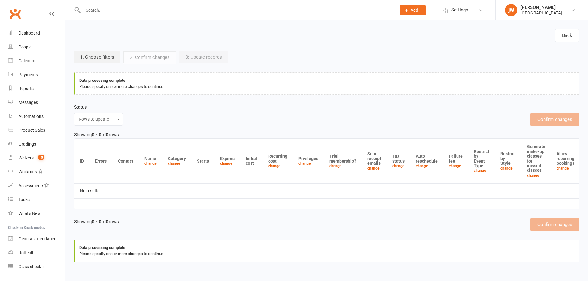
click at [111, 118] on select "Rows to update Excluded rows Invalid rows Filter mismatches" at bounding box center [98, 119] width 41 height 7
click at [78, 116] on select "Rows to update Excluded rows Invalid rows Filter mismatches" at bounding box center [98, 119] width 41 height 7
click at [108, 123] on div "Rows to update Excluded rows Invalid rows Filter mismatches" at bounding box center [98, 119] width 49 height 13
click at [108, 120] on select "Rows to update Excluded rows Invalid rows Filter mismatches" at bounding box center [98, 119] width 41 height 7
click at [78, 116] on select "Rows to update Excluded rows Invalid rows Filter mismatches" at bounding box center [98, 119] width 41 height 7
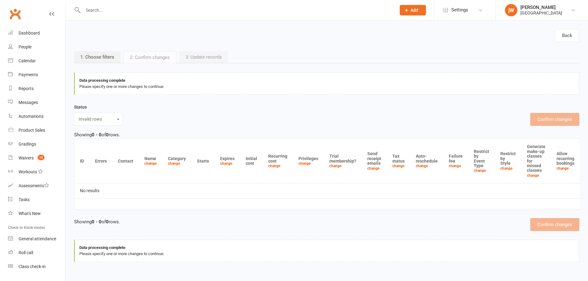
click at [109, 122] on select "Rows to update Excluded rows Invalid rows Filter mismatches" at bounding box center [98, 119] width 41 height 7
click at [78, 116] on select "Rows to update Excluded rows Invalid rows Filter mismatches" at bounding box center [98, 119] width 41 height 7
click at [111, 125] on div "Rows to update Excluded rows Invalid rows Filter mismatches" at bounding box center [98, 119] width 49 height 13
click at [112, 121] on select "Rows to update Excluded rows Invalid rows Filter mismatches" at bounding box center [98, 119] width 41 height 7
select select "not_ignored"
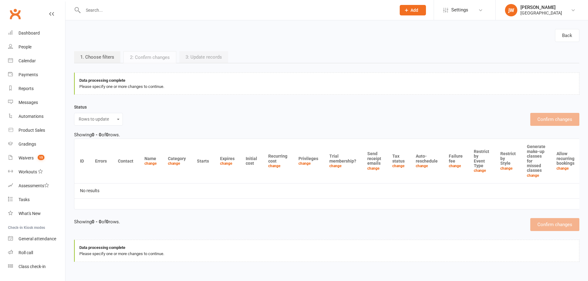
click at [78, 116] on select "Rows to update Excluded rows Invalid rows Filter mismatches" at bounding box center [98, 119] width 41 height 7
click at [557, 30] on link "Back" at bounding box center [567, 35] width 24 height 13
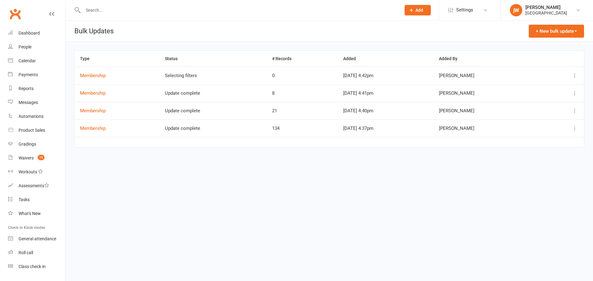
click at [574, 73] on icon at bounding box center [574, 76] width 6 height 6
click at [542, 100] on link "Remove" at bounding box center [547, 100] width 61 height 12
click at [542, 27] on button "+ New bulk update" at bounding box center [555, 31] width 55 height 13
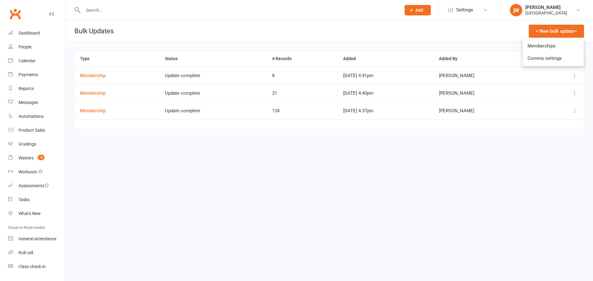
click at [532, 47] on link "Memberships" at bounding box center [552, 46] width 61 height 12
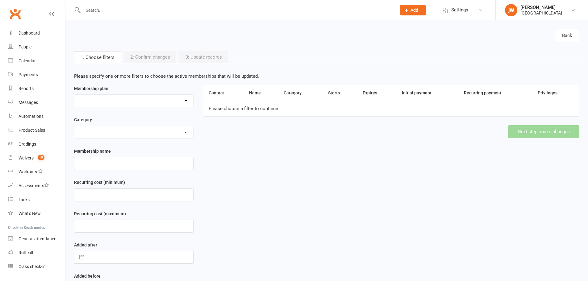
drag, startPoint x: 106, startPoint y: 99, endPoint x: 110, endPoint y: 105, distance: 7.3
click at [106, 99] on select "All Access Adult $39 - X8 classes Annual Association Fee - $250.00 Basic Adult …" at bounding box center [133, 101] width 119 height 12
select select "35364"
click at [74, 95] on select "All Access Adult $39 - X8 classes Annual Association Fee - $250.00 Basic Adult …" at bounding box center [133, 101] width 119 height 12
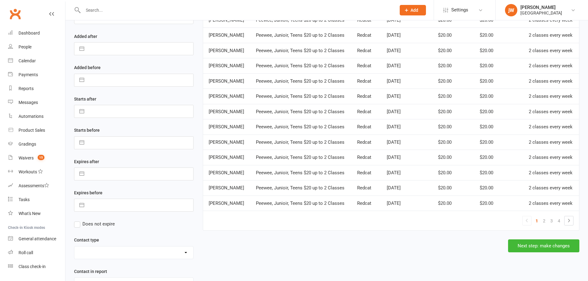
scroll to position [296, 0]
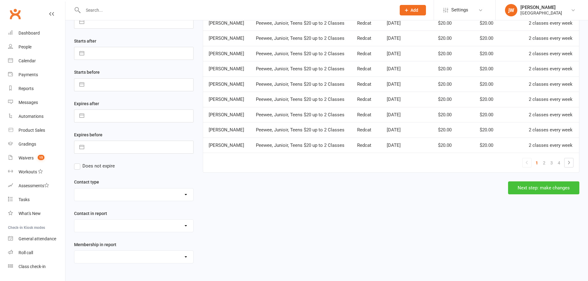
click at [556, 194] on button "Next step: make changes" at bounding box center [543, 187] width 71 height 13
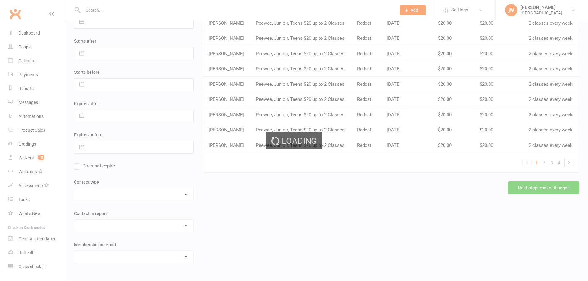
scroll to position [0, 0]
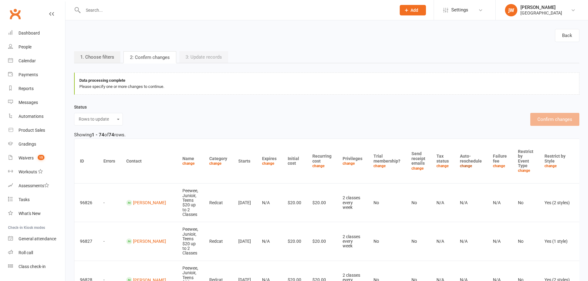
click at [460, 165] on link "change" at bounding box center [466, 166] width 12 height 4
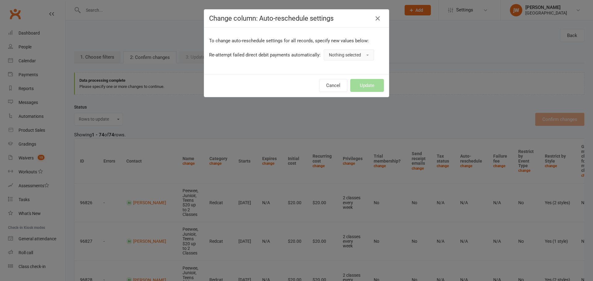
click at [340, 51] on button "Nothing selected" at bounding box center [348, 54] width 50 height 11
click at [340, 66] on link "Yes" at bounding box center [354, 69] width 61 height 12
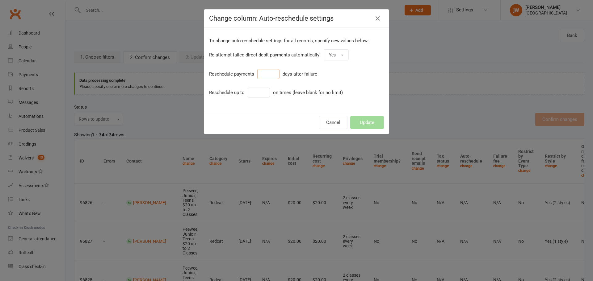
click at [273, 70] on input "number" at bounding box center [268, 74] width 22 height 10
type input "7"
click at [253, 93] on input "number" at bounding box center [259, 93] width 22 height 10
drag, startPoint x: 253, startPoint y: 93, endPoint x: 243, endPoint y: 93, distance: 10.2
click at [243, 93] on div "Reschedule up to 2 on times (leave blank for no limit)" at bounding box center [296, 93] width 175 height 10
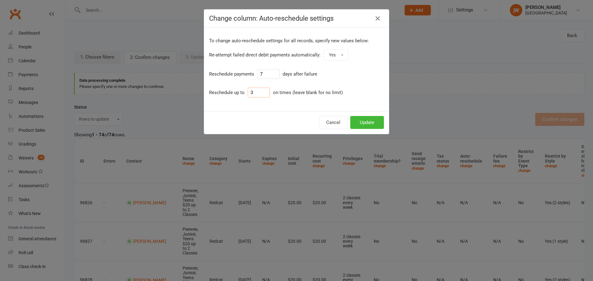
type input "3"
click at [364, 123] on button "Update" at bounding box center [367, 122] width 34 height 13
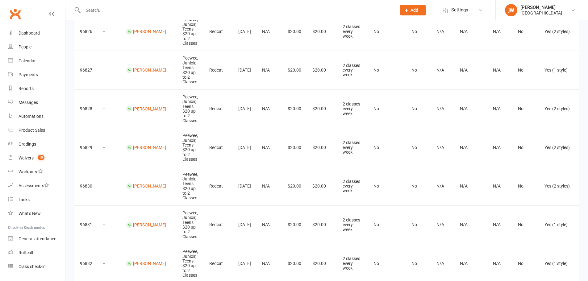
scroll to position [123, 0]
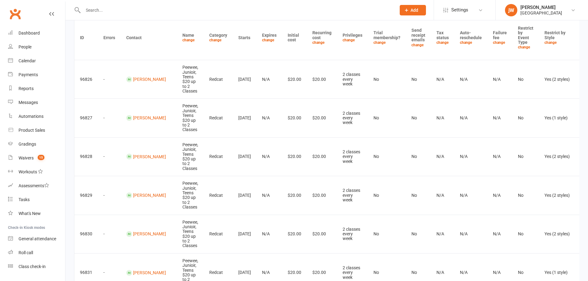
click at [454, 45] on th "Auto-reschedule change" at bounding box center [470, 37] width 33 height 44
click at [460, 44] on link "change" at bounding box center [466, 42] width 12 height 4
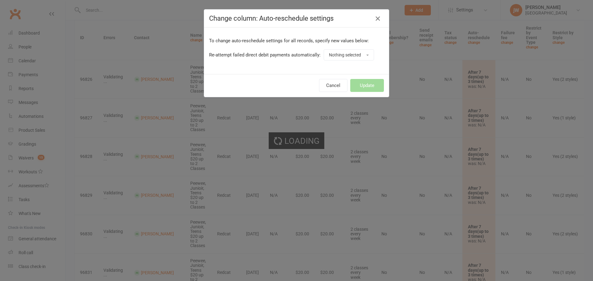
click at [374, 17] on icon "button" at bounding box center [377, 18] width 7 height 7
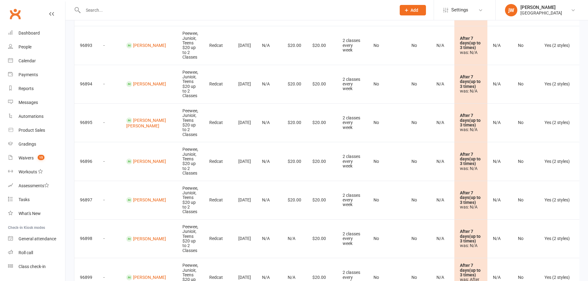
scroll to position [2851, 0]
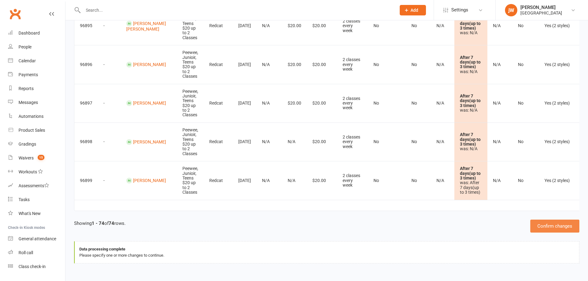
click at [552, 229] on button "Confirm changes" at bounding box center [554, 226] width 49 height 13
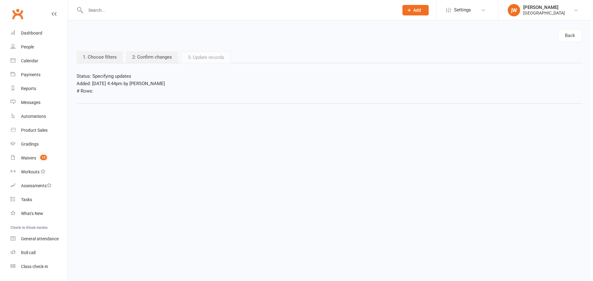
scroll to position [0, 0]
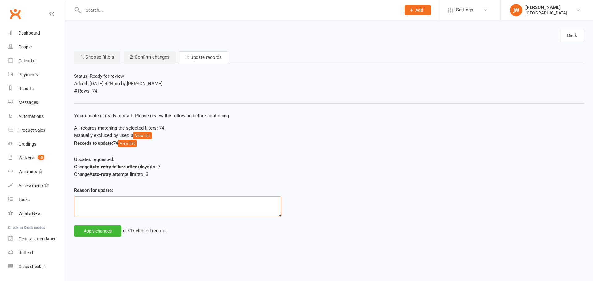
click at [183, 211] on textarea at bounding box center [177, 207] width 207 height 20
type textarea "Melissa requested change."
click at [110, 231] on button "Apply changes" at bounding box center [97, 231] width 47 height 11
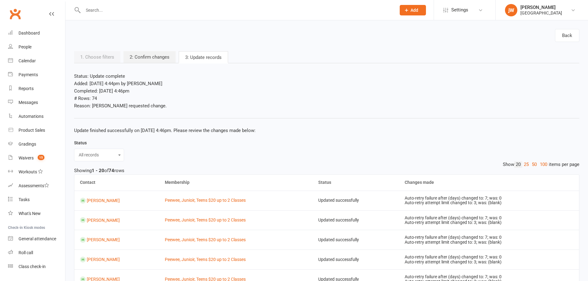
drag, startPoint x: 471, startPoint y: 10, endPoint x: 469, endPoint y: 44, distance: 33.7
click at [471, 11] on link "Settings" at bounding box center [464, 10] width 43 height 14
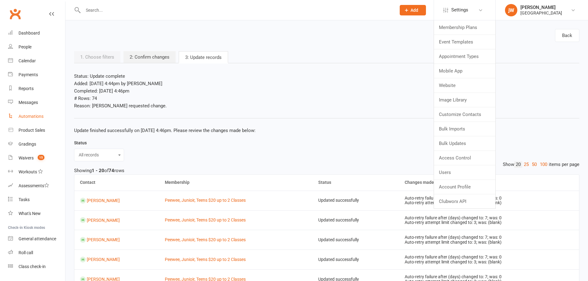
click at [27, 118] on div "Automations" at bounding box center [31, 116] width 25 height 5
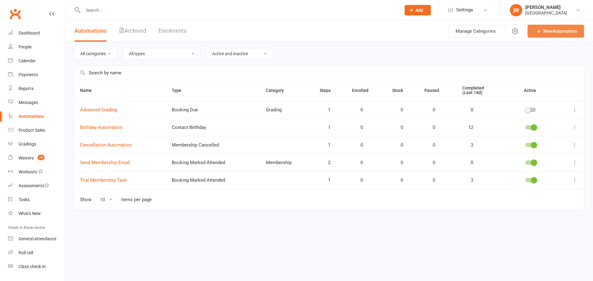
click at [537, 31] on icon at bounding box center [538, 31] width 6 height 6
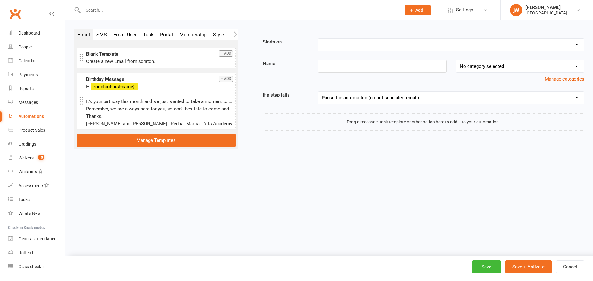
click at [378, 43] on select "Booking Cancelled Booking Due Booking Late-Cancelled Booking Marked Absent Book…" at bounding box center [451, 45] width 266 height 12
select select "25"
click at [318, 39] on select "Booking Cancelled Booking Due Booking Late-Cancelled Booking Marked Absent Book…" at bounding box center [451, 45] width 266 height 12
click at [337, 61] on input at bounding box center [382, 66] width 128 height 13
type input "Payment Failed"
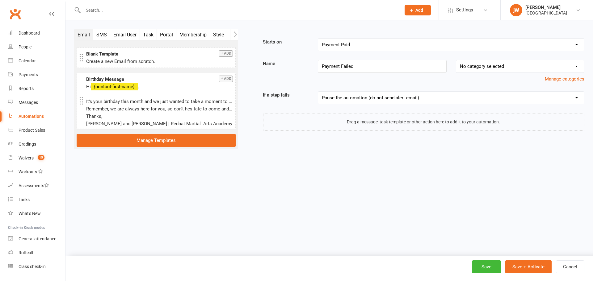
click at [532, 67] on select "No category selected Grading Membership" at bounding box center [520, 66] width 128 height 12
drag, startPoint x: 411, startPoint y: 82, endPoint x: 452, endPoint y: 81, distance: 41.4
click at [411, 82] on div "Manage categories" at bounding box center [423, 78] width 331 height 7
click at [569, 81] on button "Manage categories" at bounding box center [564, 78] width 40 height 7
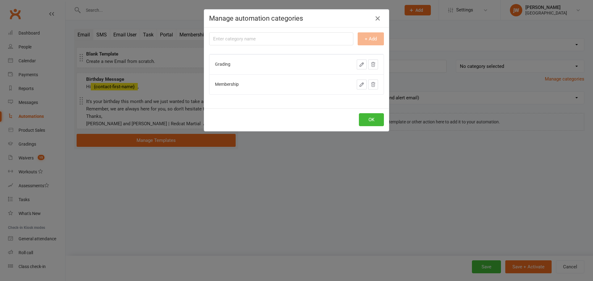
click at [315, 39] on input "text" at bounding box center [281, 38] width 144 height 13
type input "Payment"
click at [360, 39] on button "+ Add" at bounding box center [370, 38] width 26 height 13
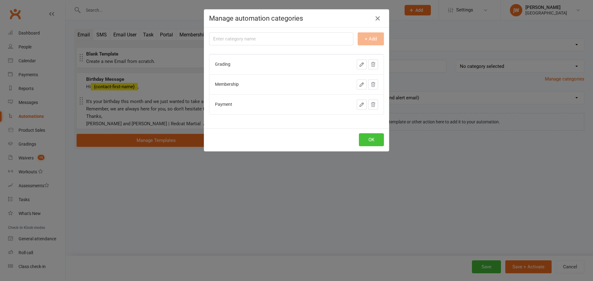
drag, startPoint x: 367, startPoint y: 135, endPoint x: 388, endPoint y: 130, distance: 21.6
click at [367, 135] on button "OK" at bounding box center [371, 139] width 25 height 13
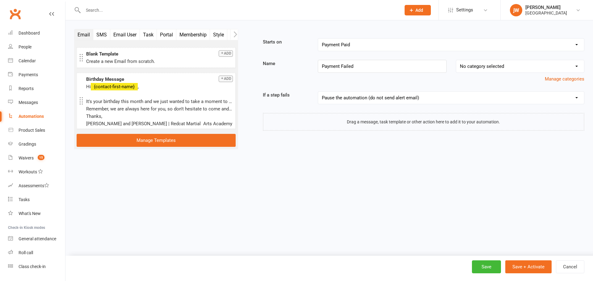
drag, startPoint x: 518, startPoint y: 66, endPoint x: 514, endPoint y: 72, distance: 7.1
click at [518, 66] on select "No category selected Grading Membership Payment" at bounding box center [520, 66] width 128 height 12
select select "2"
click at [456, 60] on select "No category selected Grading Membership Payment" at bounding box center [520, 66] width 128 height 12
click at [235, 34] on icon "button" at bounding box center [235, 34] width 4 height 6
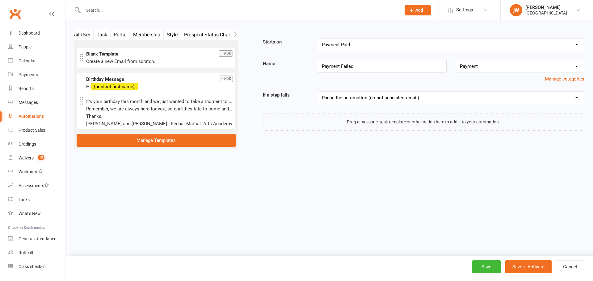
click at [235, 34] on icon "button" at bounding box center [235, 34] width 4 height 6
click at [236, 34] on icon "button" at bounding box center [234, 34] width 3 height 6
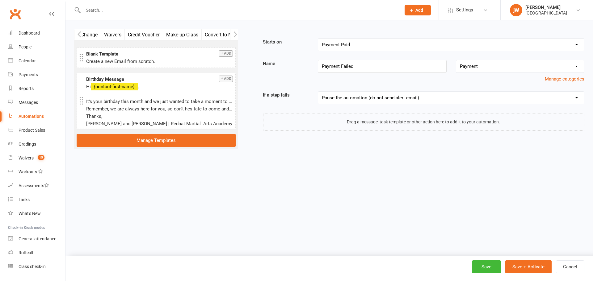
click at [236, 34] on icon "button" at bounding box center [234, 34] width 3 height 6
click at [77, 34] on button "button" at bounding box center [78, 34] width 8 height 10
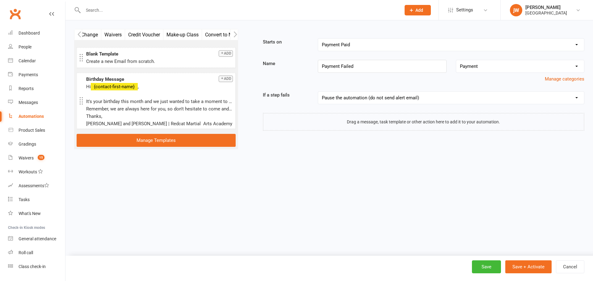
click at [77, 34] on button "button" at bounding box center [78, 34] width 8 height 10
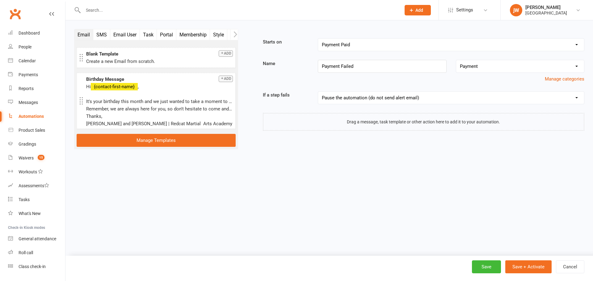
click at [82, 30] on button "Email" at bounding box center [83, 34] width 19 height 11
click at [83, 33] on button "Email" at bounding box center [83, 34] width 19 height 11
click at [146, 145] on link "Manage Templates" at bounding box center [156, 140] width 159 height 13
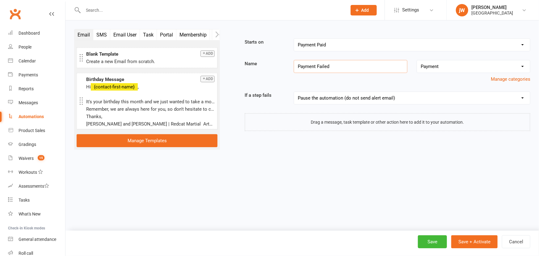
drag, startPoint x: 325, startPoint y: 67, endPoint x: 259, endPoint y: 65, distance: 66.1
click at [259, 65] on div "Name Payment Failed No category selected Grading Membership Payment Manage cate…" at bounding box center [387, 71] width 295 height 23
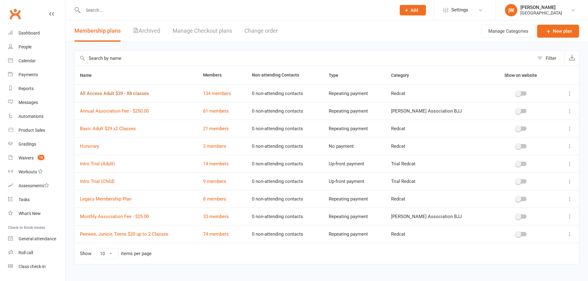
click at [93, 93] on link "All Access Adult $39 - X8 classes" at bounding box center [114, 94] width 69 height 6
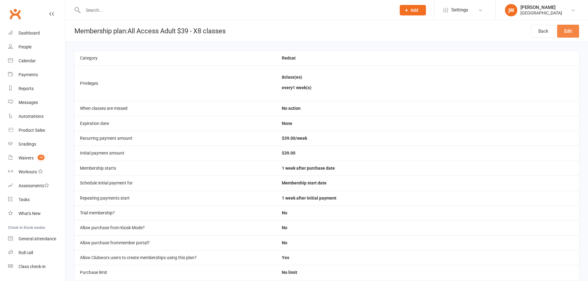
click at [572, 27] on link "Edit" at bounding box center [568, 31] width 22 height 13
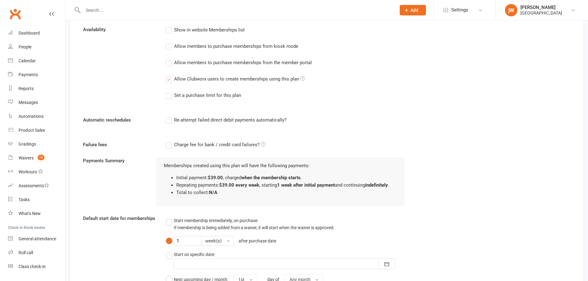
scroll to position [353, 0]
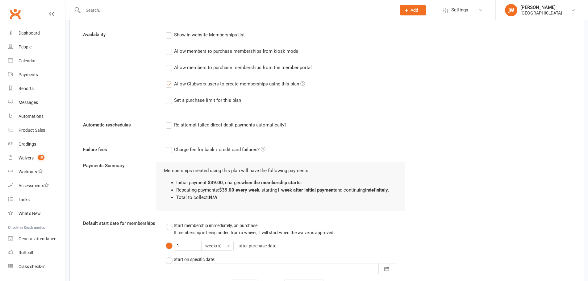
click at [169, 129] on label "Re-attempt failed direct debit payments automatically?" at bounding box center [226, 124] width 121 height 7
click at [169, 121] on input "Re-attempt failed direct debit payments automatically?" at bounding box center [168, 121] width 4 height 0
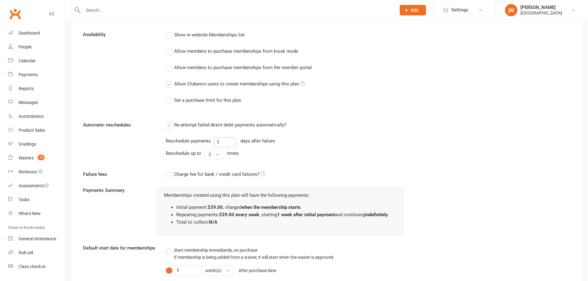
drag, startPoint x: 232, startPoint y: 140, endPoint x: 200, endPoint y: 142, distance: 32.5
click at [200, 142] on div "Reschedule payments 1 days after failure" at bounding box center [285, 142] width 239 height 10
type input "7"
click at [211, 158] on button "3" at bounding box center [213, 155] width 19 height 10
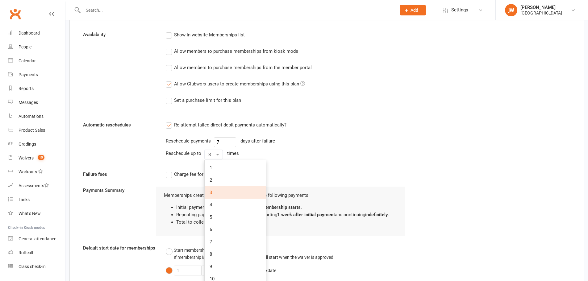
click at [217, 192] on link "3" at bounding box center [235, 192] width 61 height 12
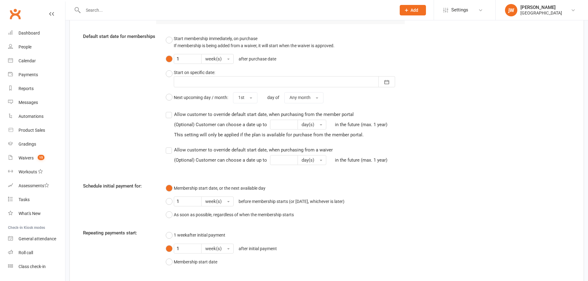
scroll to position [615, 0]
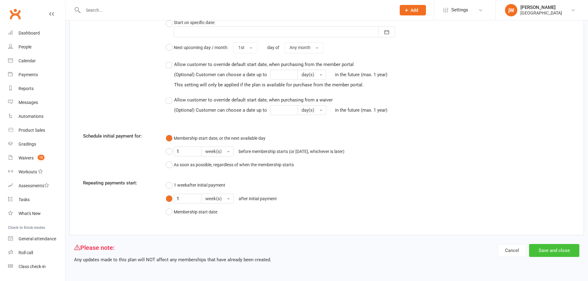
click at [555, 251] on button "Save and close" at bounding box center [554, 250] width 50 height 13
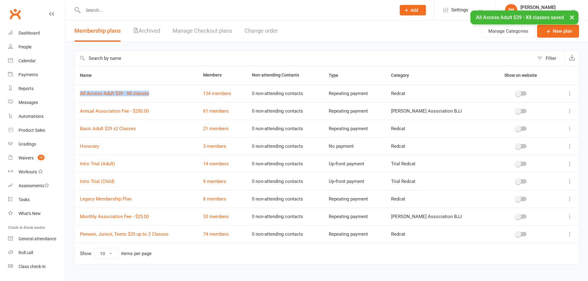
drag, startPoint x: 115, startPoint y: 94, endPoint x: 227, endPoint y: 176, distance: 139.2
click at [78, 97] on td "All Access Adult $39 - X8 classes" at bounding box center [135, 94] width 123 height 18
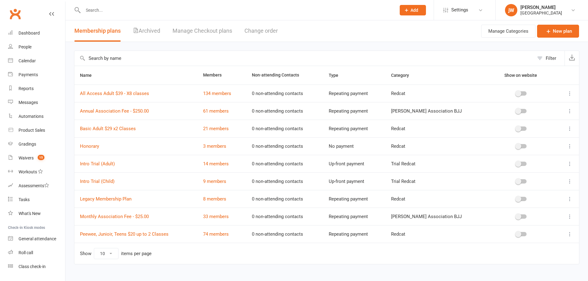
click at [255, 12] on input "text" at bounding box center [236, 10] width 310 height 9
click at [123, 128] on link "Basic Adult $29 x2 Classes" at bounding box center [108, 129] width 56 height 6
click at [112, 199] on link "Legacy Membership Plan" at bounding box center [106, 199] width 52 height 6
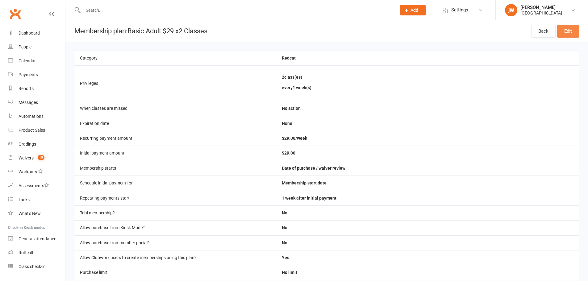
click at [571, 25] on link "Edit" at bounding box center [568, 31] width 22 height 13
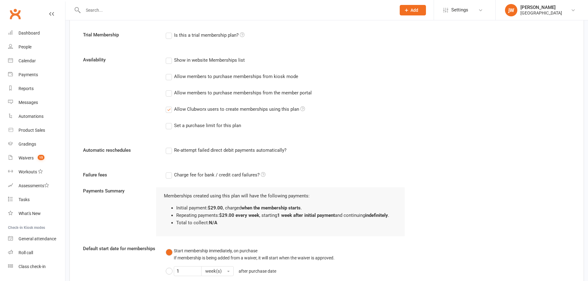
scroll to position [401, 0]
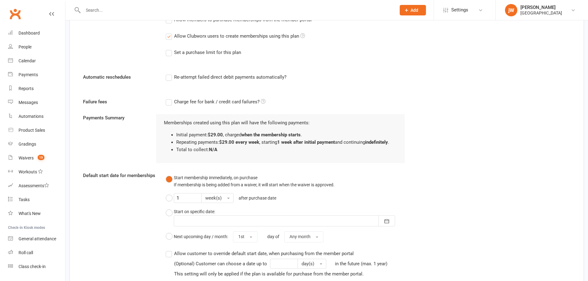
click at [174, 78] on label "Re-attempt failed direct debit payments automatically?" at bounding box center [226, 76] width 121 height 7
click at [170, 73] on input "Re-attempt failed direct debit payments automatically?" at bounding box center [168, 73] width 4 height 0
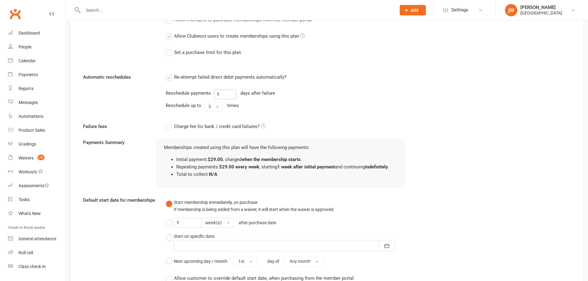
click at [222, 97] on input "1" at bounding box center [225, 95] width 22 height 10
drag, startPoint x: 222, startPoint y: 97, endPoint x: 208, endPoint y: 96, distance: 13.6
click at [208, 96] on div "Reschedule payments 1 days after failure" at bounding box center [285, 95] width 239 height 10
type input "7"
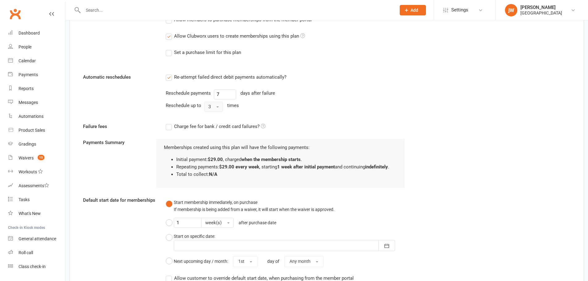
drag, startPoint x: 208, startPoint y: 105, endPoint x: 210, endPoint y: 110, distance: 5.9
click at [209, 105] on span "3" at bounding box center [209, 107] width 2 height 6
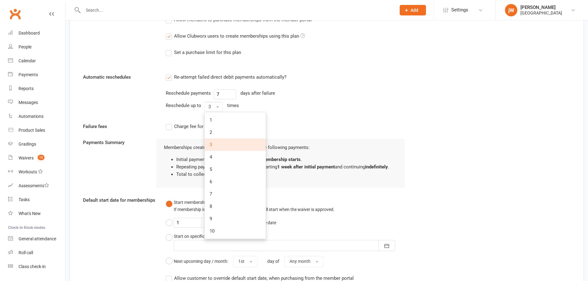
drag, startPoint x: 362, startPoint y: 78, endPoint x: 367, endPoint y: 110, distance: 33.2
click at [362, 78] on div "Re-attempt failed direct debit payments automatically?" at bounding box center [285, 76] width 239 height 7
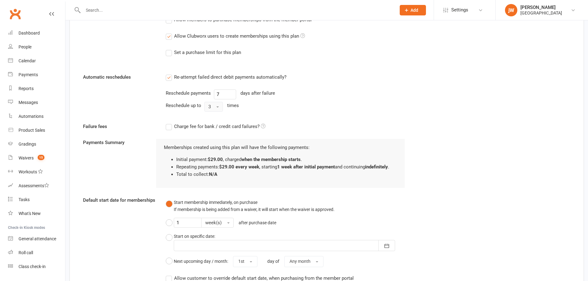
scroll to position [615, 0]
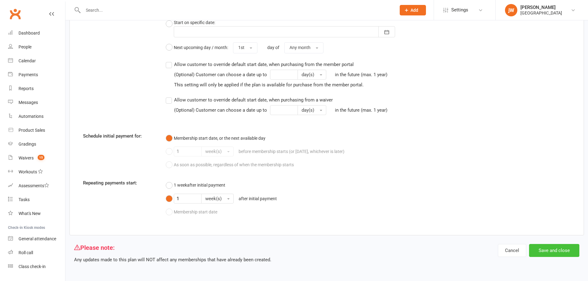
click at [564, 255] on button "Save and close" at bounding box center [554, 250] width 50 height 13
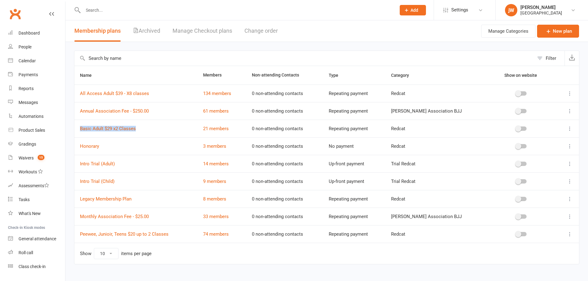
copy link "Basic Adult $29 x2 Classes"
drag, startPoint x: 110, startPoint y: 132, endPoint x: 78, endPoint y: 134, distance: 32.8
click at [78, 134] on td "Basic Adult $29 x2 Classes" at bounding box center [135, 129] width 123 height 18
click at [245, 265] on div "Name Members Non-attending Contacts Type Category Show on website All Access Ad…" at bounding box center [326, 169] width 505 height 207
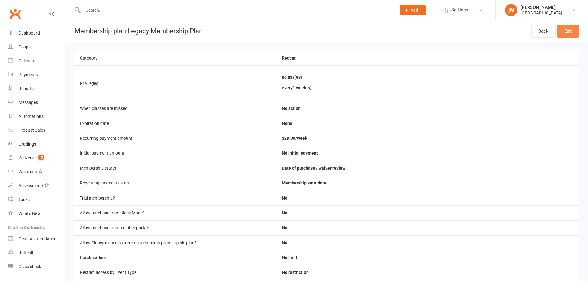
click at [573, 34] on link "Edit" at bounding box center [568, 31] width 22 height 13
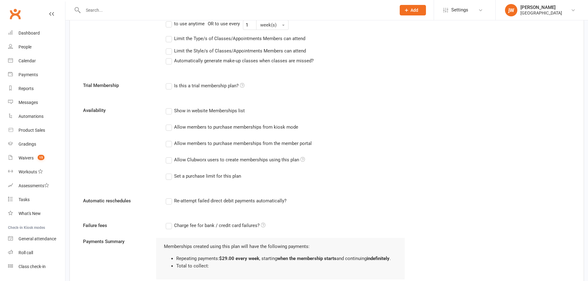
scroll to position [309, 0]
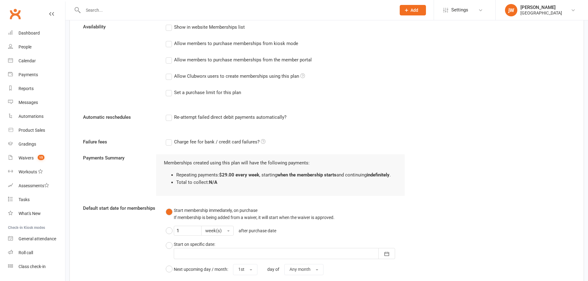
click at [169, 120] on label "Re-attempt failed direct debit payments automatically?" at bounding box center [226, 117] width 121 height 7
click at [169, 114] on input "Re-attempt failed direct debit payments automatically?" at bounding box center [168, 114] width 4 height 0
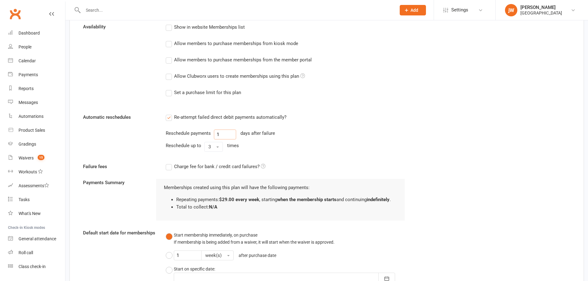
drag, startPoint x: 229, startPoint y: 133, endPoint x: 201, endPoint y: 133, distance: 28.1
click at [201, 133] on div "Reschedule payments 1 days after failure" at bounding box center [285, 135] width 239 height 10
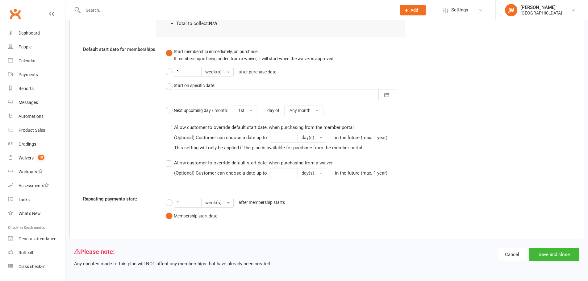
scroll to position [496, 0]
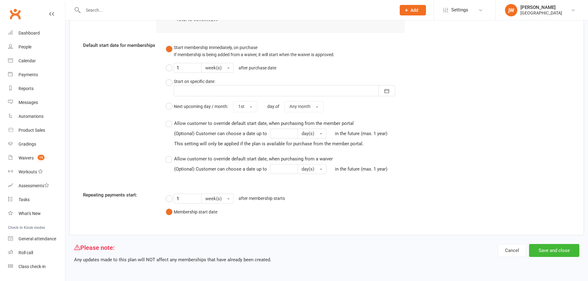
type input "7"
click at [549, 252] on button "Save and close" at bounding box center [554, 250] width 50 height 13
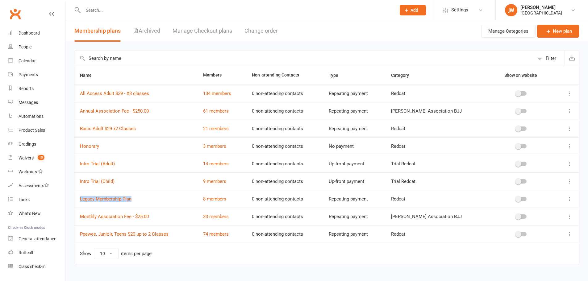
copy link "Legacy Membership Plan"
drag, startPoint x: 138, startPoint y: 197, endPoint x: 77, endPoint y: 198, distance: 60.5
click at [77, 198] on td "Legacy Membership Plan" at bounding box center [135, 199] width 123 height 18
drag, startPoint x: 194, startPoint y: 267, endPoint x: 204, endPoint y: 256, distance: 14.6
click at [194, 267] on div "Name Members Non-attending Contacts Type Category Show on website All Access Ad…" at bounding box center [326, 169] width 505 height 207
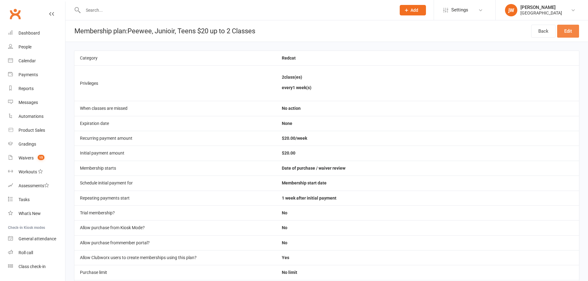
click at [569, 37] on link "Edit" at bounding box center [568, 31] width 22 height 13
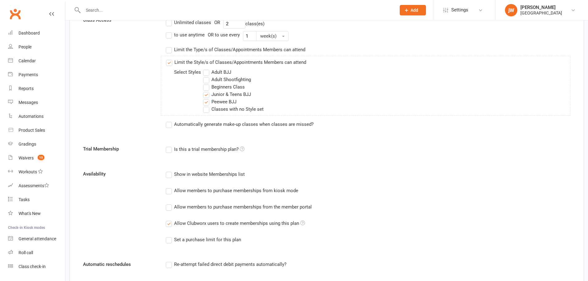
scroll to position [278, 0]
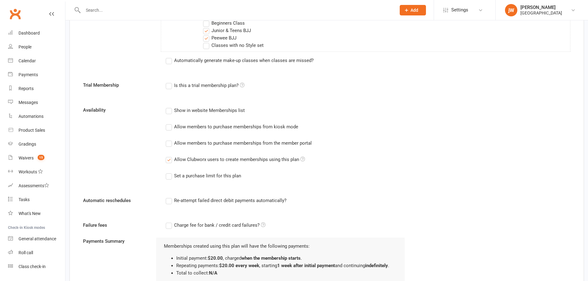
click at [169, 206] on div "Re-attempt failed direct debit payments automatically?" at bounding box center [285, 205] width 248 height 16
click at [171, 202] on label "Re-attempt failed direct debit payments automatically?" at bounding box center [226, 200] width 121 height 7
click at [170, 197] on input "Re-attempt failed direct debit payments automatically?" at bounding box center [168, 197] width 4 height 0
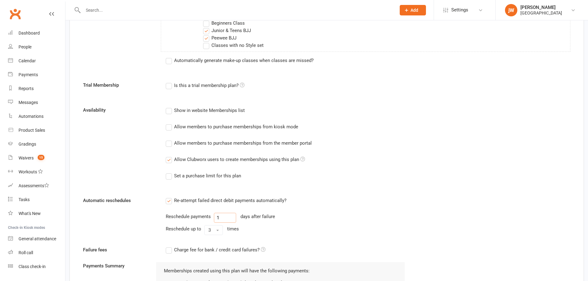
drag, startPoint x: 212, startPoint y: 215, endPoint x: 207, endPoint y: 215, distance: 4.6
click at [207, 215] on div "Reschedule payments 1 days after failure" at bounding box center [285, 218] width 239 height 10
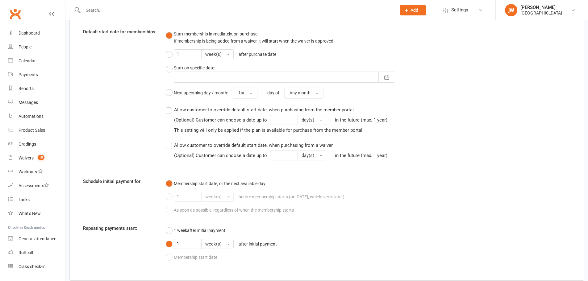
scroll to position [615, 0]
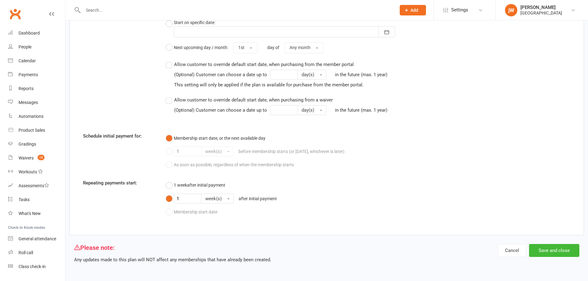
type input "7"
click at [564, 252] on button "Save and close" at bounding box center [554, 250] width 50 height 13
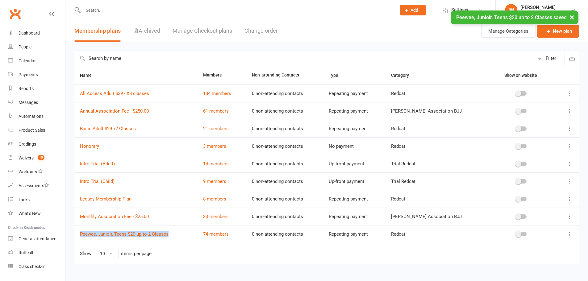
drag, startPoint x: 174, startPoint y: 235, endPoint x: 79, endPoint y: 237, distance: 94.8
click at [79, 237] on td "Peewee, Junioir, Teens $20 up to 2 Classes" at bounding box center [135, 234] width 123 height 18
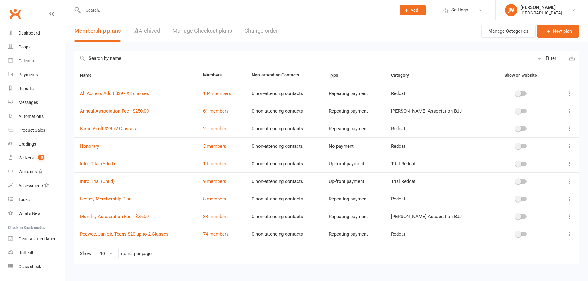
click at [202, 256] on td "Show 10 25 50 100 items per page" at bounding box center [326, 253] width 505 height 21
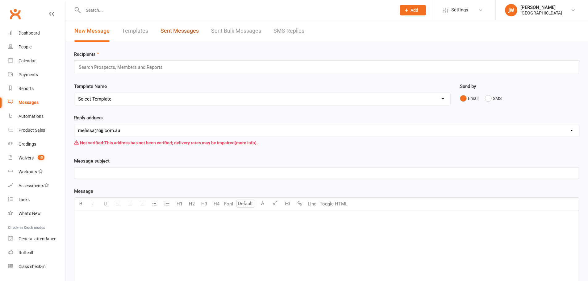
click at [178, 30] on link "Sent Messages" at bounding box center [179, 30] width 38 height 21
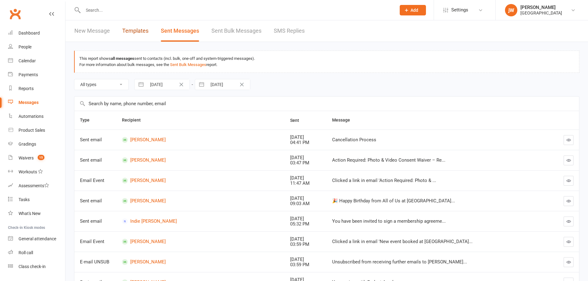
click at [136, 28] on link "Templates" at bounding box center [135, 30] width 26 height 21
select select "grid"
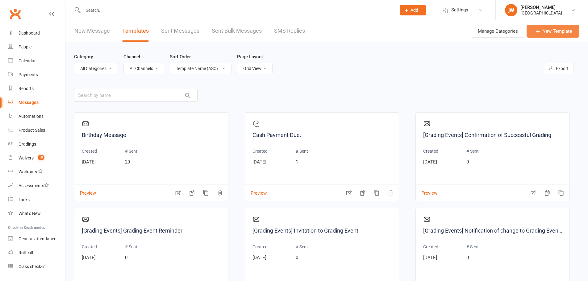
click at [564, 31] on link "New Template" at bounding box center [553, 31] width 52 height 13
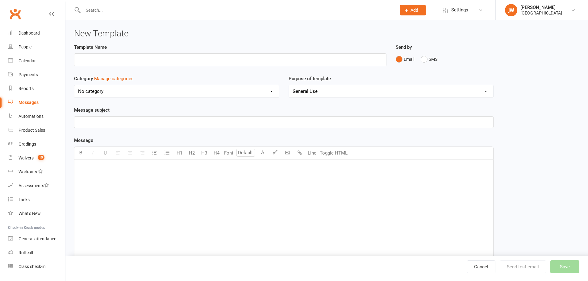
click at [113, 121] on p "﻿" at bounding box center [283, 122] width 411 height 7
drag, startPoint x: 141, startPoint y: 58, endPoint x: 215, endPoint y: 60, distance: 73.8
click at [141, 58] on input "text" at bounding box center [230, 59] width 312 height 13
type input "Payment Failure Reminder"
click at [233, 91] on select "No category General" at bounding box center [176, 91] width 205 height 12
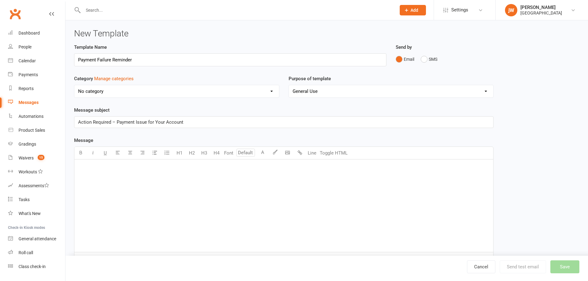
click at [194, 96] on select "No category General" at bounding box center [176, 91] width 205 height 12
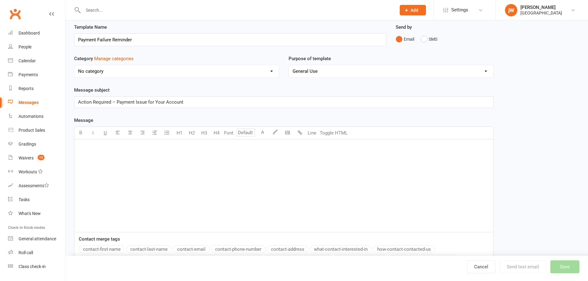
scroll to position [31, 0]
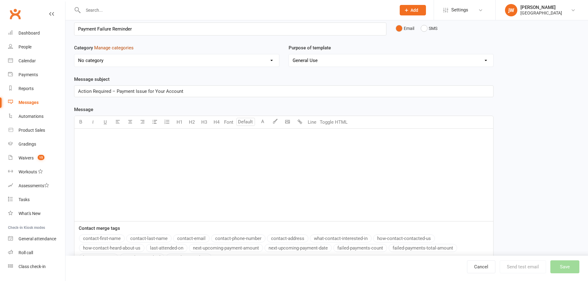
click at [128, 47] on button "Manage categories" at bounding box center [114, 47] width 40 height 7
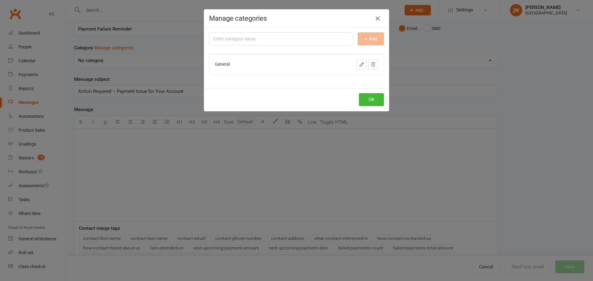
click at [238, 38] on input "text" at bounding box center [281, 38] width 144 height 13
type input "Payment"
click at [367, 37] on button "+ Add" at bounding box center [370, 38] width 26 height 13
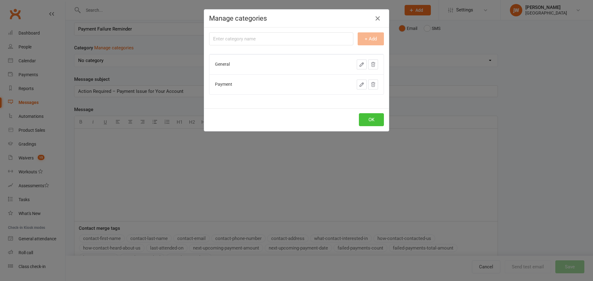
click at [368, 119] on button "OK" at bounding box center [371, 119] width 25 height 13
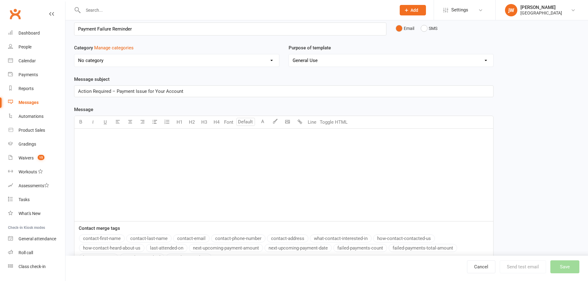
click at [133, 61] on select "No category General Payment" at bounding box center [176, 60] width 205 height 12
select select "19194"
click at [74, 54] on select "No category General Payment" at bounding box center [176, 60] width 205 height 12
click at [301, 60] on select "General Use Grading Events" at bounding box center [391, 60] width 205 height 12
click at [261, 71] on div "Category Manage categories No category General Payment" at bounding box center [176, 59] width 215 height 31
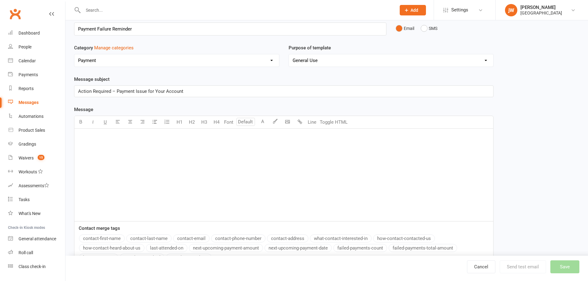
click at [170, 156] on div "﻿" at bounding box center [283, 175] width 419 height 93
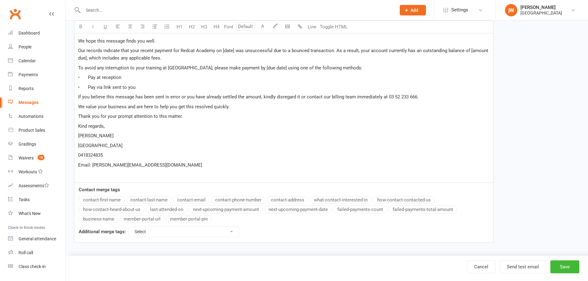
scroll to position [44, 0]
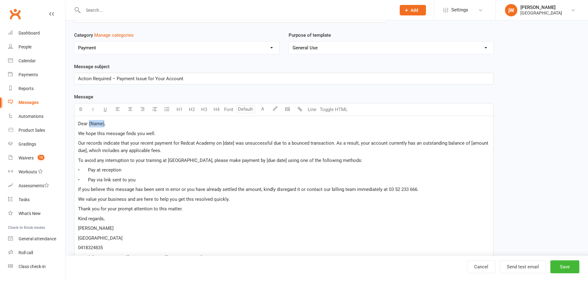
drag, startPoint x: 89, startPoint y: 124, endPoint x: 103, endPoint y: 124, distance: 14.5
click at [104, 124] on span "Dear (Name)," at bounding box center [91, 124] width 27 height 6
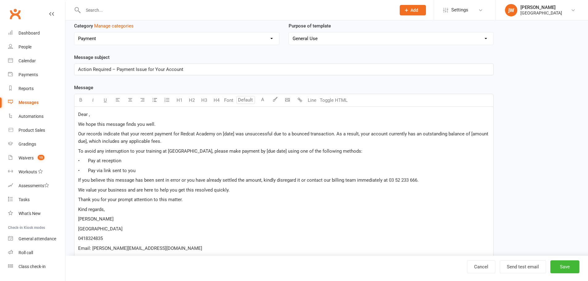
scroll to position [136, 0]
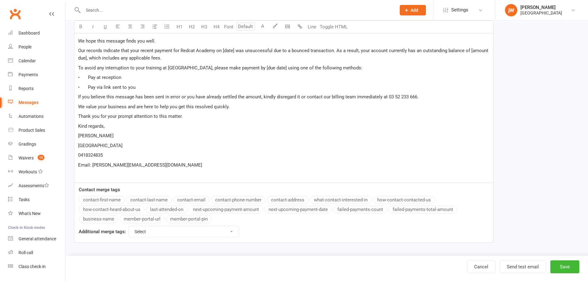
click at [110, 200] on button "contact-first-name" at bounding box center [102, 200] width 46 height 8
click at [172, 231] on select "Select For Payment automations For Booking automations For Membership automatio…" at bounding box center [184, 232] width 110 height 10
select select "payment"
click at [129, 227] on select "Select For Payment automations For Booking automations For Membership automatio…" at bounding box center [184, 232] width 110 height 10
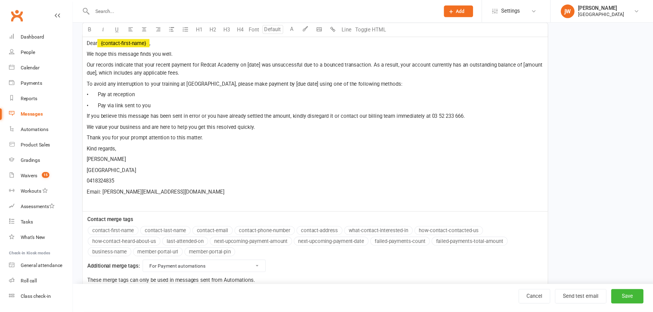
scroll to position [119, 0]
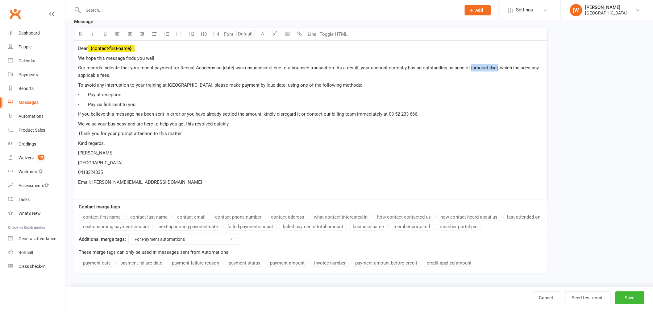
drag, startPoint x: 469, startPoint y: 68, endPoint x: 496, endPoint y: 69, distance: 27.2
click at [496, 69] on span "Our records indicate that your recent payment for Redcat Academy on [date] was …" at bounding box center [309, 71] width 462 height 13
click at [282, 264] on button "payment-amount" at bounding box center [287, 263] width 43 height 8
click at [78, 173] on span "0418324835" at bounding box center [90, 173] width 25 height 6
click at [149, 174] on p "Phone: [PHONE_NUMBER]" at bounding box center [311, 172] width 466 height 7
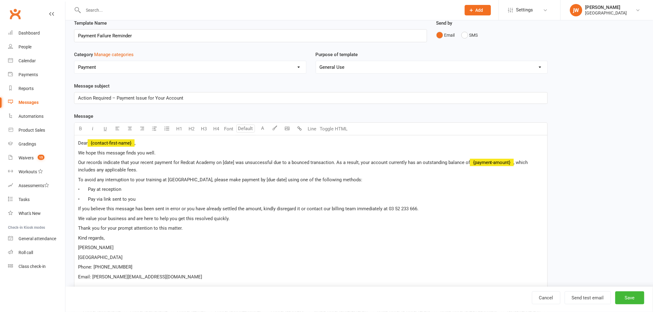
scroll to position [16, 0]
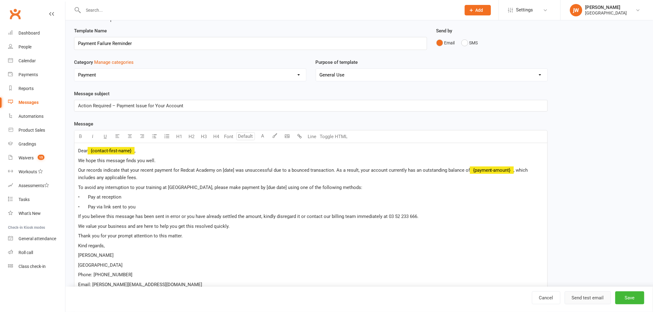
click at [576, 281] on button "Send test email" at bounding box center [588, 298] width 46 height 13
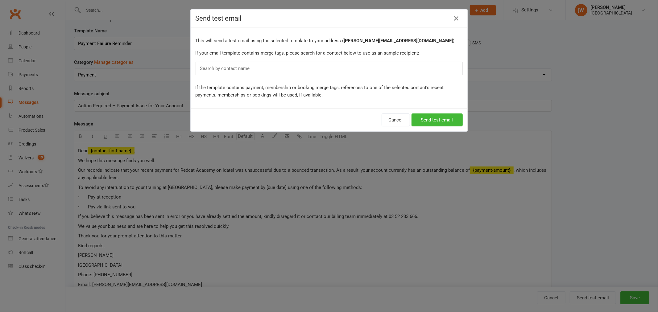
click at [255, 69] on div "Search by contact name" at bounding box center [329, 69] width 267 height 14
click at [254, 64] on div "Search by contact name" at bounding box center [329, 69] width 267 height 14
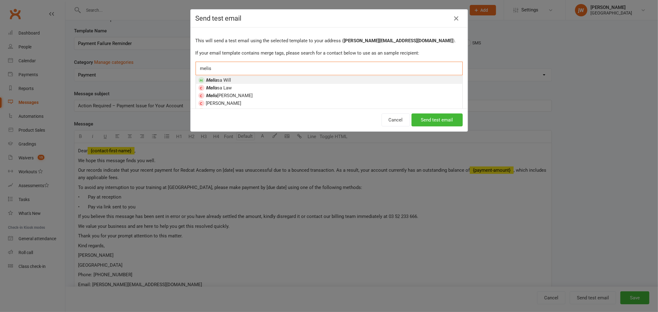
type input "melis"
click at [244, 77] on li "[PERSON_NAME] Will" at bounding box center [329, 80] width 267 height 8
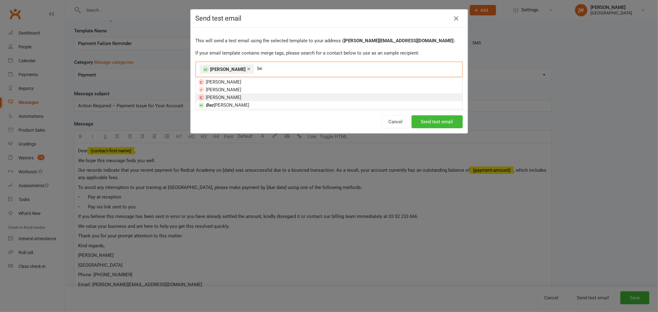
type input "b"
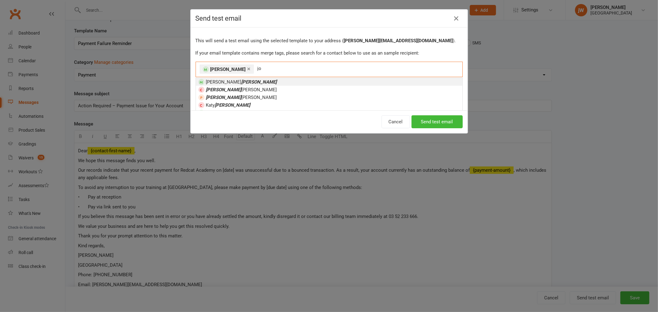
type input "j"
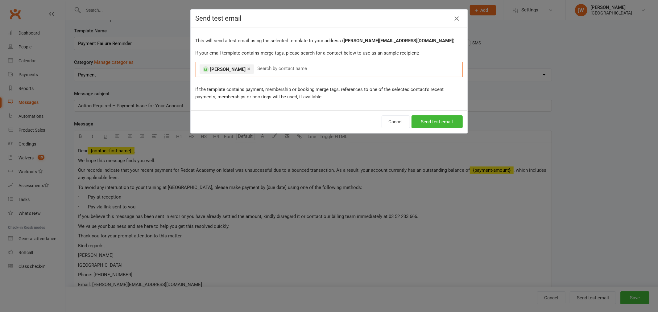
click at [456, 18] on icon "button" at bounding box center [456, 18] width 7 height 7
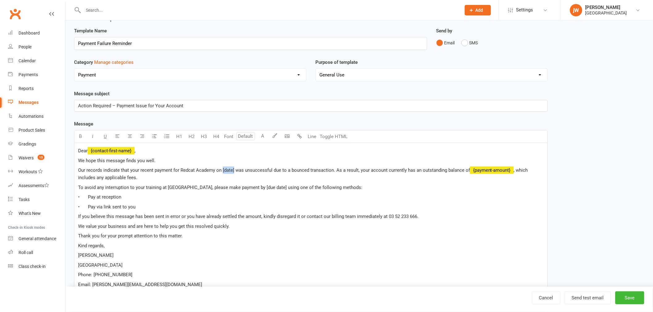
drag, startPoint x: 222, startPoint y: 171, endPoint x: 233, endPoint y: 171, distance: 11.7
click at [233, 171] on span "Our records indicate that your recent payment for Redcat Academy on [date] was …" at bounding box center [274, 171] width 392 height 6
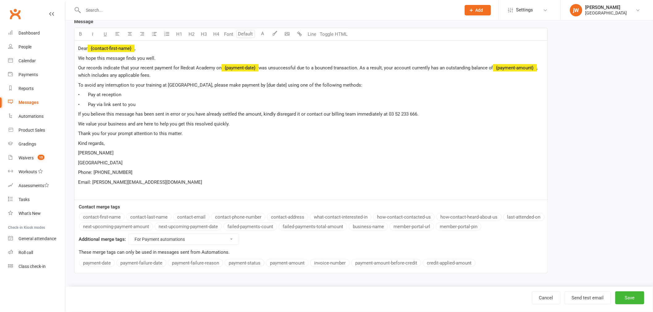
click at [99, 263] on button "payment-date" at bounding box center [97, 263] width 36 height 8
click at [588, 281] on button "Save" at bounding box center [629, 298] width 29 height 13
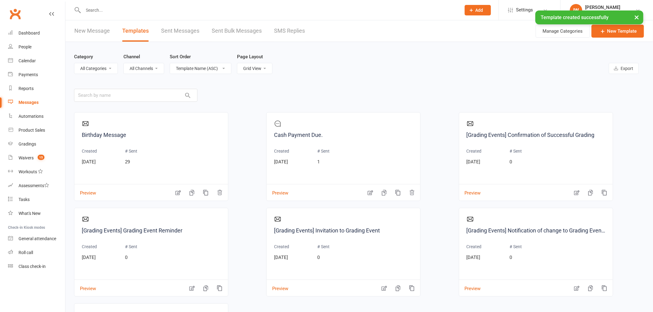
click at [257, 64] on select "List View Grid View" at bounding box center [254, 68] width 35 height 10
select select "list"
click at [237, 63] on select "List View Grid View" at bounding box center [254, 68] width 35 height 10
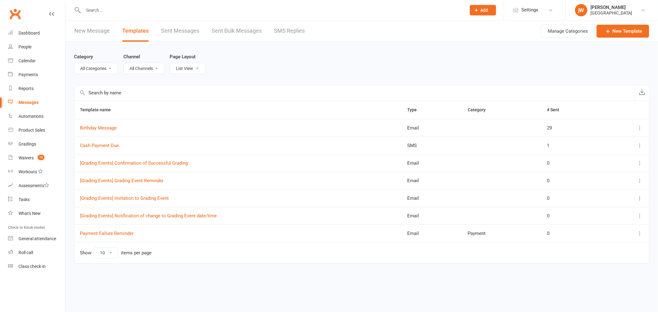
click at [99, 95] on input "text" at bounding box center [354, 92] width 560 height 15
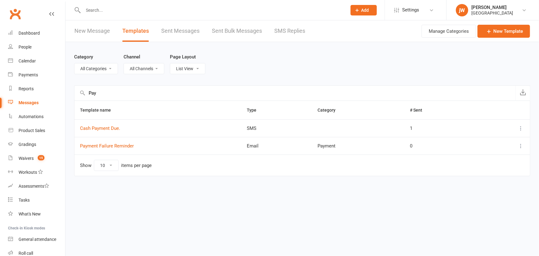
type input "Pay"
click at [186, 202] on html "Prospect Member Non-attending contact Class / event Appointment Grading event T…" at bounding box center [269, 101] width 539 height 202
copy link "Payment Failure Reminder"
drag, startPoint x: 140, startPoint y: 144, endPoint x: 79, endPoint y: 148, distance: 60.9
click at [79, 148] on td "Payment Failure Reminder" at bounding box center [157, 146] width 167 height 18
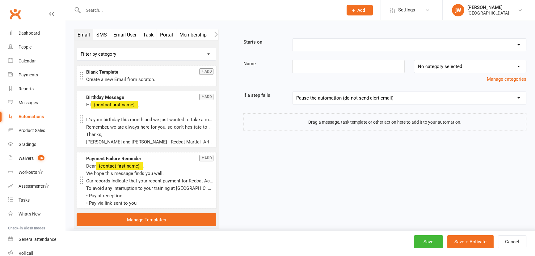
click at [336, 43] on select "Booking Cancelled Booking Due Booking Late-Cancelled Booking Marked Absent Book…" at bounding box center [408, 45] width 233 height 12
select select "25"
click at [292, 39] on select "Booking Cancelled Booking Due Booking Late-Cancelled Booking Marked Absent Book…" at bounding box center [408, 45] width 233 height 12
click at [303, 67] on input at bounding box center [348, 66] width 112 height 13
paste input "Payment Failed"
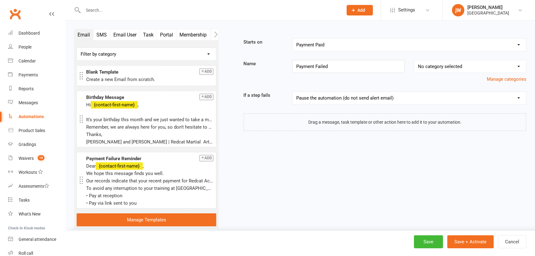
click at [291, 68] on div "Payment Failed" at bounding box center [348, 66] width 122 height 13
click at [349, 67] on input "Payment Failed" at bounding box center [348, 66] width 112 height 13
type input "Payment Failed Notification"
click at [421, 67] on select "No category selected Grading Membership Payment" at bounding box center [470, 66] width 112 height 12
select select "2"
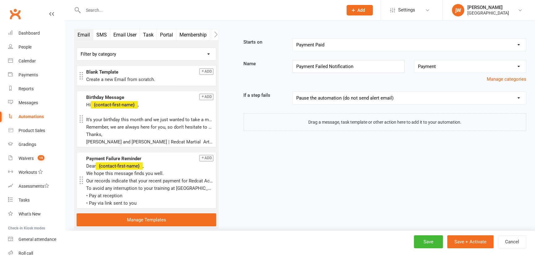
click at [414, 60] on select "No category selected Grading Membership Payment" at bounding box center [470, 66] width 112 height 12
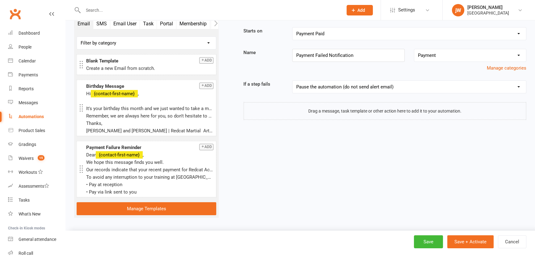
scroll to position [16, 0]
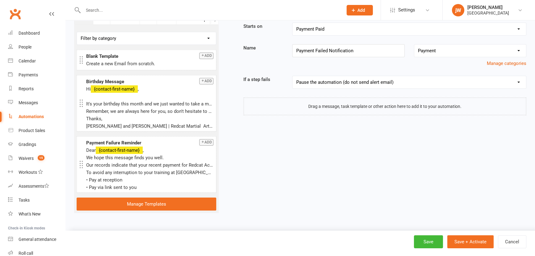
click at [207, 142] on button "Add" at bounding box center [206, 142] width 14 height 6
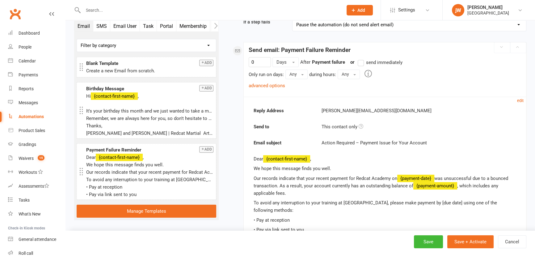
scroll to position [84, 0]
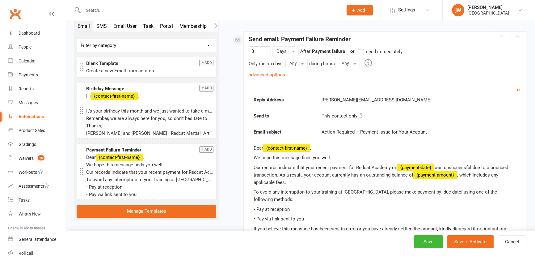
click at [284, 77] on link "advanced options" at bounding box center [266, 75] width 36 height 6
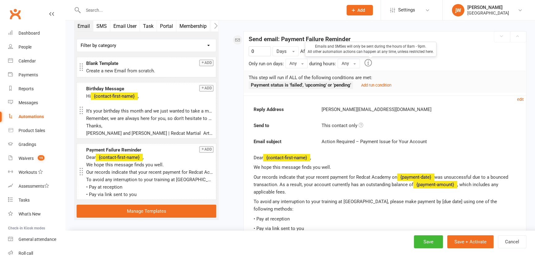
click at [362, 53] on div "Emails and SMSes will only be sent during the hours of 8am - 9pm. All other aut…" at bounding box center [370, 49] width 131 height 15
click at [386, 49] on span "send immediately" at bounding box center [384, 51] width 36 height 6
click at [361, 48] on input "send immediately" at bounding box center [359, 48] width 4 height 0
click at [373, 85] on small "Add run condition" at bounding box center [376, 85] width 30 height 5
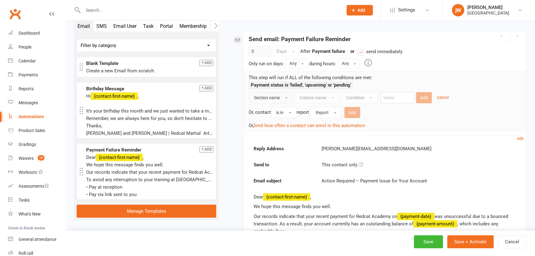
click at [279, 99] on span "Section name" at bounding box center [267, 97] width 26 height 5
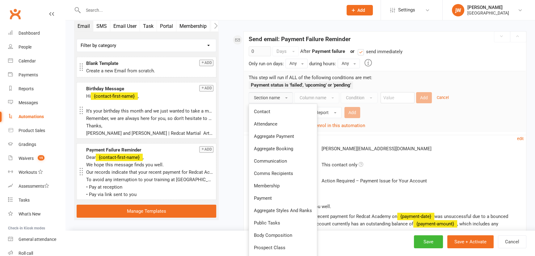
click at [269, 112] on span "Contact" at bounding box center [262, 112] width 16 height 6
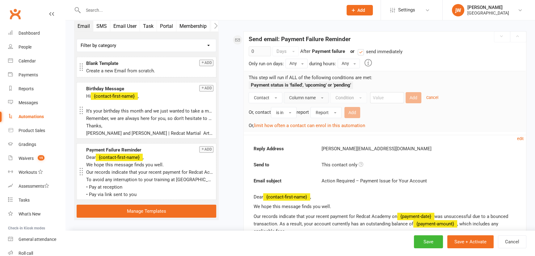
click at [300, 99] on span "Column name" at bounding box center [302, 97] width 27 height 5
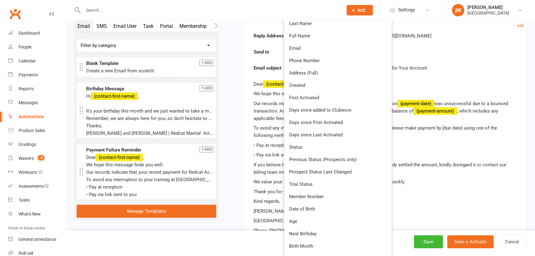
scroll to position [224, 0]
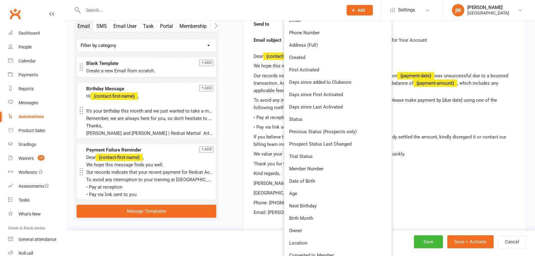
click at [300, 118] on span "Status" at bounding box center [295, 119] width 13 height 6
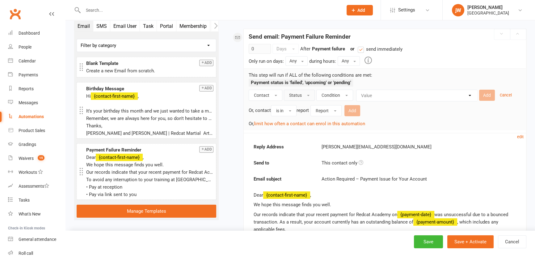
scroll to position [84, 0]
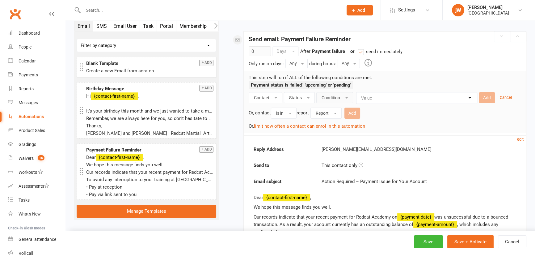
click at [330, 96] on span "Condition" at bounding box center [330, 97] width 19 height 5
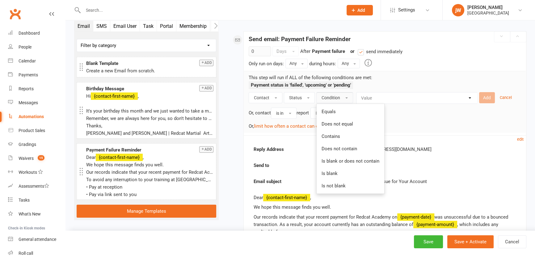
click at [330, 114] on link "Equals" at bounding box center [350, 111] width 68 height 12
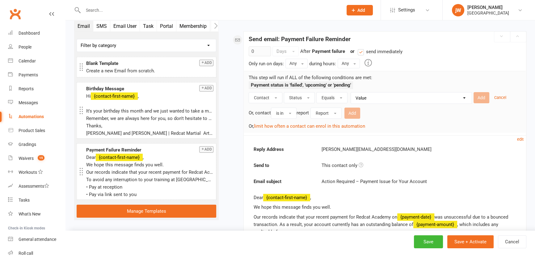
click at [375, 97] on select "Value Prospect: 1st Trial Prospect: 2nd Trial Prospect: 3rd Trial Prospect: Giv…" at bounding box center [412, 97] width 121 height 11
select select "7"
click at [352, 92] on select "Value Prospect: 1st Trial Prospect: 2nd Trial Prospect: 3rd Trial Prospect: Giv…" at bounding box center [412, 97] width 121 height 11
click at [478, 95] on button "Add" at bounding box center [481, 97] width 16 height 11
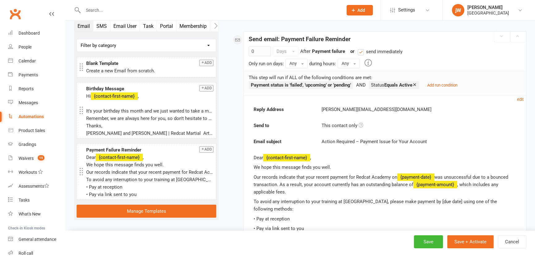
click at [449, 83] on small "Add run condition" at bounding box center [442, 85] width 30 height 5
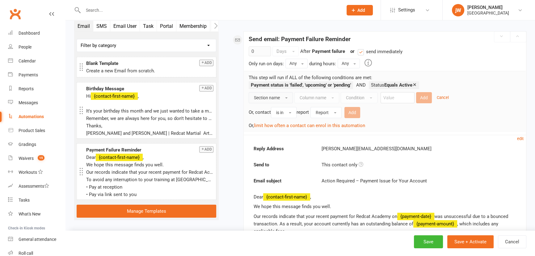
click at [269, 97] on span "Section name" at bounding box center [267, 97] width 26 height 5
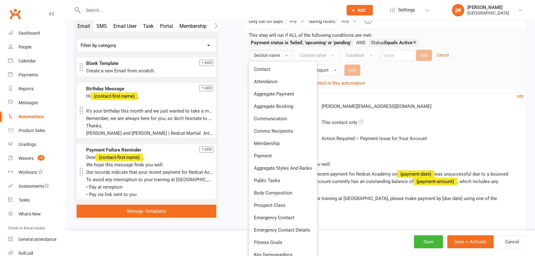
scroll to position [196, 0]
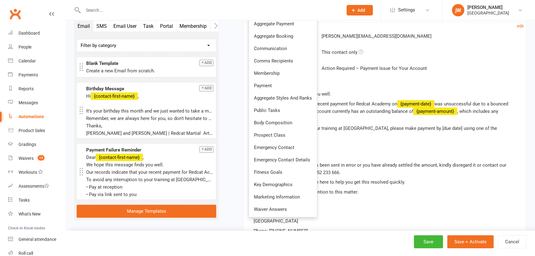
drag, startPoint x: 272, startPoint y: 81, endPoint x: 296, endPoint y: 110, distance: 37.5
click at [272, 81] on link "Payment" at bounding box center [283, 85] width 68 height 12
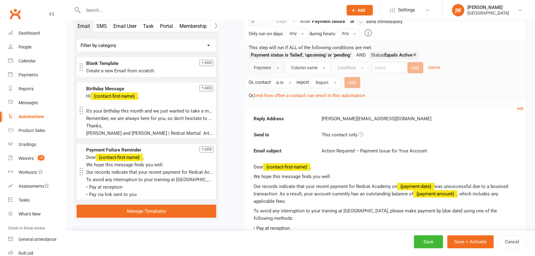
scroll to position [112, 0]
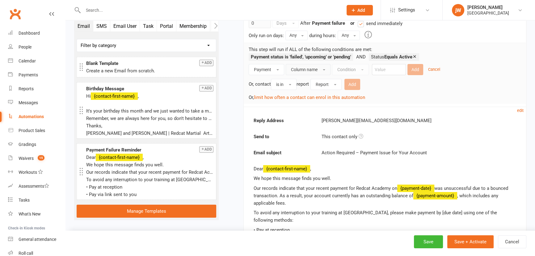
click at [300, 71] on span "Column name" at bounding box center [304, 69] width 27 height 5
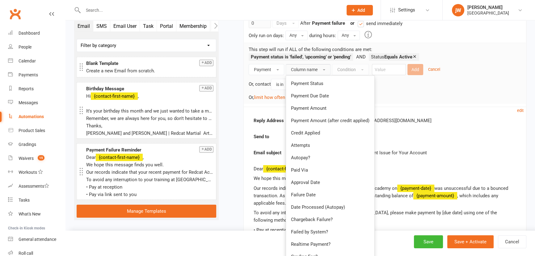
click at [302, 81] on span "Payment Status" at bounding box center [307, 84] width 32 height 6
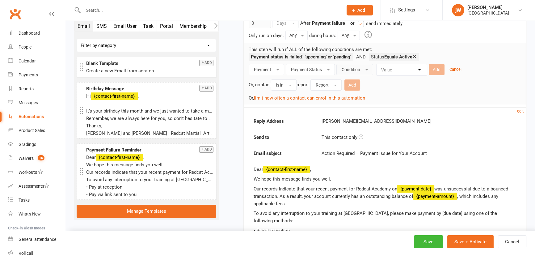
click at [369, 69] on button "Condition" at bounding box center [354, 69] width 37 height 11
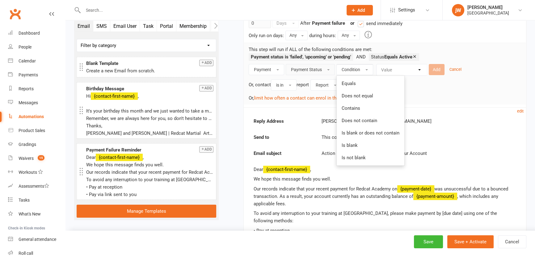
click at [318, 69] on span "Payment Status" at bounding box center [306, 69] width 31 height 5
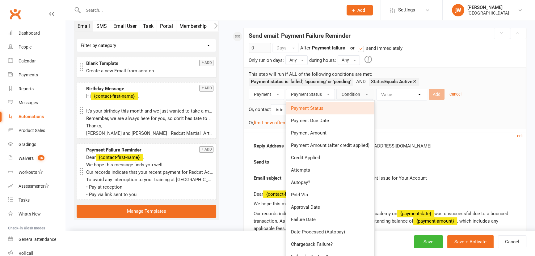
scroll to position [84, 0]
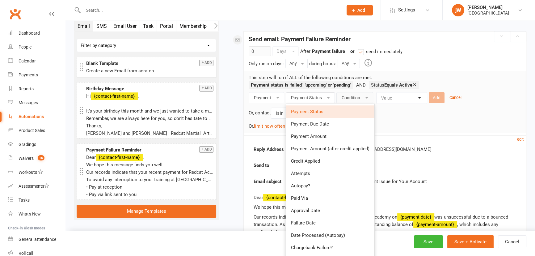
click at [319, 109] on span "Payment Status" at bounding box center [307, 112] width 32 height 6
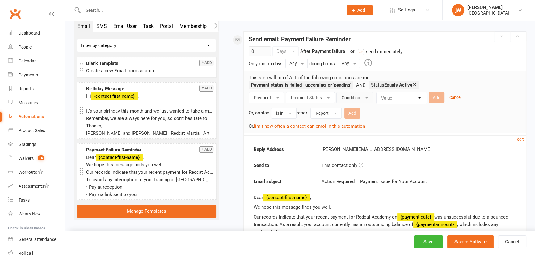
click at [358, 96] on span "Condition" at bounding box center [350, 97] width 19 height 5
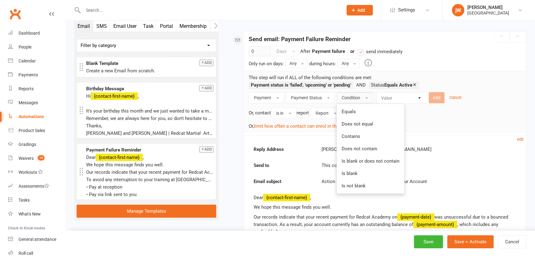
click at [358, 106] on link "Equals" at bounding box center [370, 111] width 68 height 12
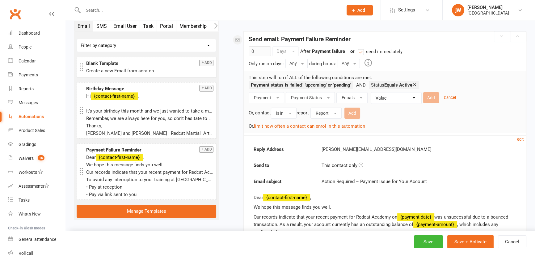
click at [395, 95] on select "Value Upcoming Paid Failed Skipped Pending Process manually Submitted" at bounding box center [397, 97] width 50 height 11
select select "2"
click at [372, 92] on select "Value Upcoming Paid Failed Skipped Pending Process manually Submitted" at bounding box center [397, 97] width 50 height 11
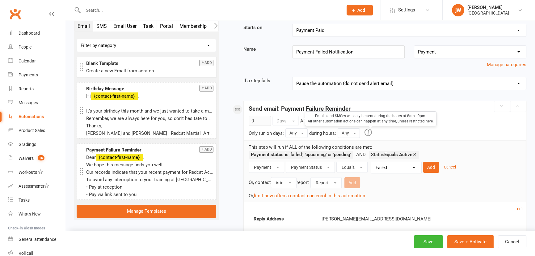
scroll to position [28, 0]
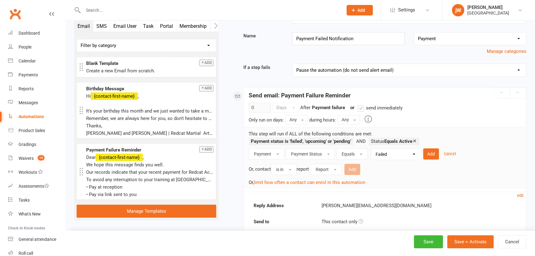
click at [336, 71] on select "Pause the automation (do not send alert email) Pause the automation and send an…" at bounding box center [408, 70] width 233 height 12
click at [228, 73] on div "Starts on Booking Cancelled Booking Due Booking Late-Cancelled Booking Marked A…" at bounding box center [377, 235] width 298 height 450
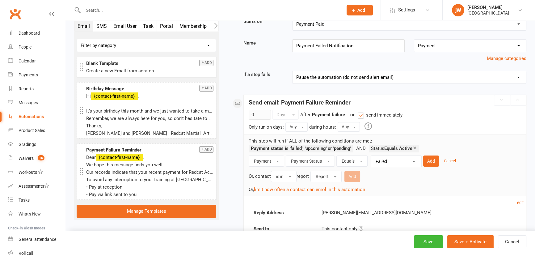
scroll to position [0, 0]
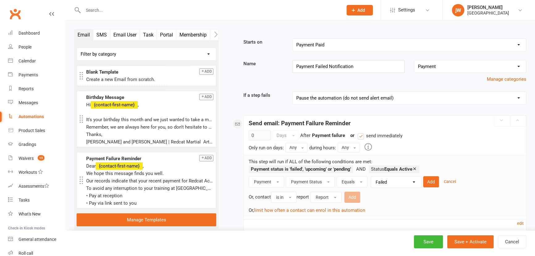
click at [319, 50] on select "Booking Cancelled Booking Due Booking Late-Cancelled Booking Marked Absent Book…" at bounding box center [408, 45] width 233 height 12
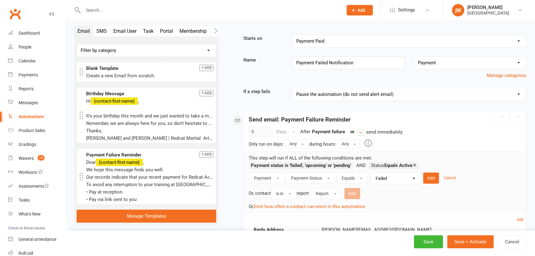
scroll to position [28, 0]
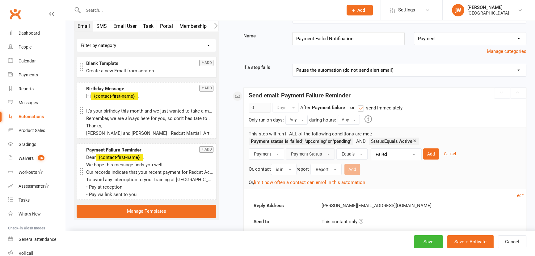
click at [312, 152] on span "Payment Status" at bounding box center [306, 153] width 31 height 5
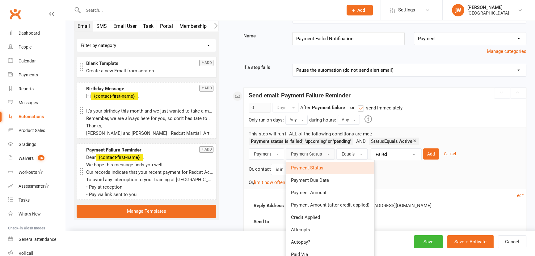
click at [313, 165] on span "Payment Status" at bounding box center [307, 168] width 32 height 6
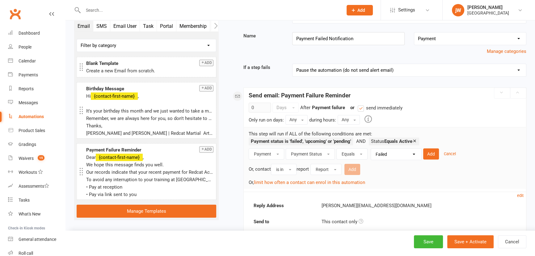
click at [390, 151] on select "Value Upcoming Paid Failed Skipped Pending Process manually Submitted" at bounding box center [397, 153] width 50 height 11
click at [428, 153] on button "Add" at bounding box center [431, 153] width 16 height 11
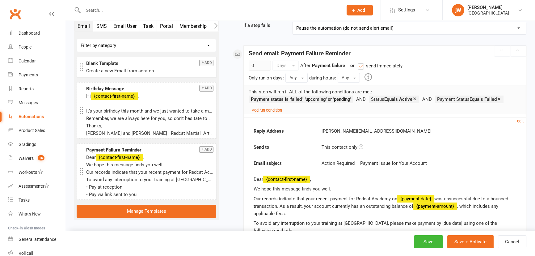
scroll to position [84, 0]
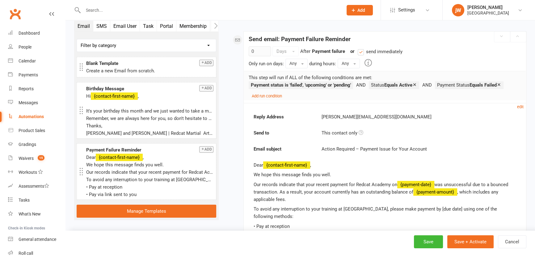
click at [261, 86] on strong "Payment status is 'failed', 'upcoming' or 'pending'" at bounding box center [301, 85] width 100 height 6
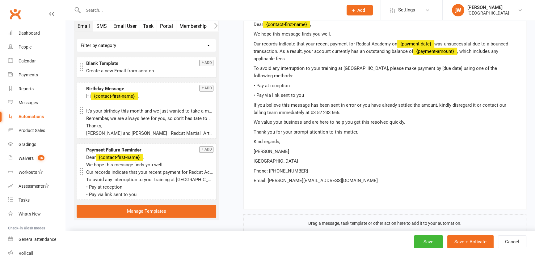
scroll to position [239, 0]
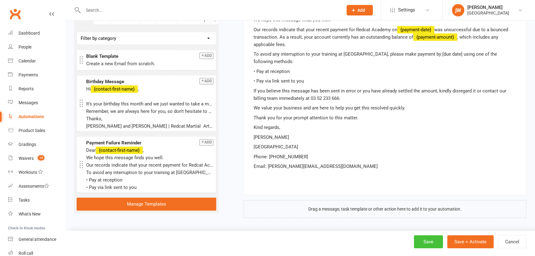
click at [423, 239] on button "Save" at bounding box center [428, 241] width 29 height 13
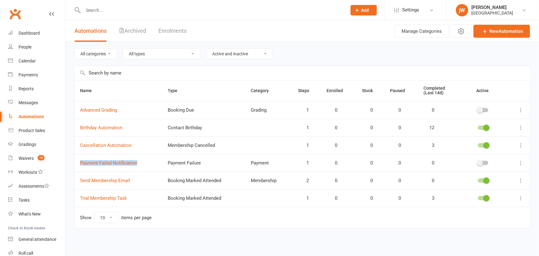
copy link "Payment Failed Notification"
drag, startPoint x: 139, startPoint y: 163, endPoint x: 78, endPoint y: 163, distance: 60.8
click at [78, 163] on td "Payment Failed Notification" at bounding box center [118, 163] width 88 height 18
